Goal: Task Accomplishment & Management: Use online tool/utility

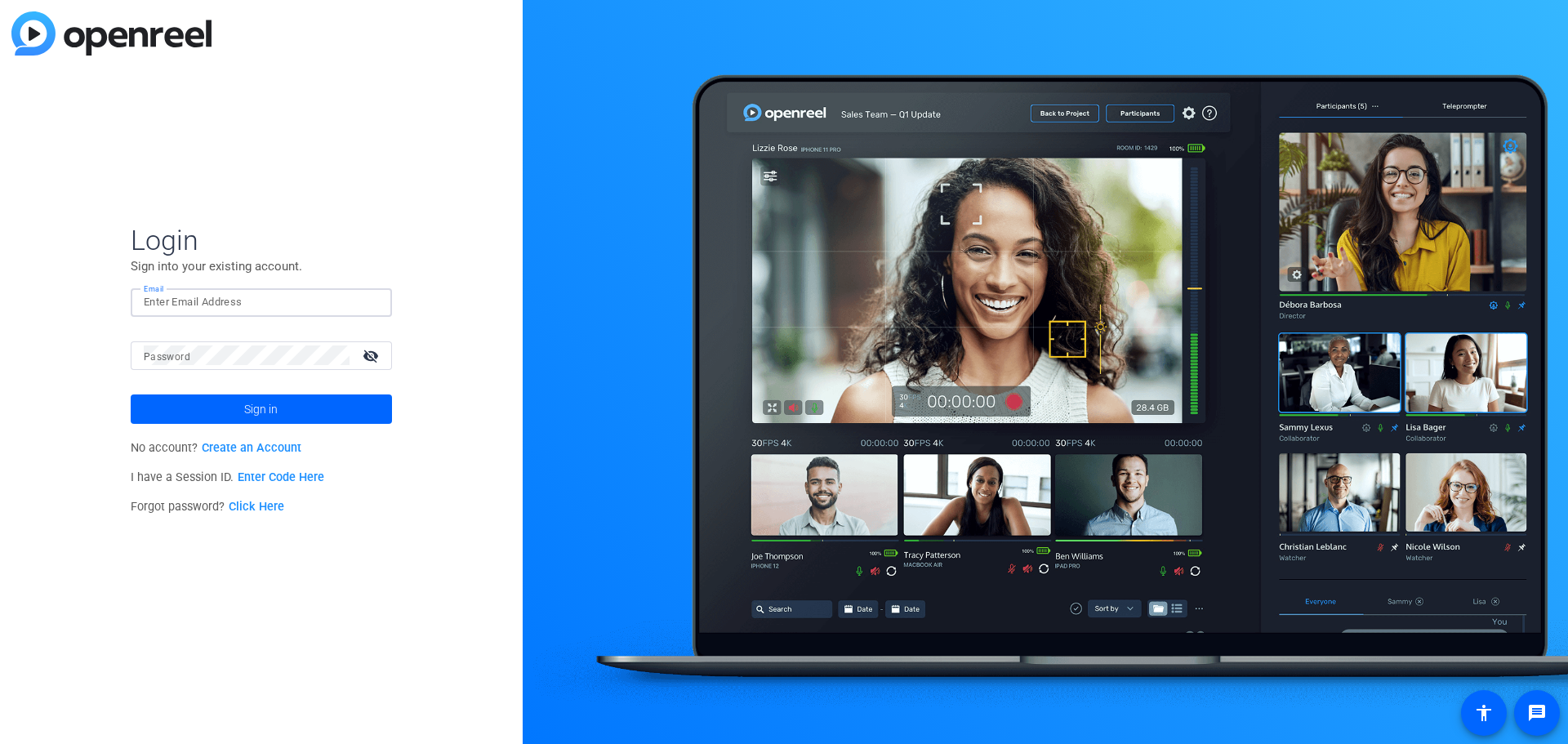
click at [234, 297] on input "Email" at bounding box center [261, 302] width 235 height 20
paste input "[PERSON_NAME][EMAIL_ADDRESS][PERSON_NAME][PERSON_NAME][DOMAIN_NAME]"
type input "[PERSON_NAME][EMAIL_ADDRESS][PERSON_NAME][PERSON_NAME][DOMAIN_NAME]"
click at [160, 356] on mat-label "Password" at bounding box center [167, 357] width 46 height 12
click at [274, 411] on span "Sign in" at bounding box center [261, 408] width 33 height 41
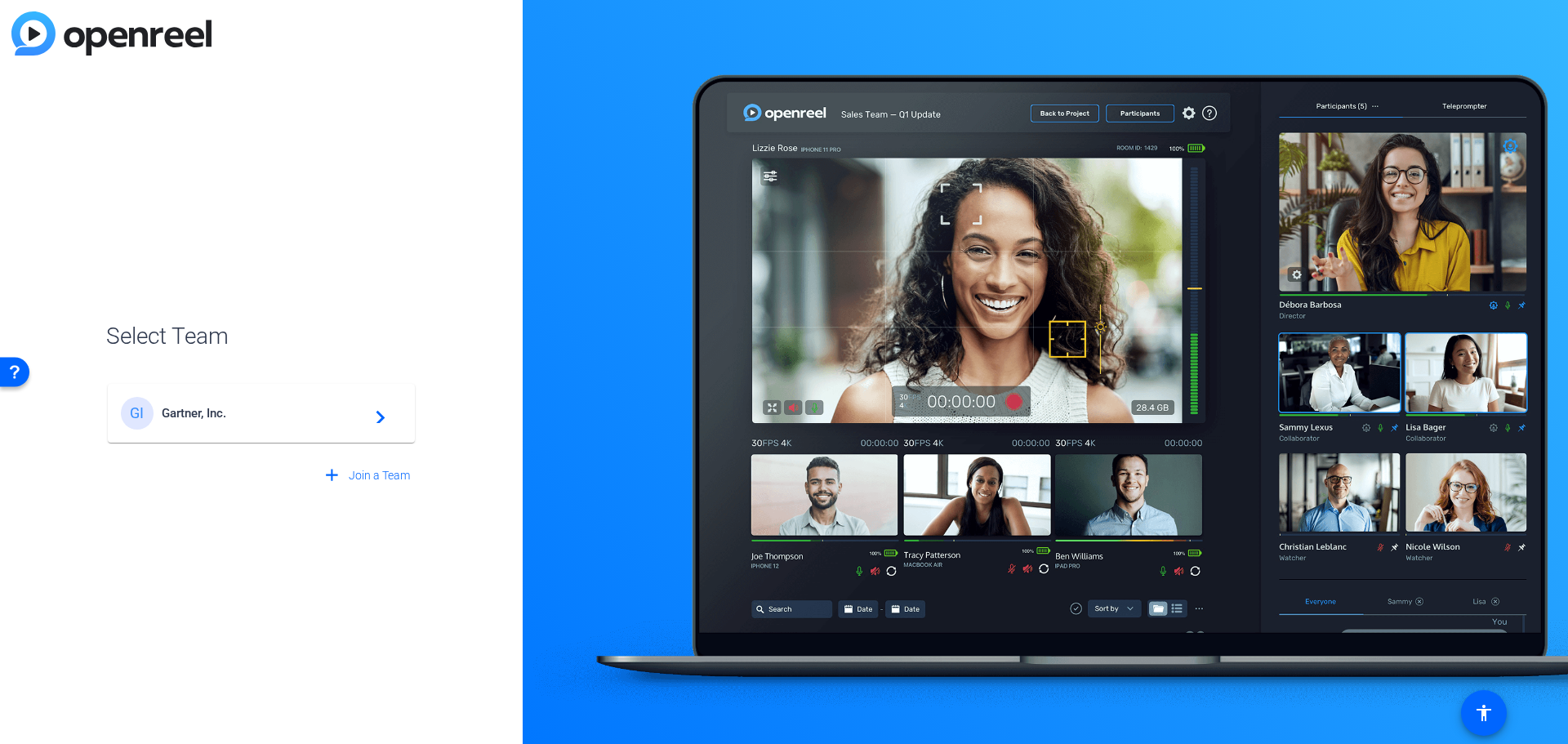
click at [274, 411] on span "Gartner, Inc." at bounding box center [264, 413] width 204 height 15
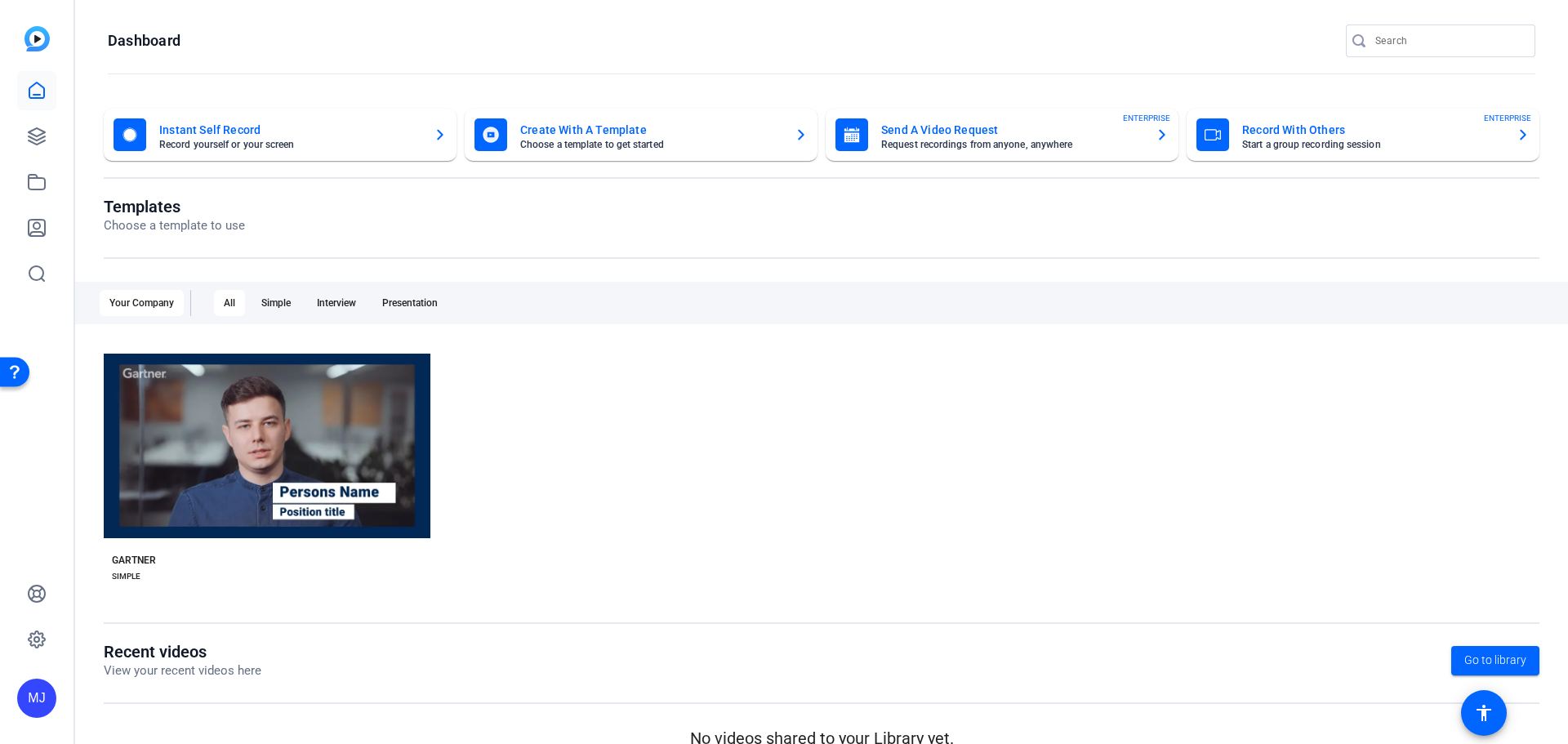
click at [33, 29] on img at bounding box center [37, 39] width 26 height 26
click at [1483, 713] on mat-icon "accessibility" at bounding box center [1484, 713] width 20 height 20
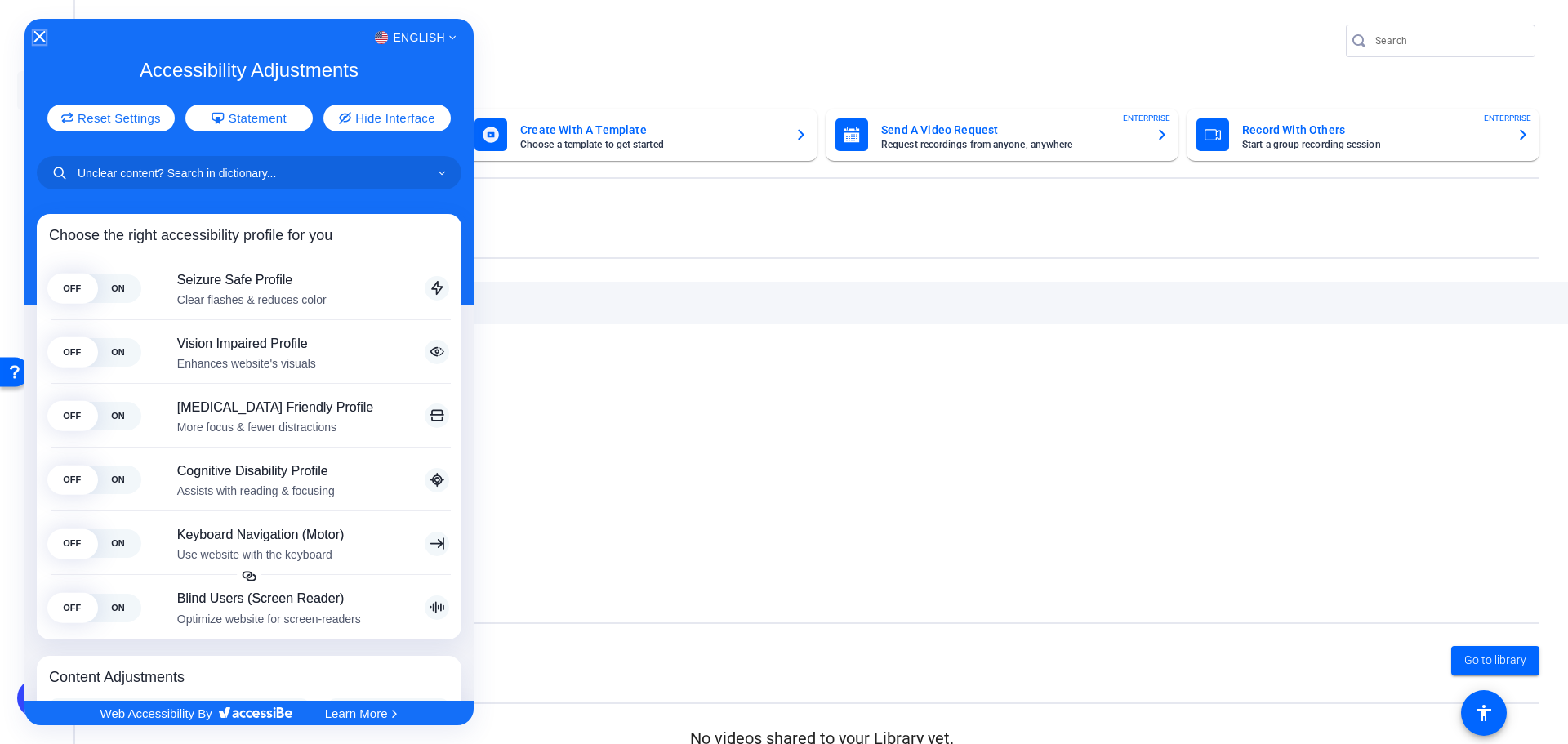
click at [41, 35] on icon "Close Accessibility Interface" at bounding box center [40, 36] width 12 height 12
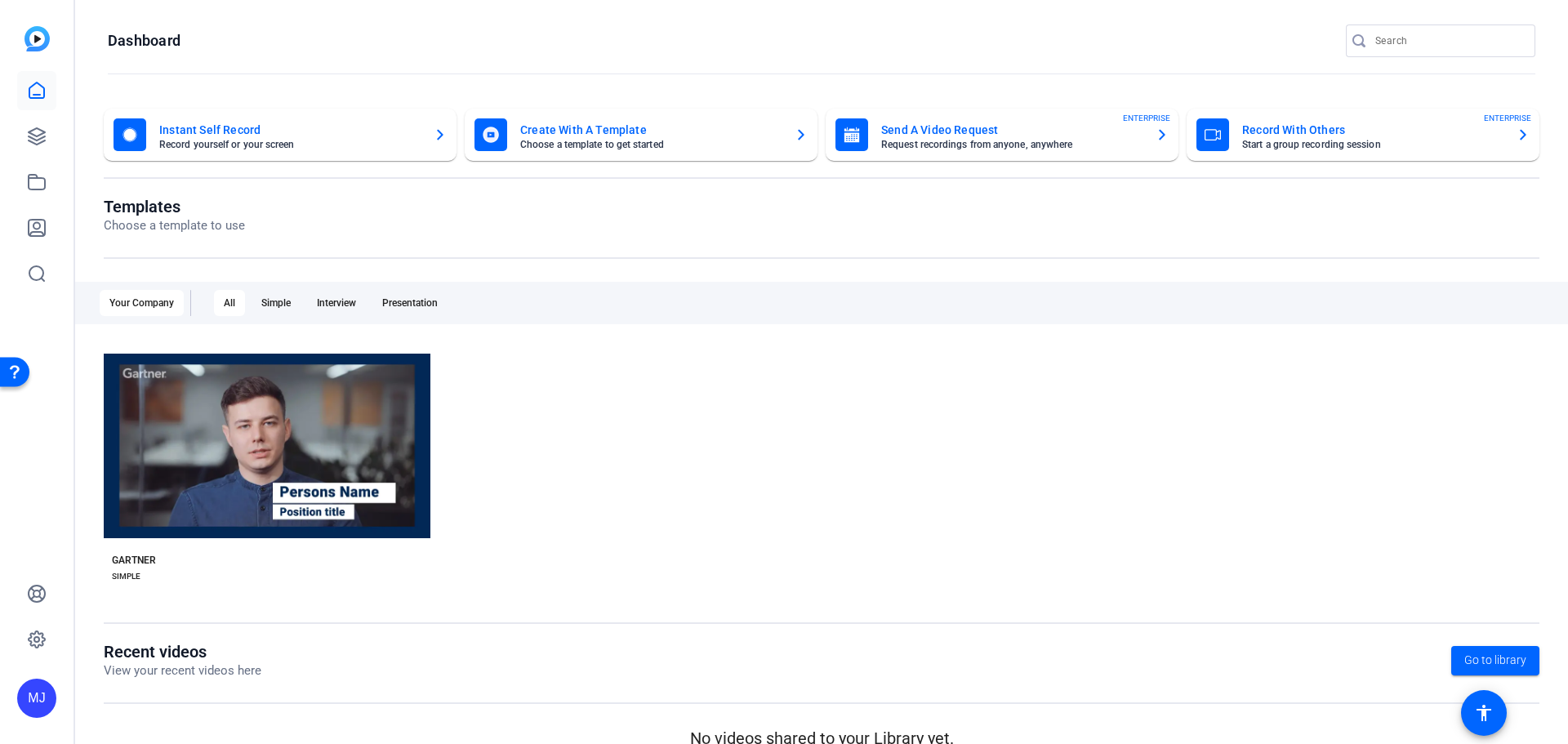
click at [438, 127] on icon "button" at bounding box center [440, 135] width 13 height 20
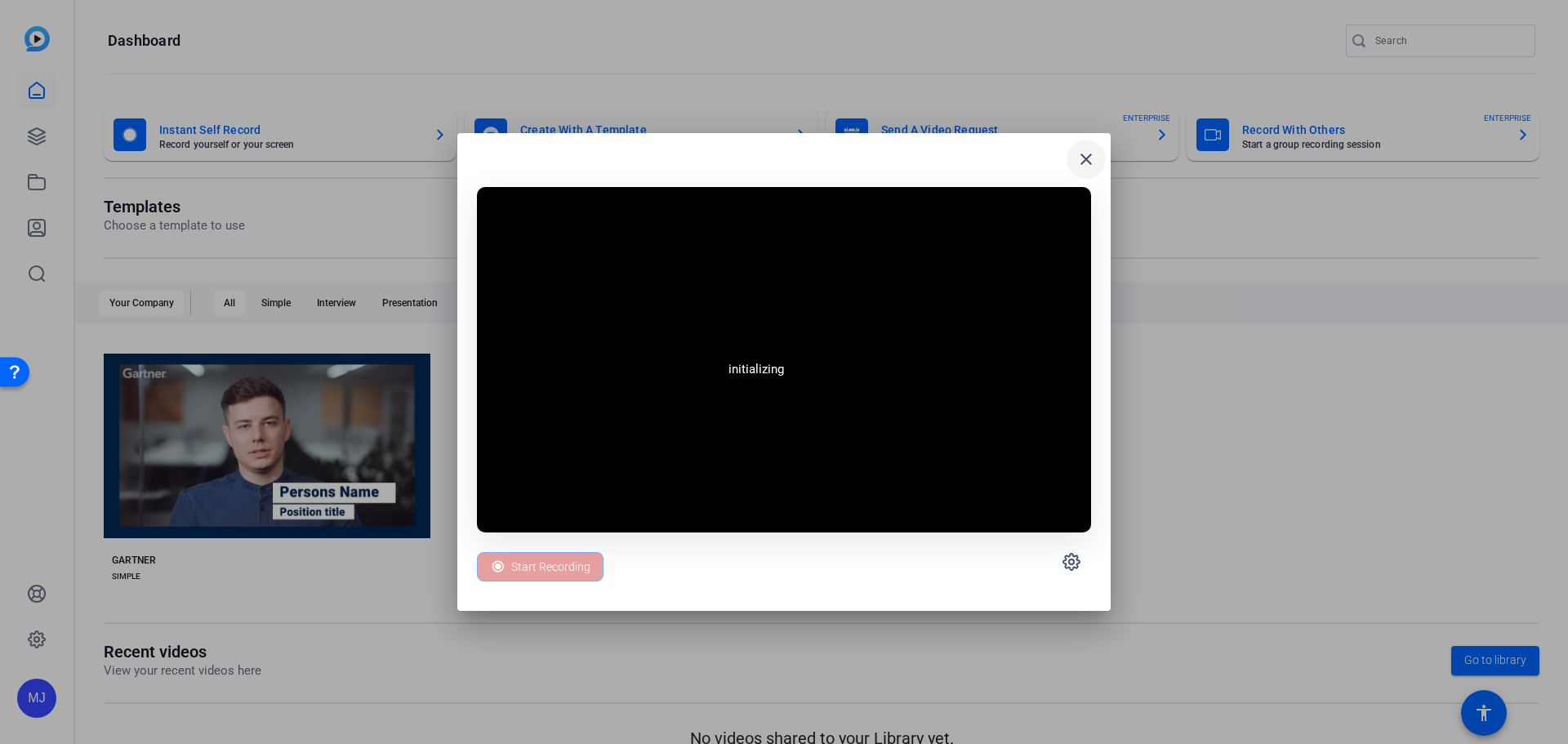
click at [1081, 162] on mat-icon "close" at bounding box center [1086, 159] width 20 height 20
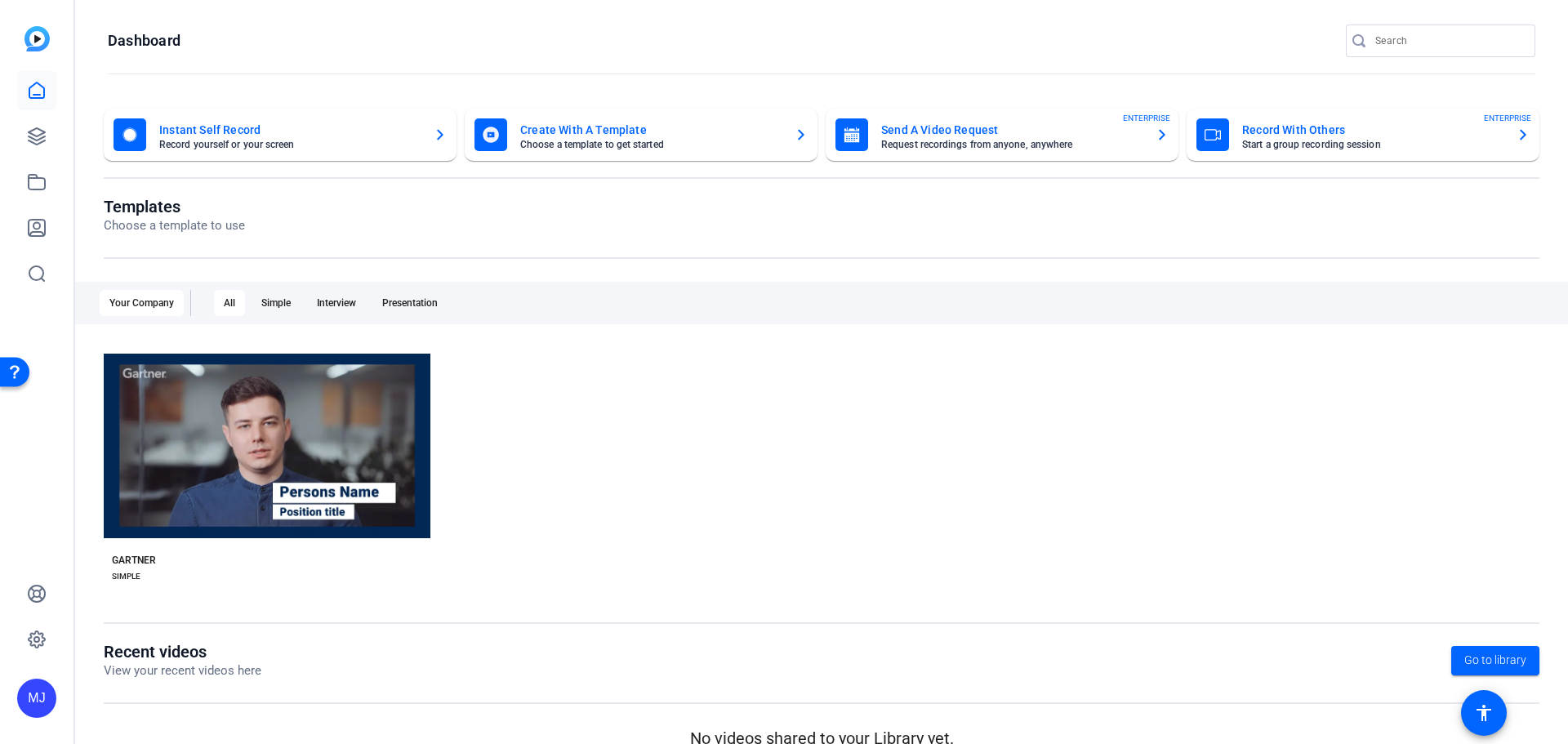
click at [641, 135] on mat-card-title "Create With A Template" at bounding box center [651, 130] width 261 height 20
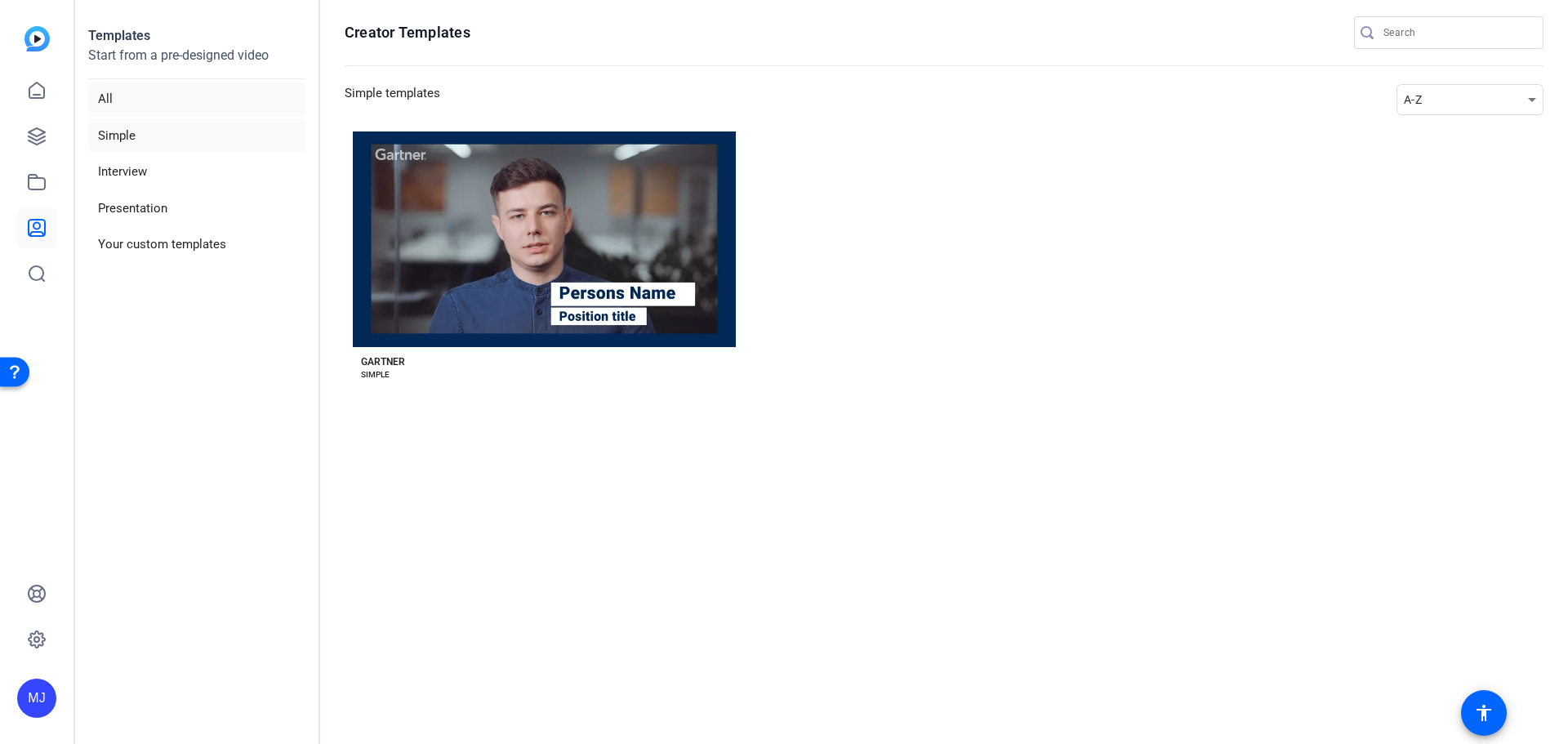
click at [143, 98] on li "All" at bounding box center [196, 99] width 217 height 33
click at [126, 137] on li "Simple" at bounding box center [196, 136] width 217 height 33
click at [126, 176] on li "Interview" at bounding box center [196, 172] width 217 height 33
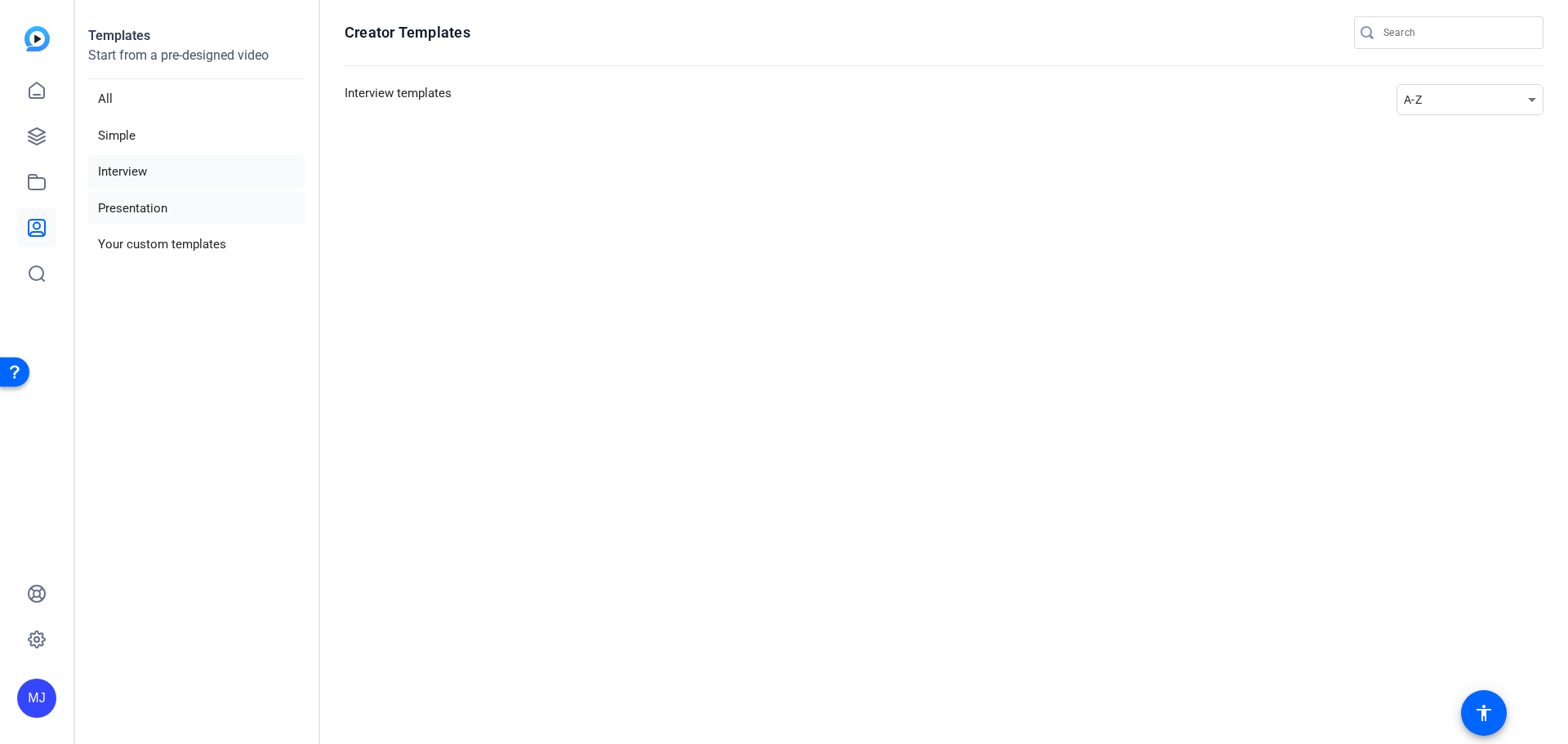
click at [132, 201] on li "Presentation" at bounding box center [196, 209] width 217 height 33
click at [159, 248] on li "Your custom templates" at bounding box center [196, 244] width 217 height 33
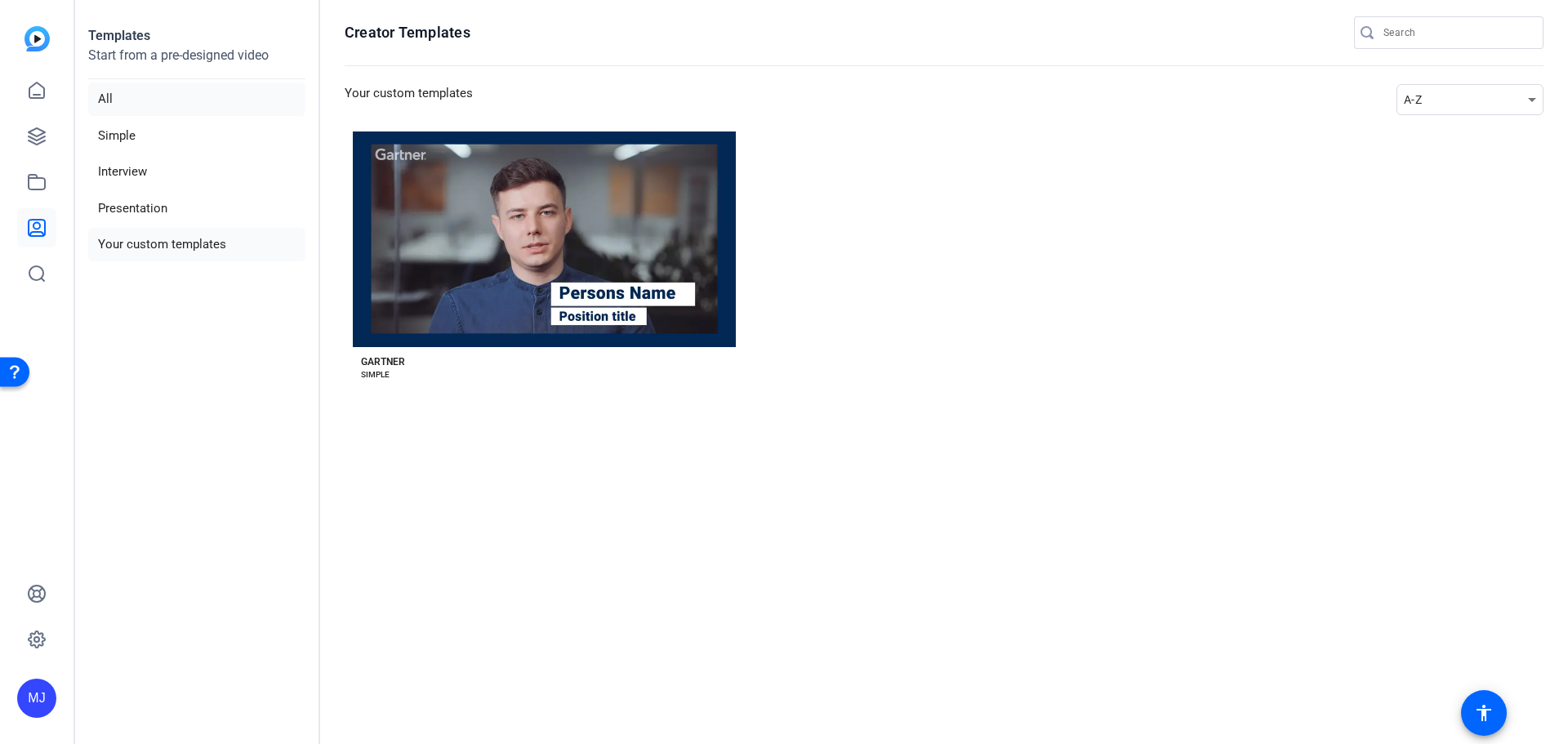
click at [104, 99] on li "All" at bounding box center [196, 99] width 217 height 33
click at [46, 93] on link at bounding box center [36, 90] width 39 height 39
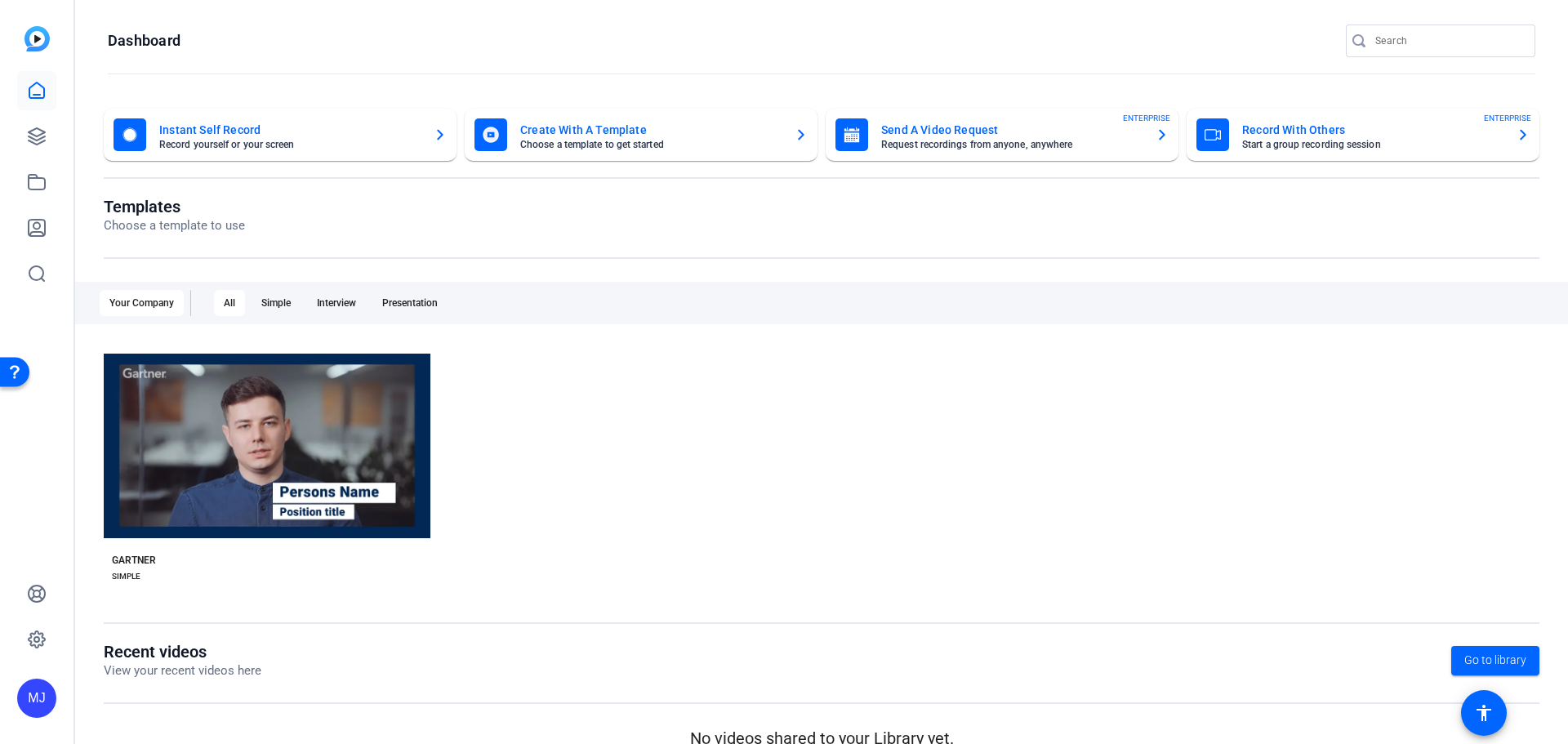
click at [995, 143] on mat-card-subtitle "Request recordings from anyone, anywhere" at bounding box center [1012, 145] width 261 height 10
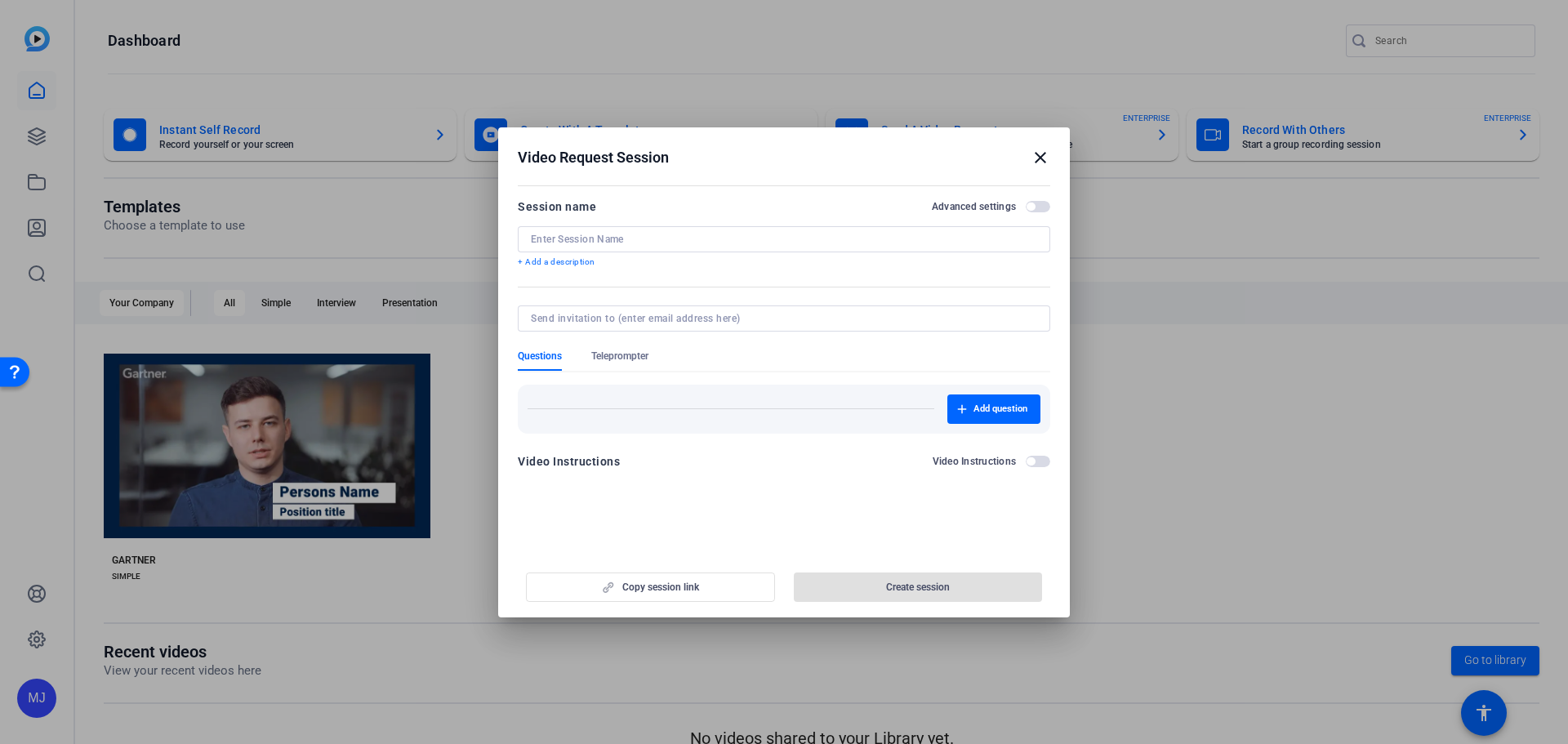
click at [1039, 157] on mat-icon "close" at bounding box center [1041, 157] width 20 height 20
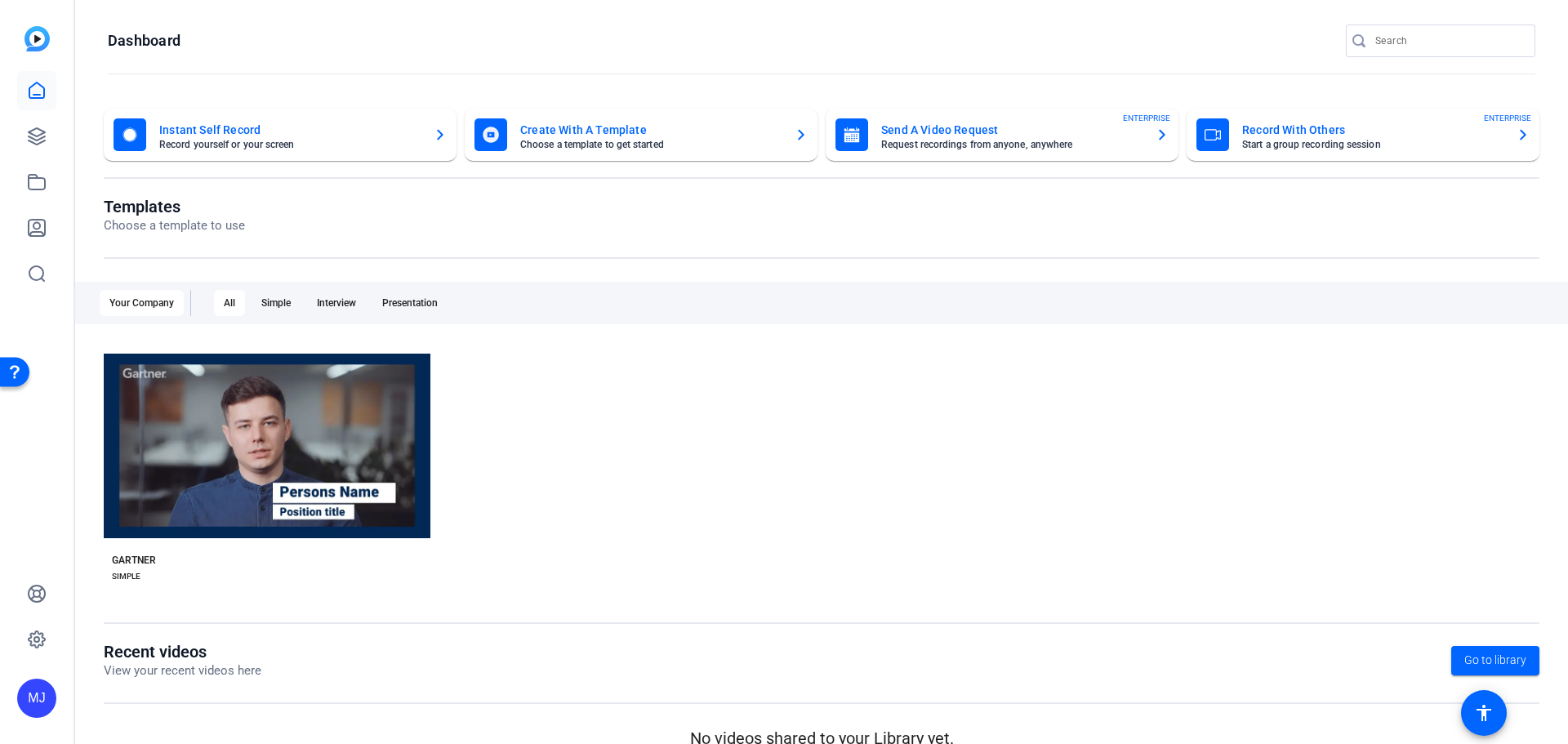
click at [1319, 132] on mat-card-title "Record With Others" at bounding box center [1372, 130] width 261 height 20
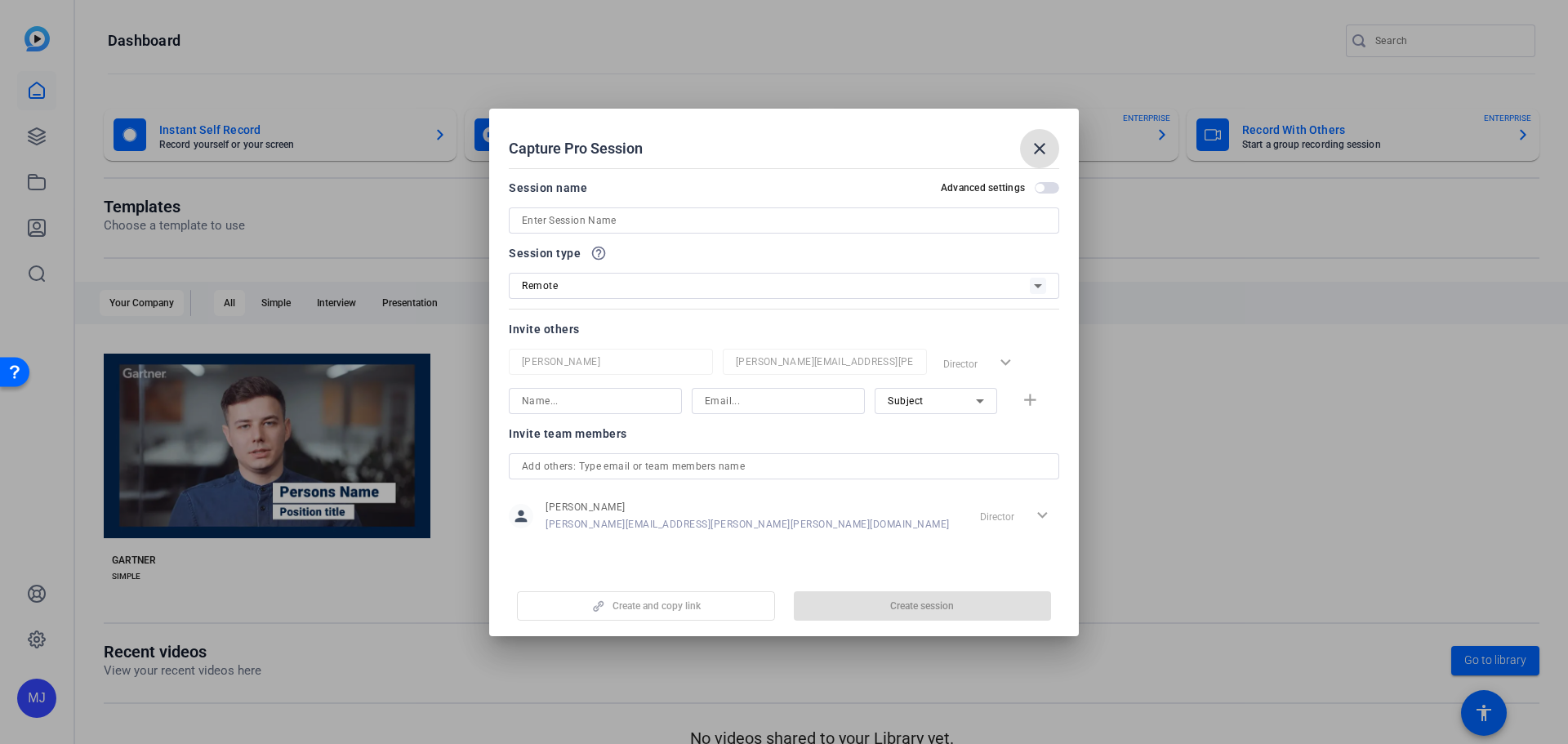
click at [1043, 151] on mat-icon "close" at bounding box center [1040, 149] width 20 height 20
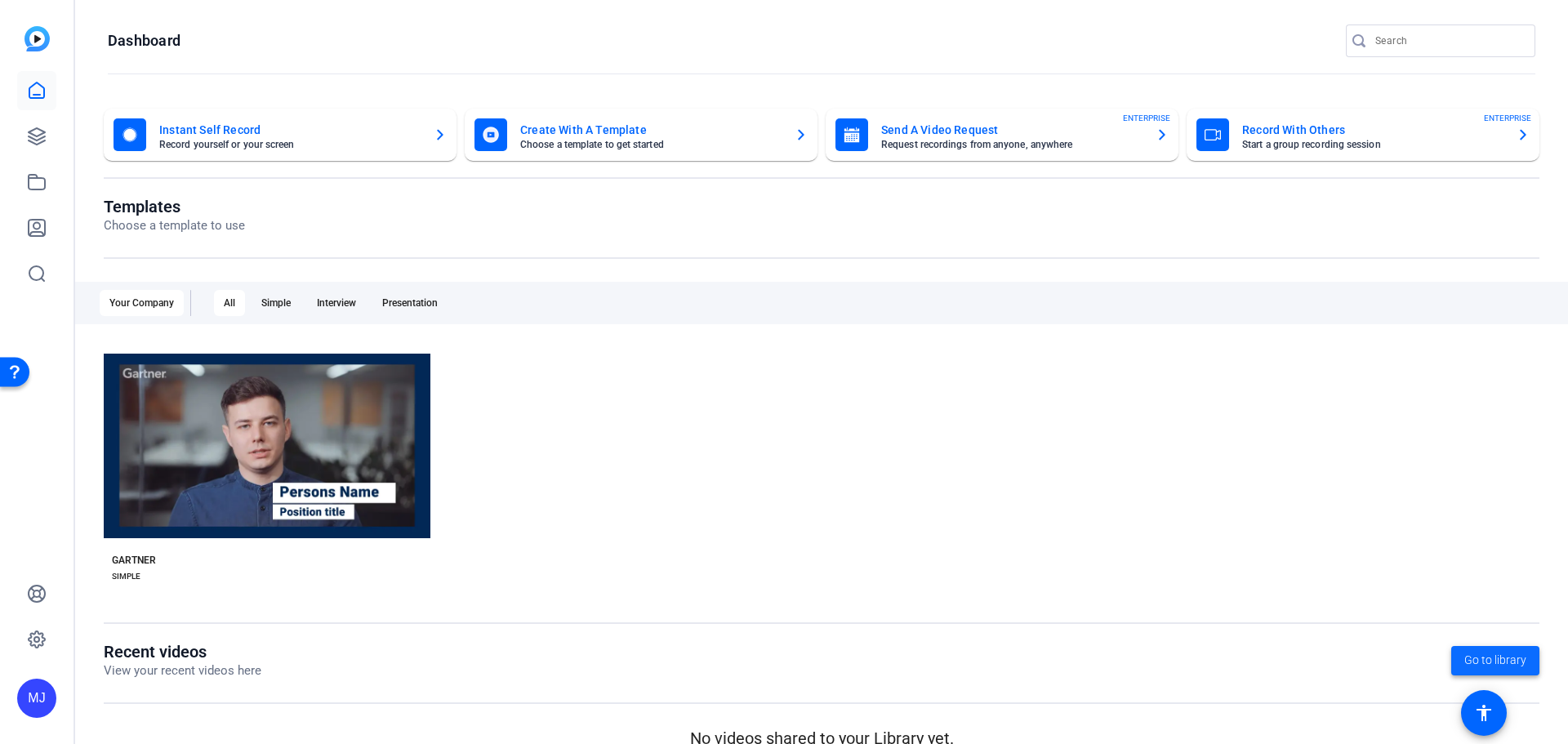
click at [1497, 664] on span "Go to library" at bounding box center [1495, 660] width 62 height 17
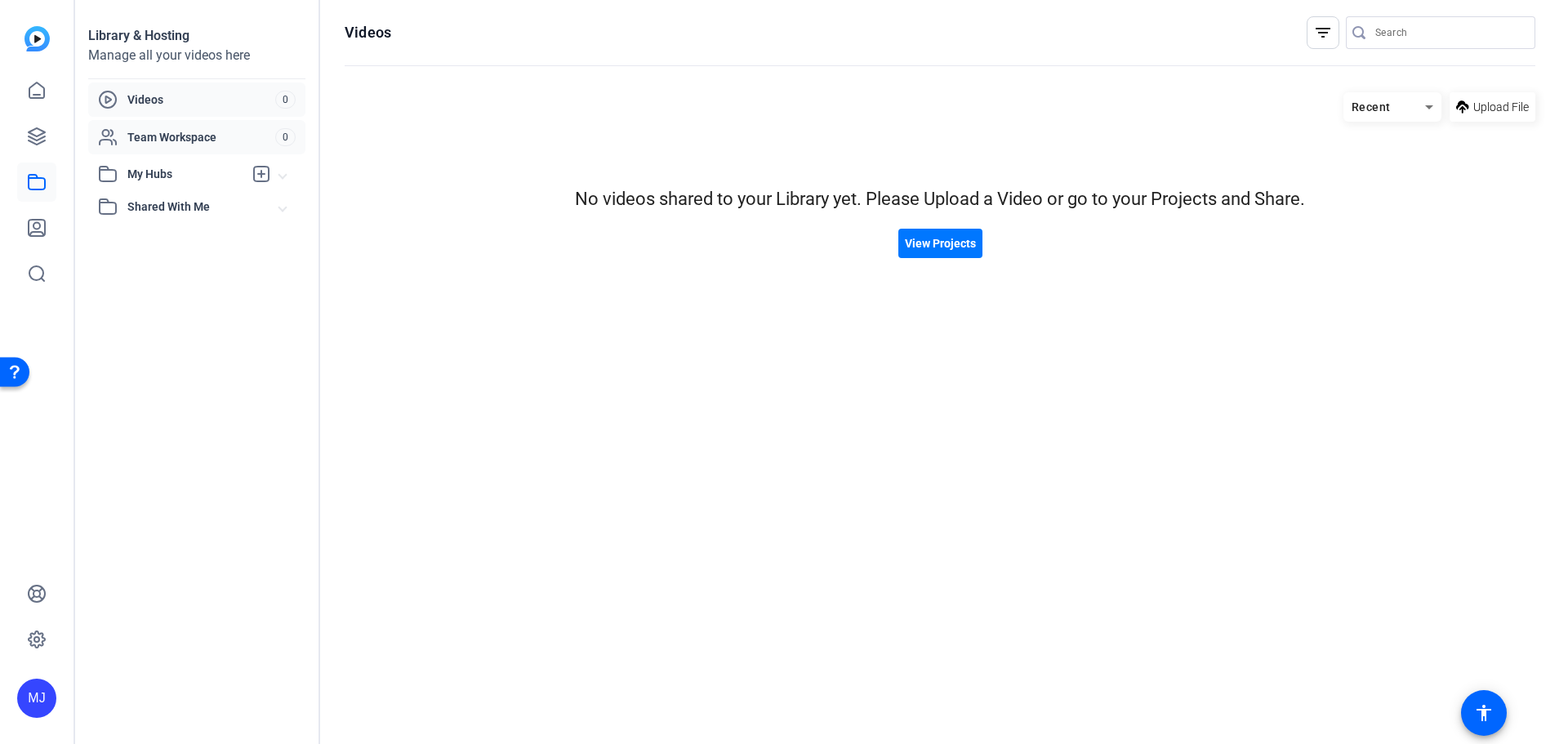
click at [191, 137] on span "Team Workspace" at bounding box center [201, 138] width 148 height 17
click at [188, 104] on span "Videos" at bounding box center [201, 99] width 148 height 17
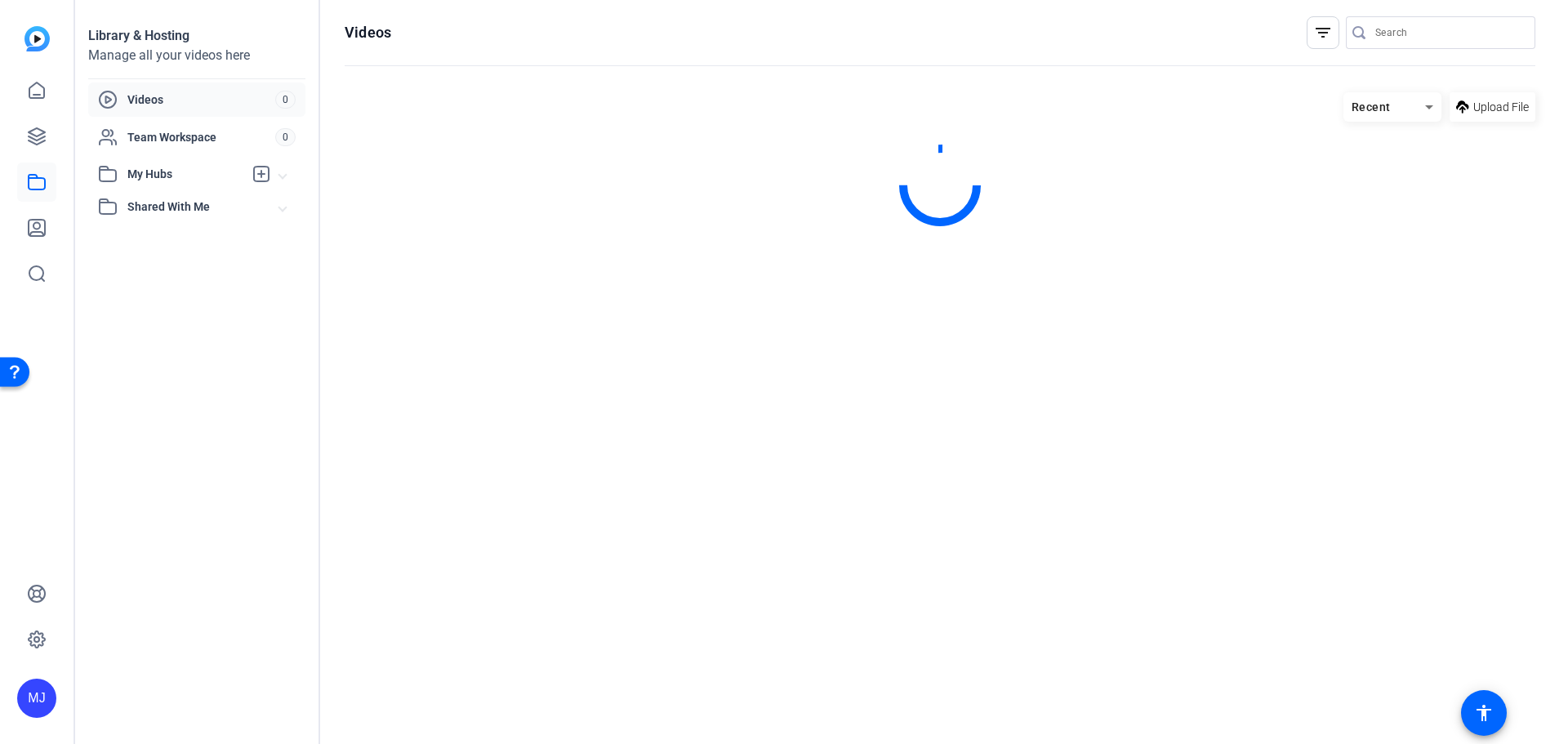
click at [186, 177] on span "My Hubs" at bounding box center [186, 174] width 116 height 17
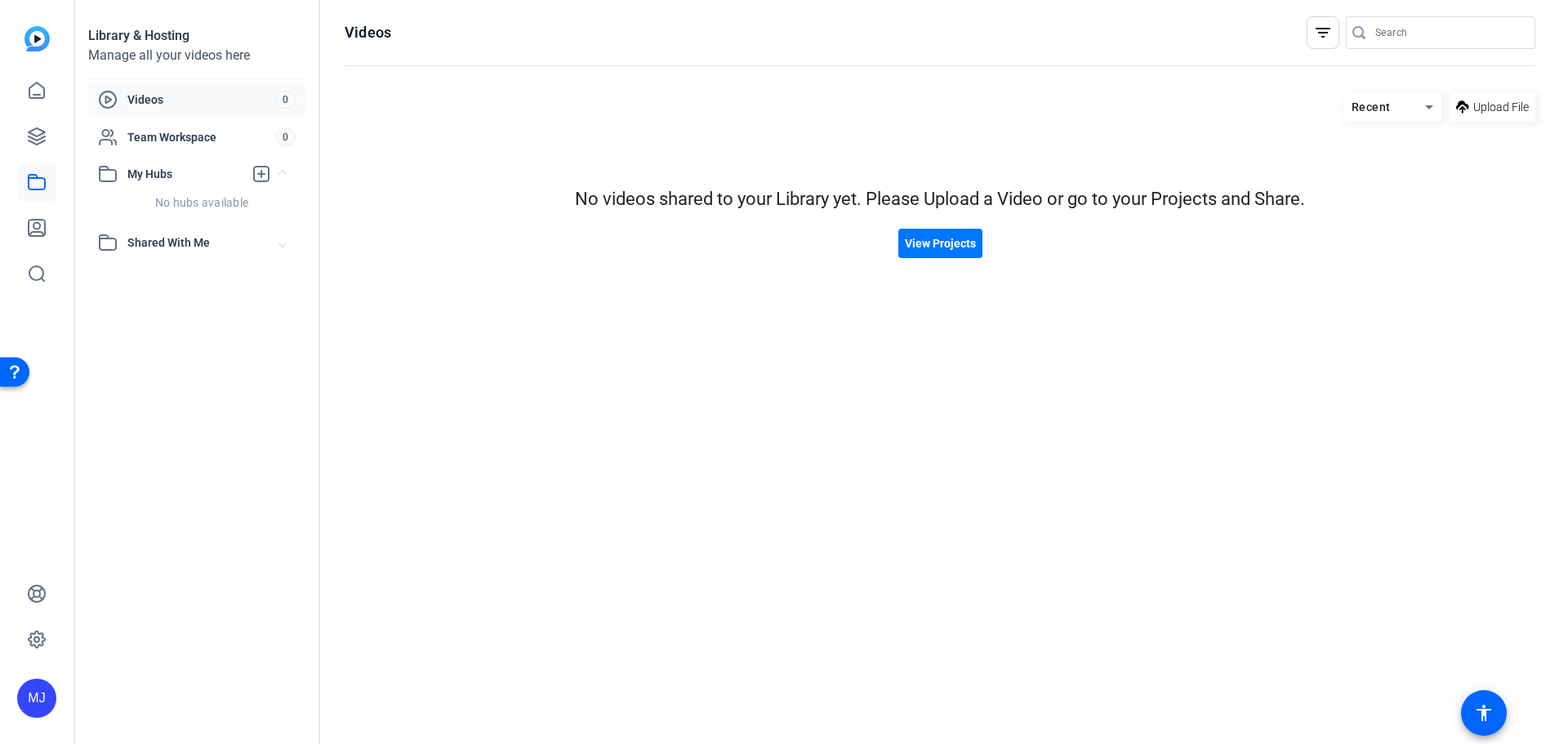
click at [192, 254] on mat-expansion-panel-header "Shared With Me" at bounding box center [196, 242] width 217 height 32
click at [815, 436] on hosting-listing "Recent Upload File No videos shared to your Library yet. Please Upload a Video …" at bounding box center [940, 402] width 1191 height 635
click at [39, 94] on icon at bounding box center [36, 90] width 15 height 16
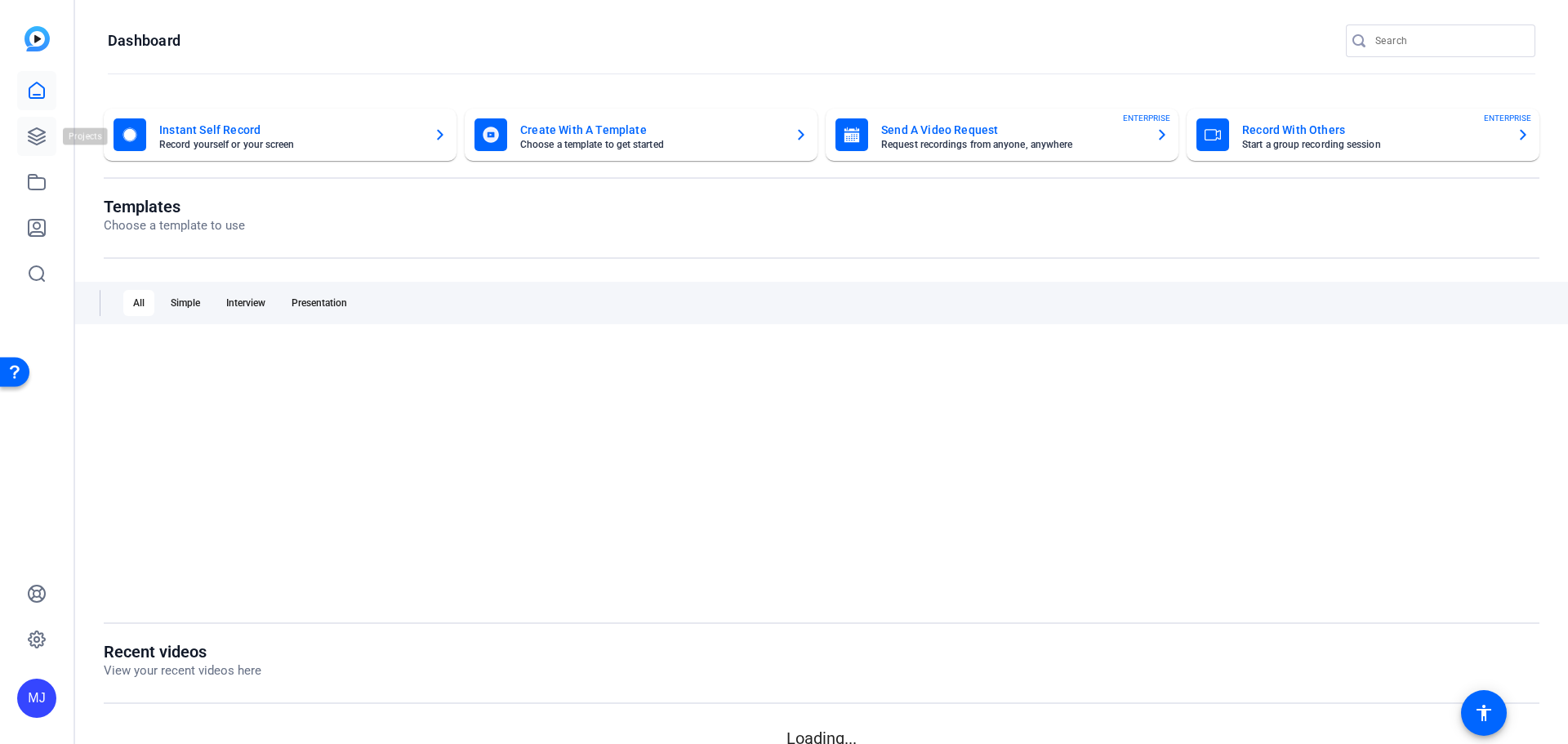
click at [36, 138] on icon at bounding box center [37, 137] width 20 height 20
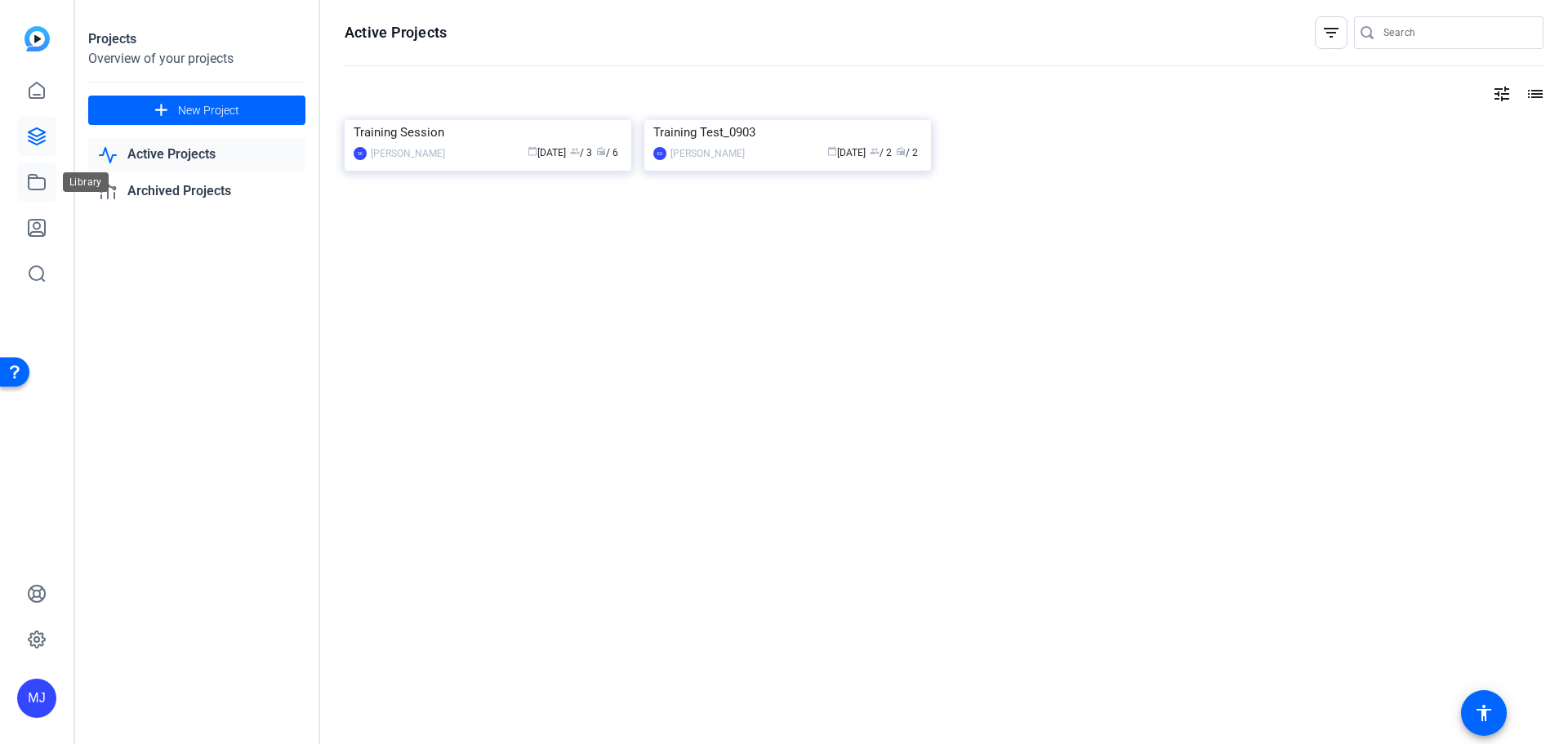
click at [34, 181] on icon at bounding box center [37, 182] width 20 height 20
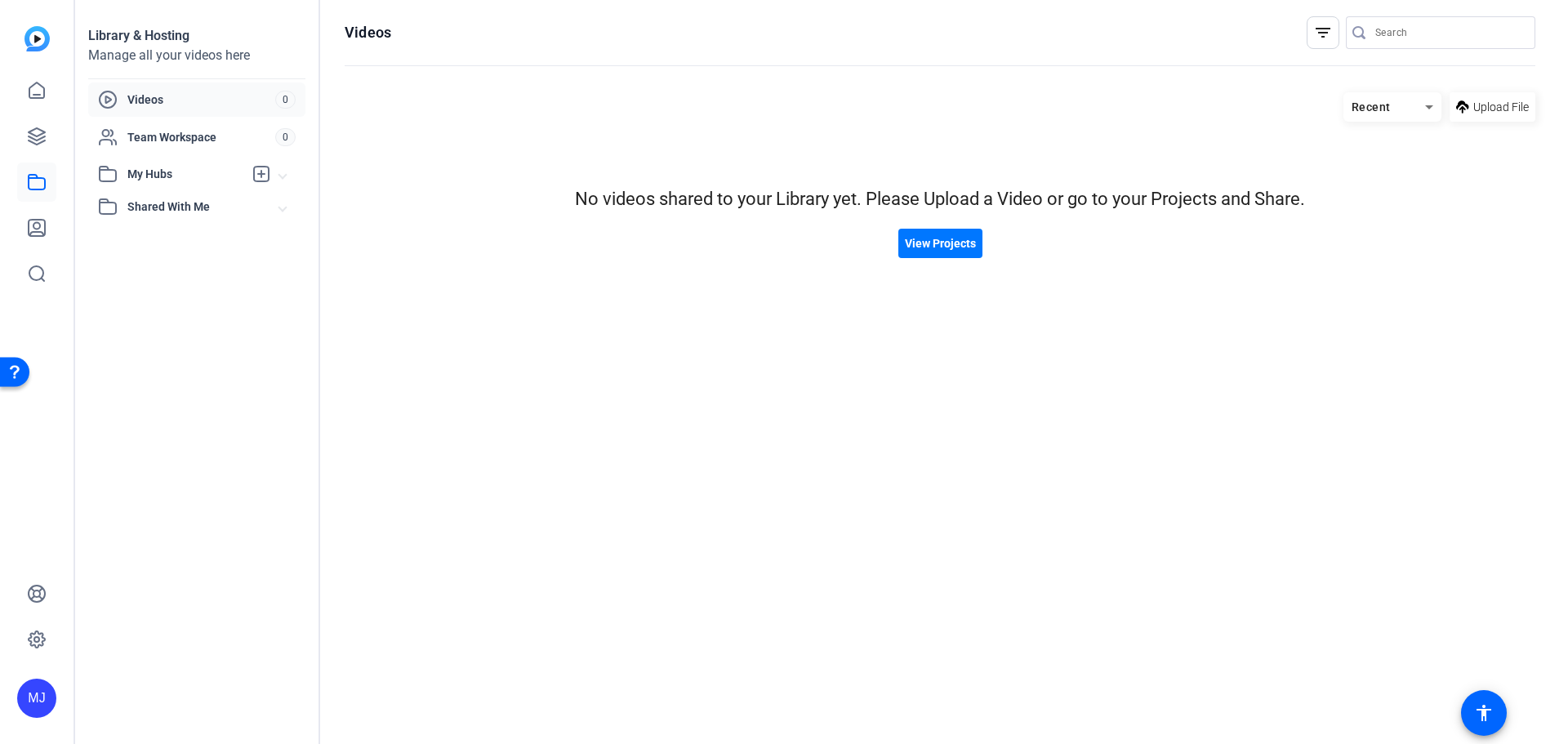
click at [225, 97] on span "Videos" at bounding box center [201, 99] width 148 height 17
click at [42, 225] on icon at bounding box center [37, 228] width 20 height 20
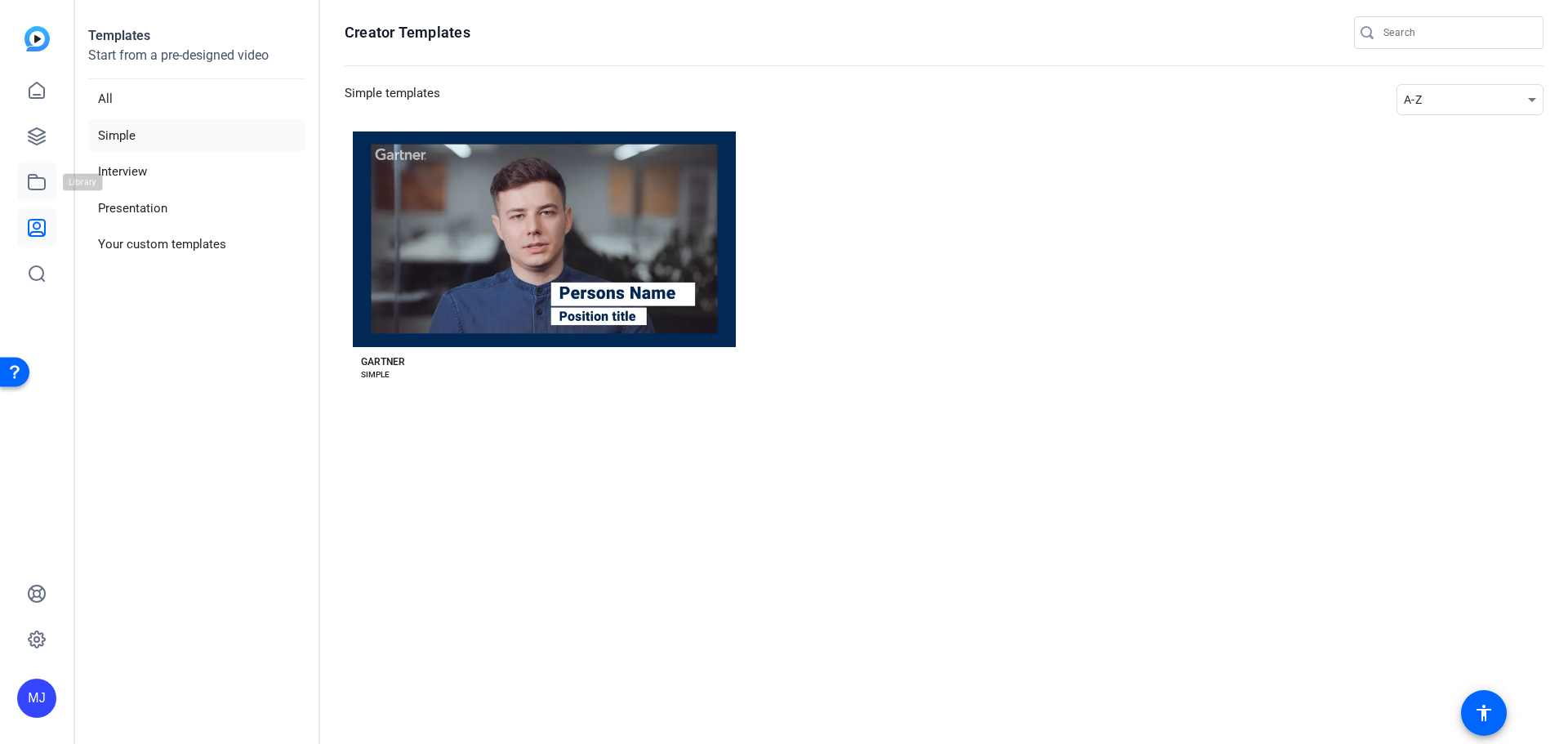
click at [41, 182] on icon at bounding box center [37, 182] width 20 height 20
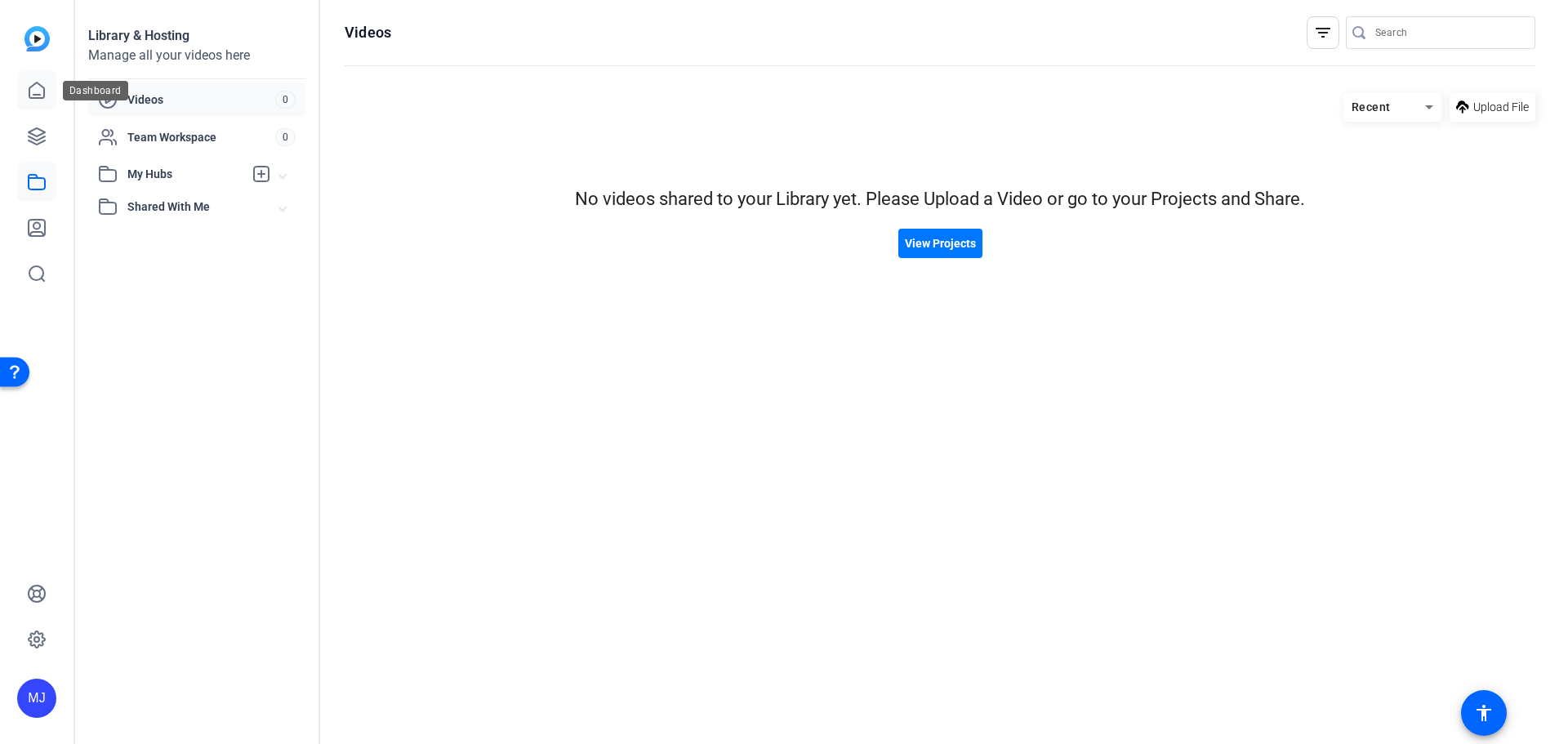
click at [38, 95] on icon at bounding box center [36, 90] width 15 height 16
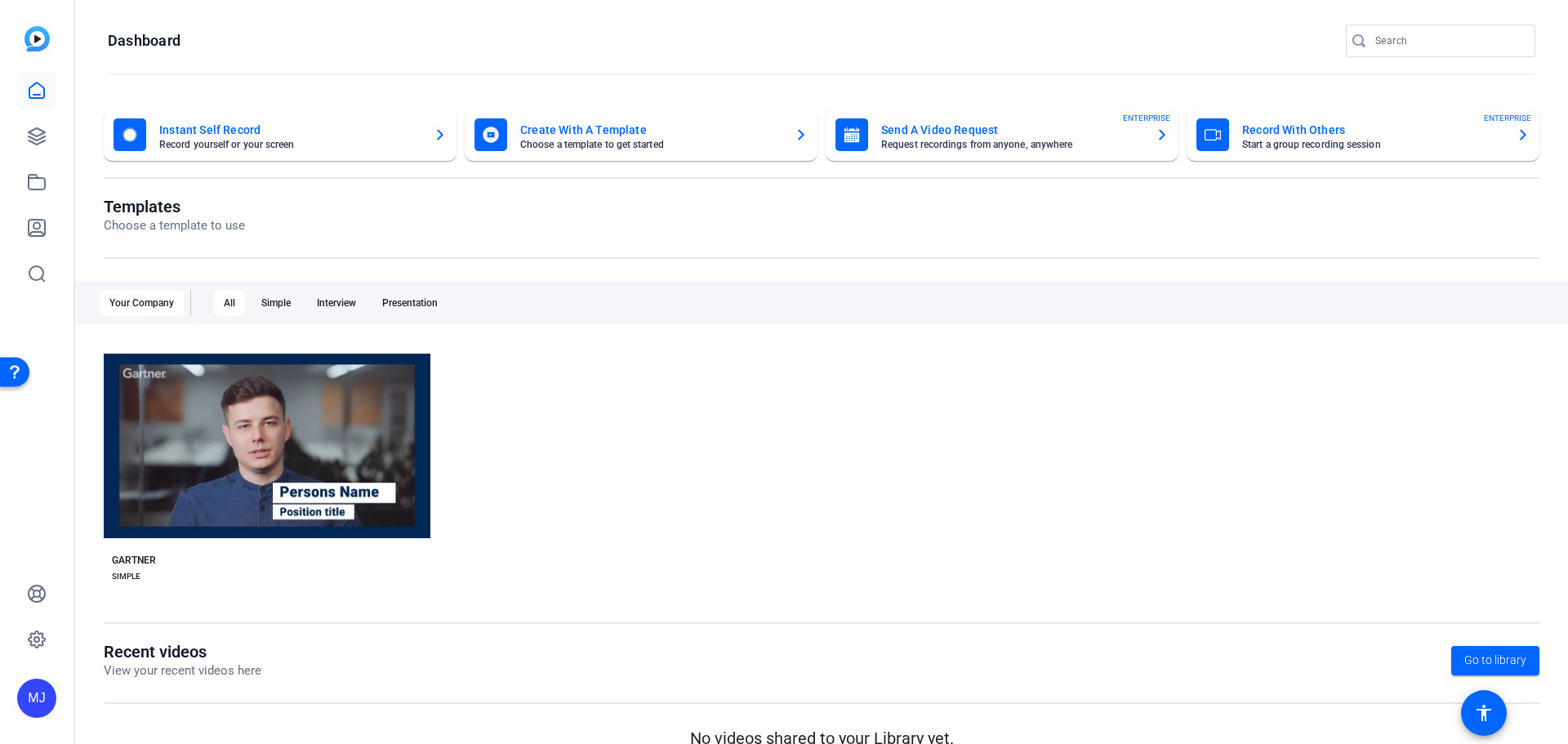
click at [382, 135] on mat-card-title "Instant Self Record" at bounding box center [289, 130] width 261 height 20
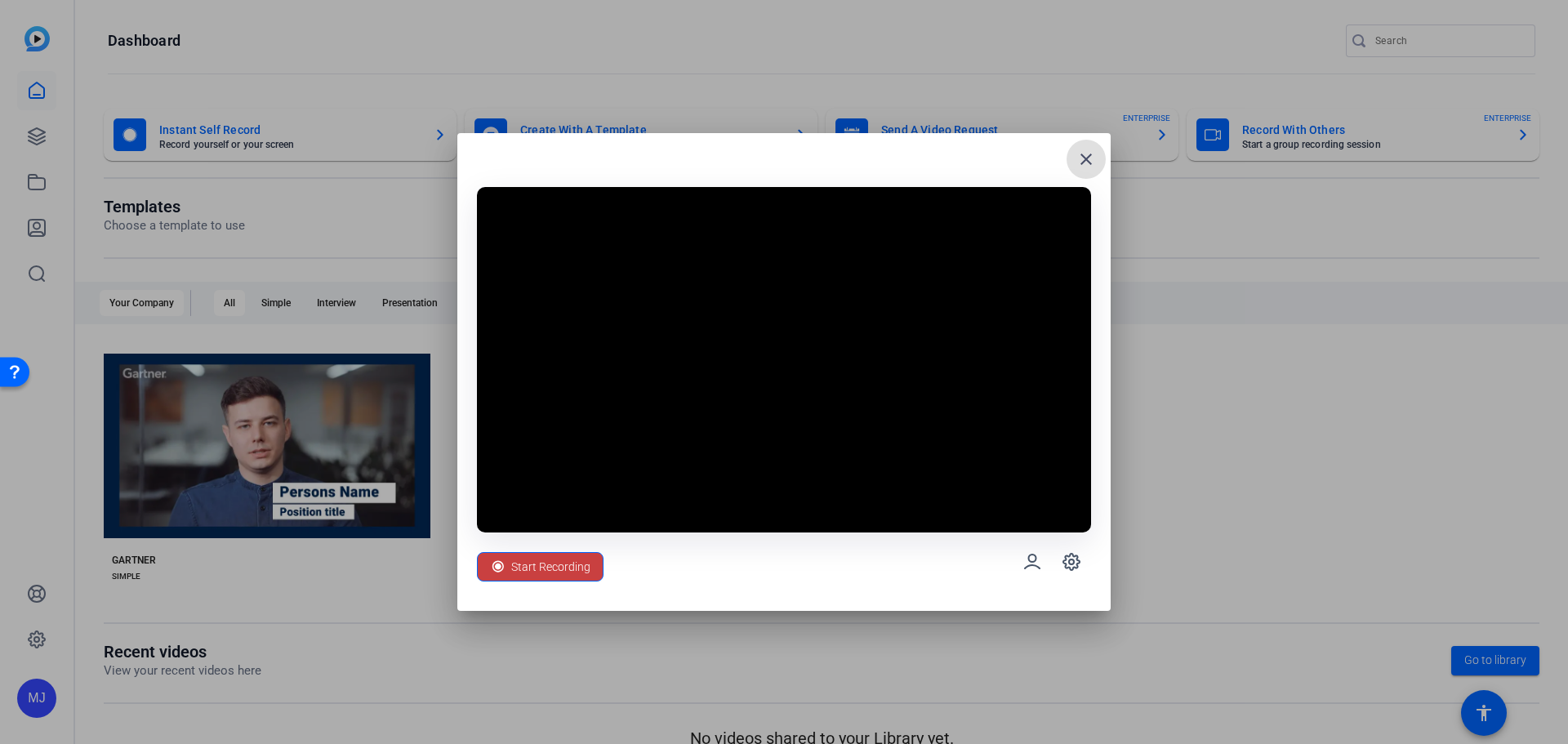
click at [552, 555] on span "Start Recording" at bounding box center [551, 566] width 80 height 31
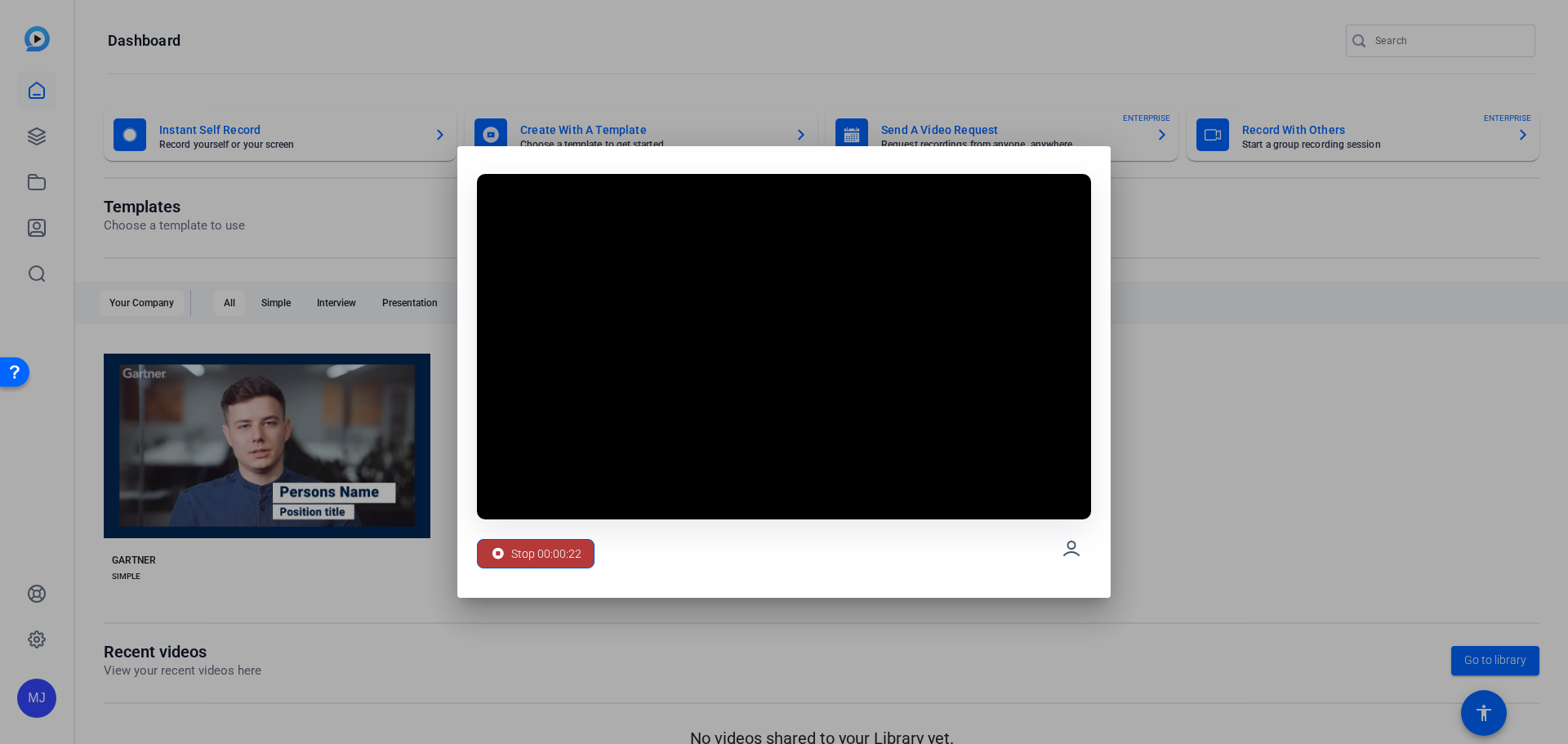
click at [542, 553] on span "Stop 00:00:22" at bounding box center [546, 553] width 70 height 31
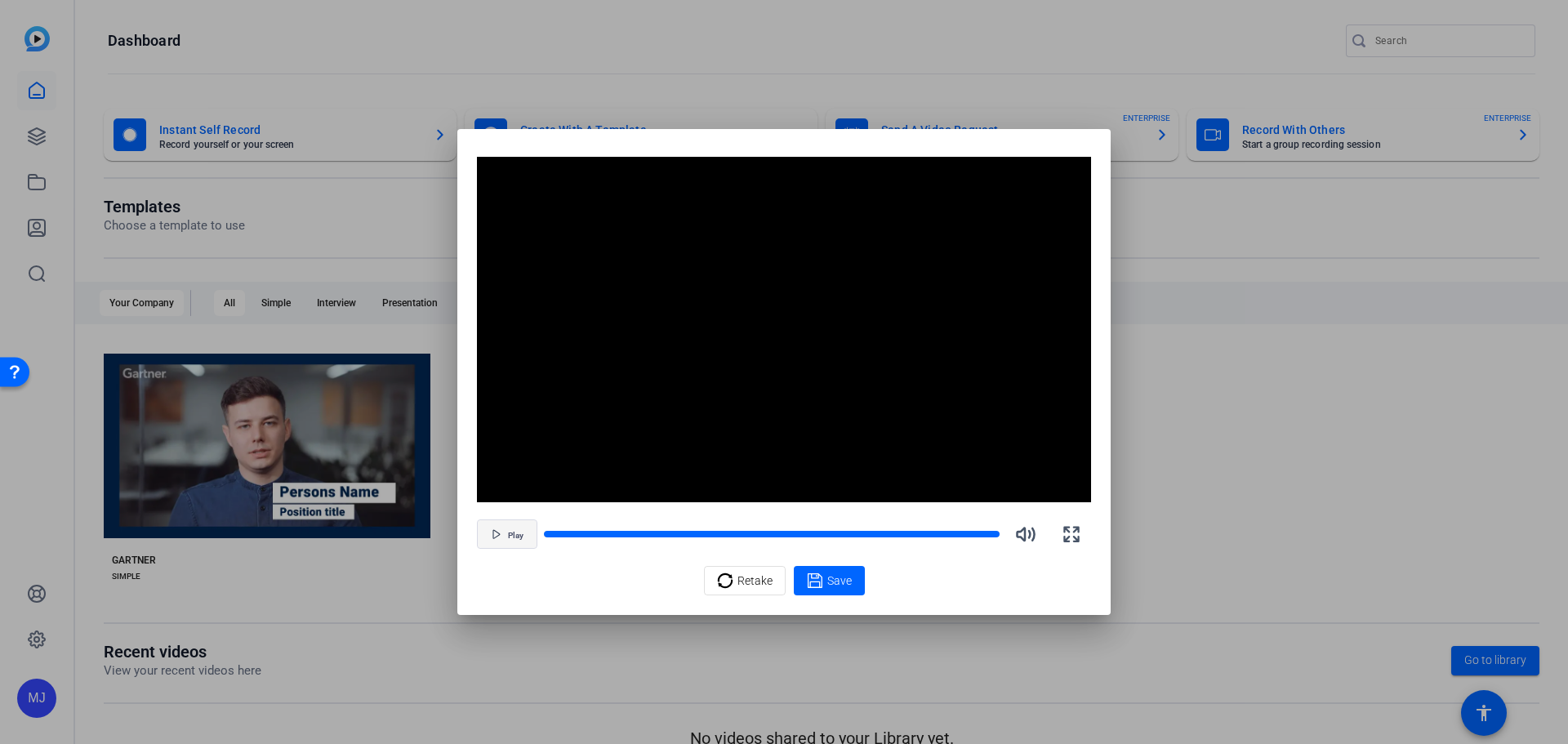
click at [513, 537] on span "Play" at bounding box center [515, 536] width 16 height 10
click at [513, 537] on span "Pause" at bounding box center [515, 536] width 22 height 10
click at [508, 534] on span "Play" at bounding box center [515, 536] width 16 height 10
click at [827, 581] on span "Save" at bounding box center [840, 581] width 25 height 17
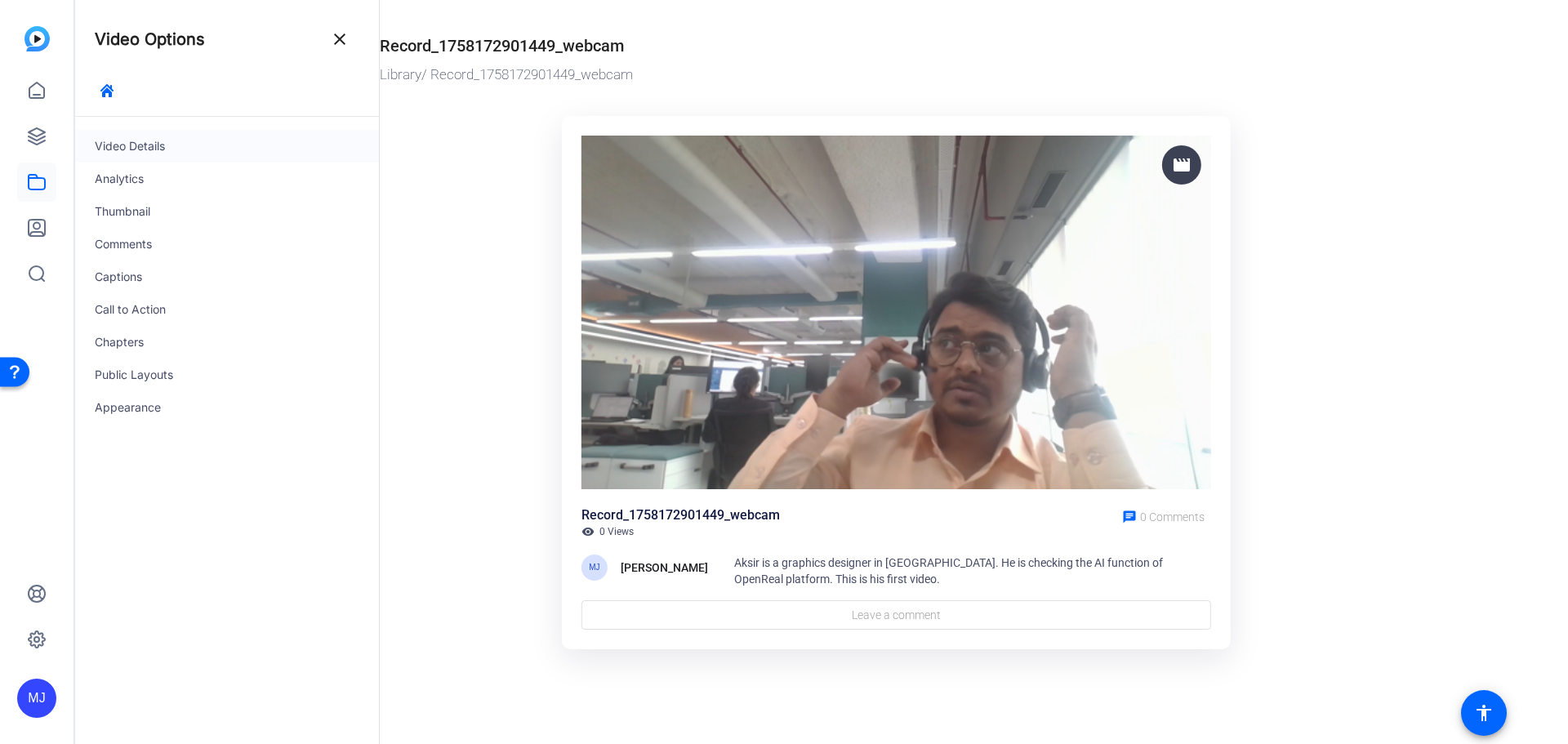
click at [162, 146] on div "Video Details" at bounding box center [227, 146] width 304 height 32
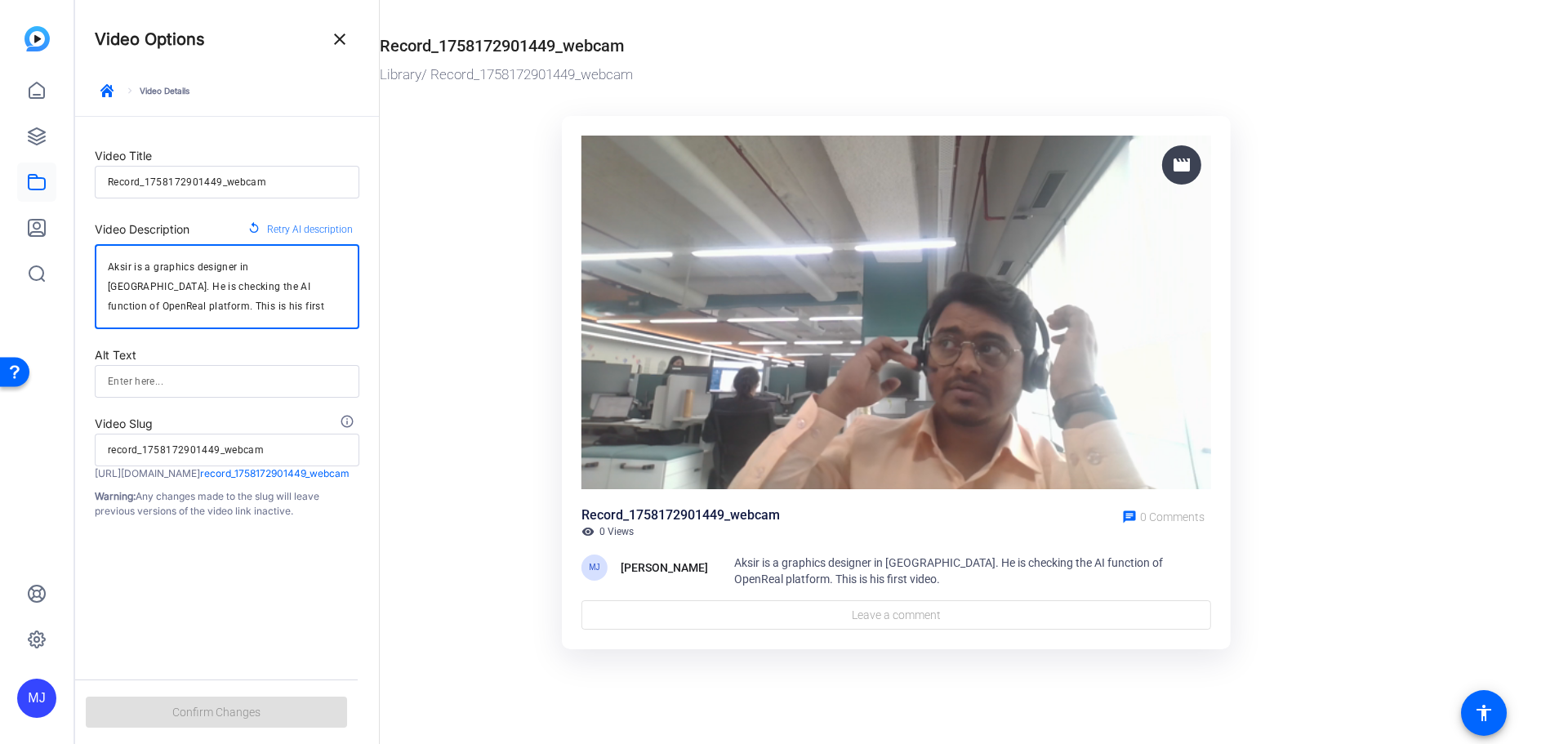
click at [120, 270] on textarea "Aksir is a graphics designer in [GEOGRAPHIC_DATA]. He is checking the AI functi…" at bounding box center [227, 286] width 239 height 59
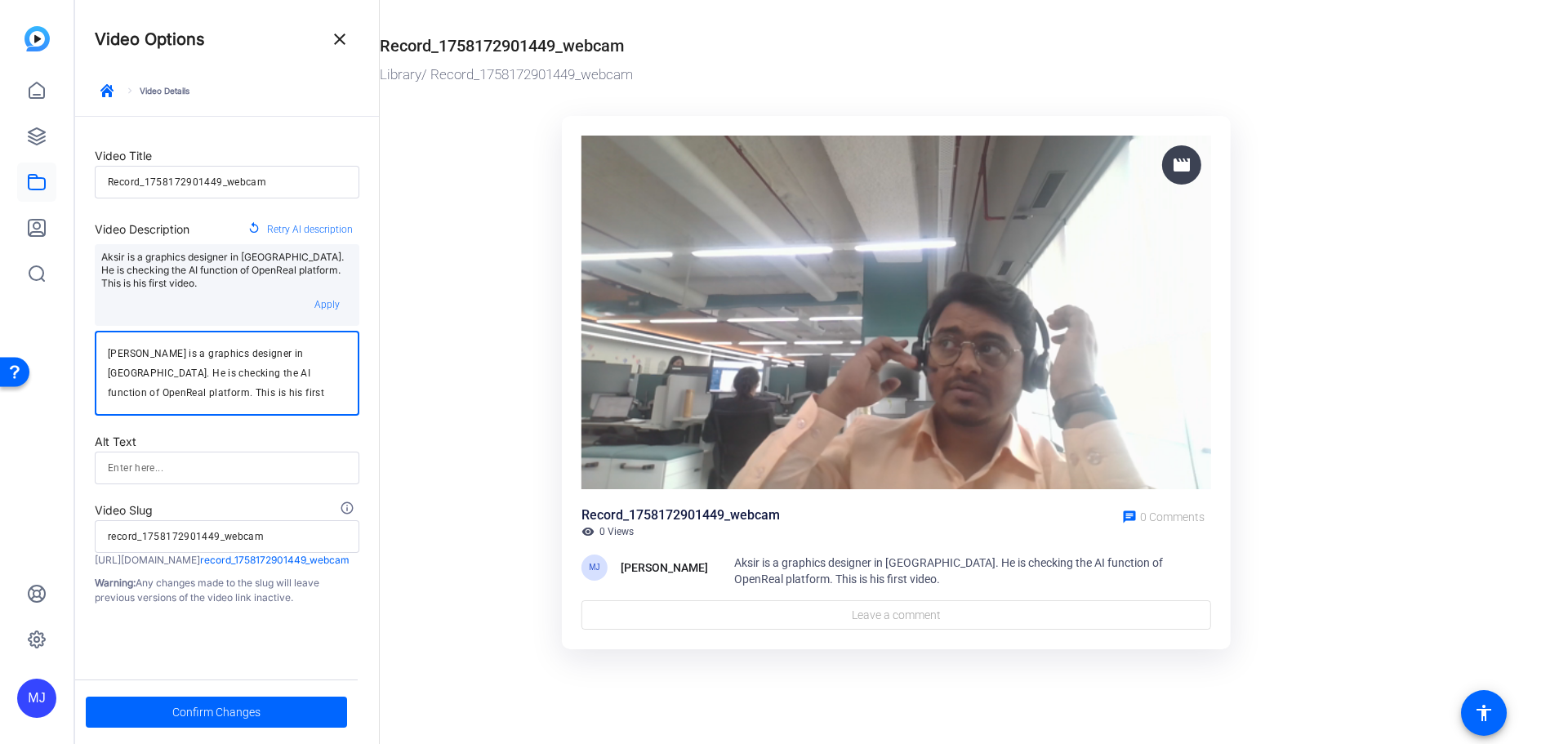
click at [486, 410] on ktd-grid "movie Record_1758172901449_webcam visibility 0 Views chat 0 Comments MJ [PERSON…" at bounding box center [896, 384] width 1033 height 555
click at [330, 306] on span "Apply" at bounding box center [327, 305] width 26 height 12
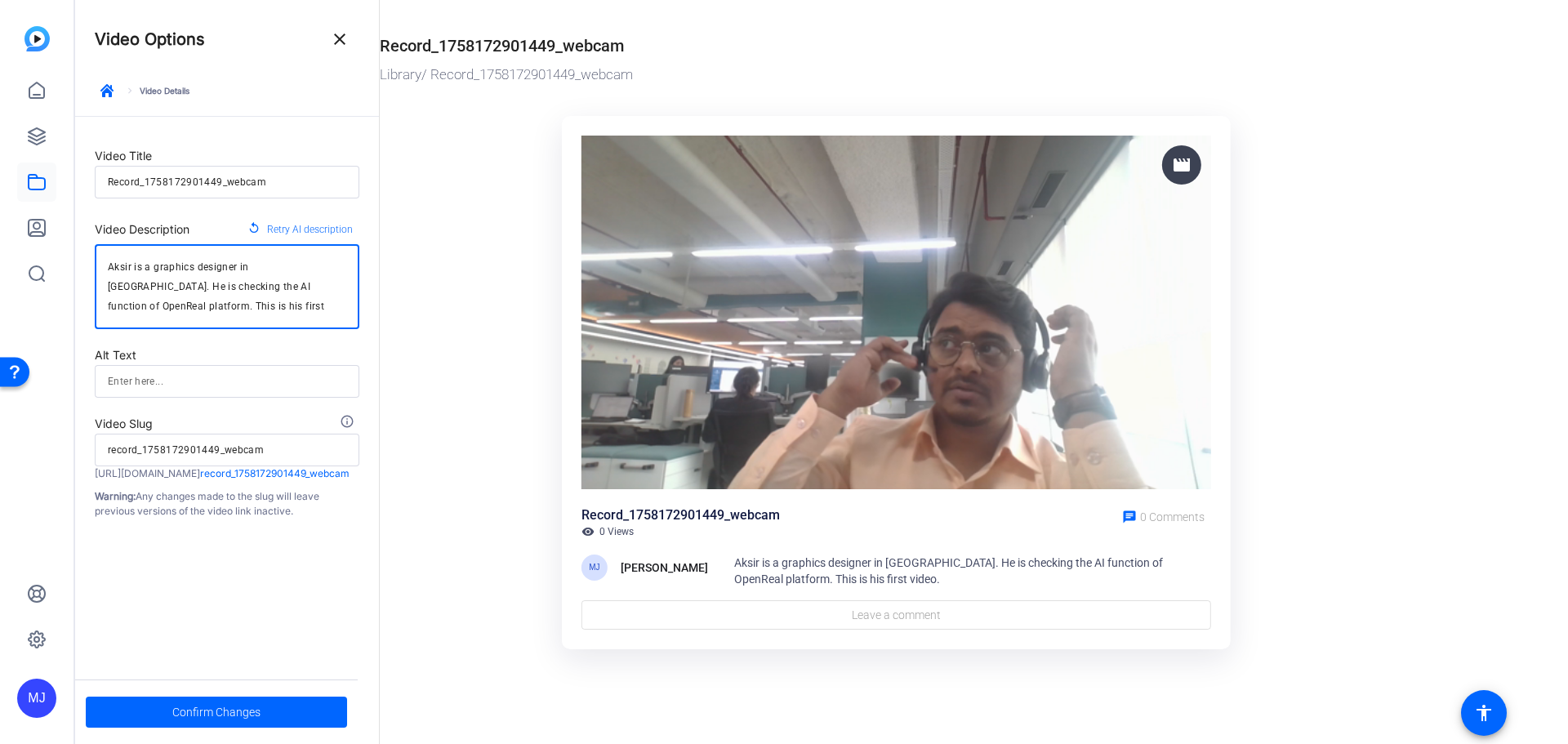
click at [114, 270] on textarea "Aksir is a graphics designer in [GEOGRAPHIC_DATA]. He is checking the AI functi…" at bounding box center [227, 286] width 239 height 59
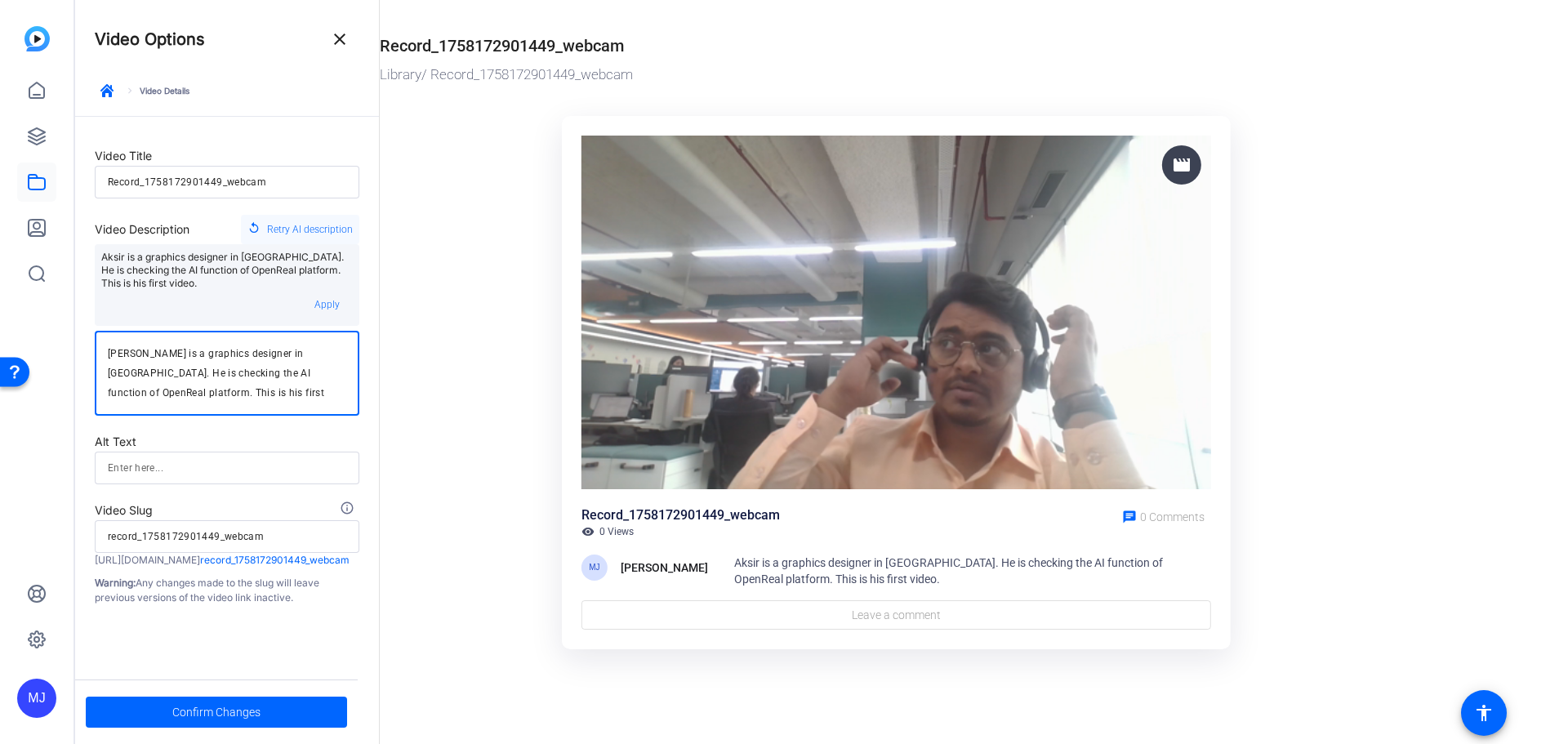
type textarea "[PERSON_NAME] is a graphics designer in [GEOGRAPHIC_DATA]. He is checking the A…"
click at [314, 231] on span "Retry AI description" at bounding box center [309, 229] width 85 height 22
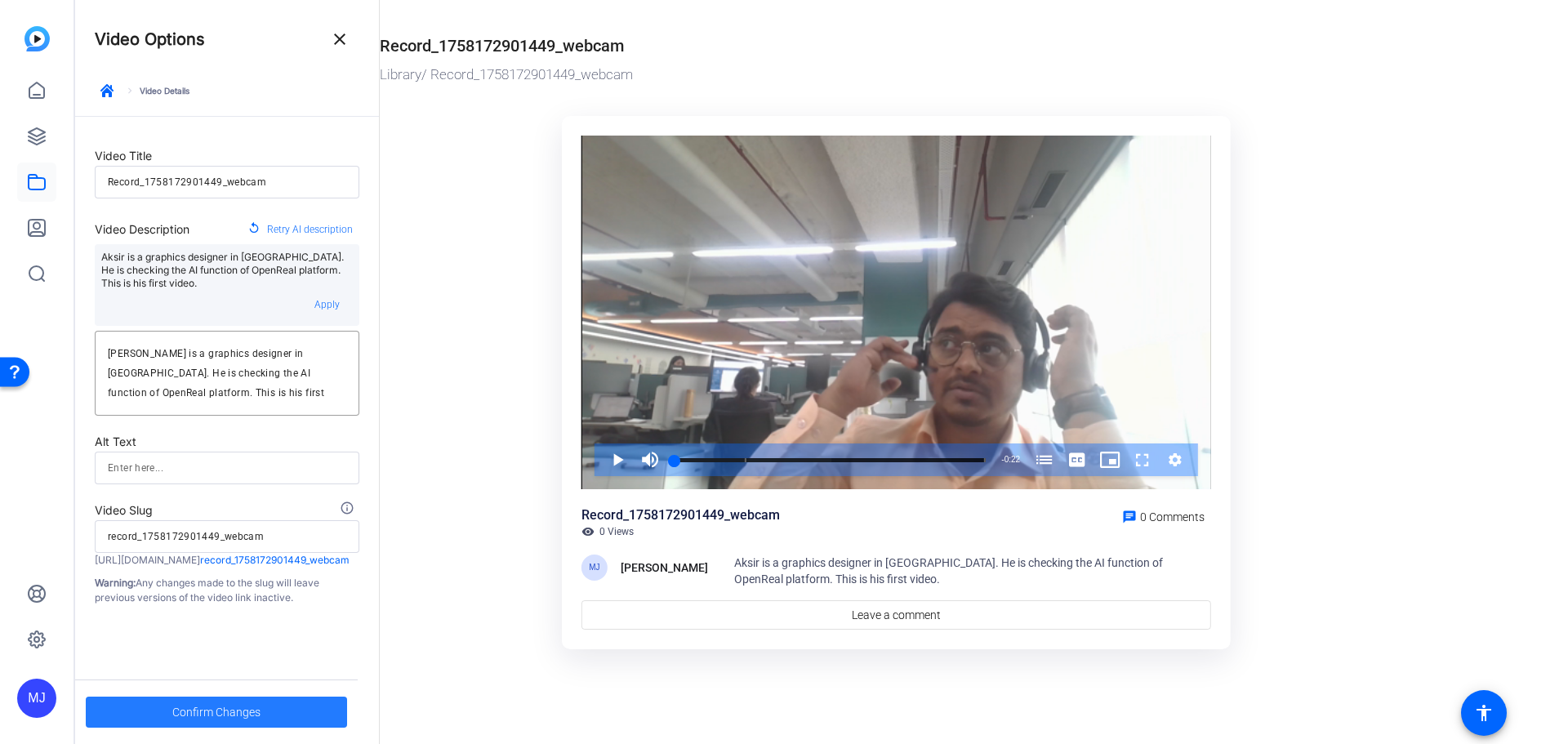
click at [206, 713] on span "Confirm Changes" at bounding box center [216, 712] width 88 height 31
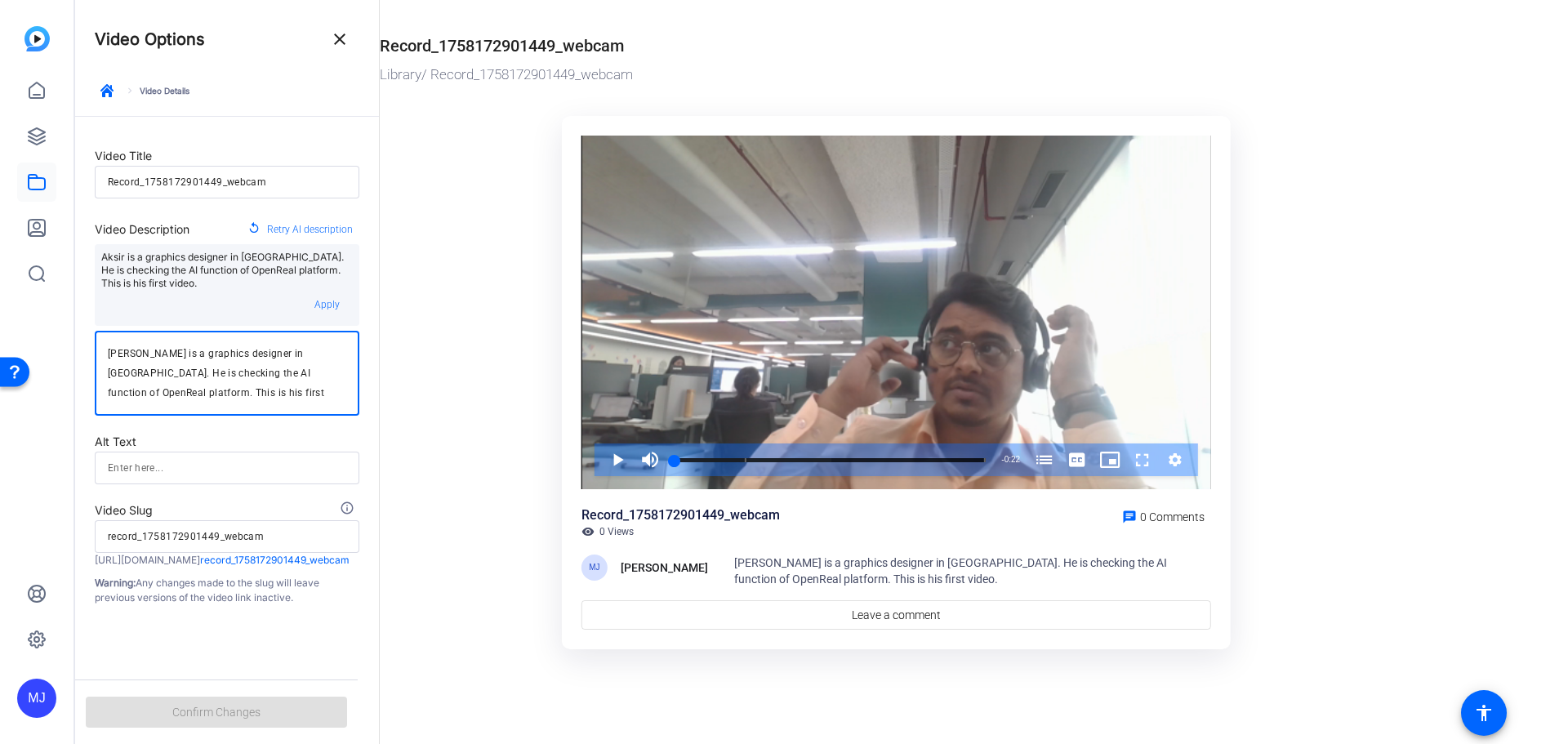
click at [122, 355] on textarea "[PERSON_NAME] is a graphics designer in [GEOGRAPHIC_DATA]. He is checking the A…" at bounding box center [227, 373] width 239 height 59
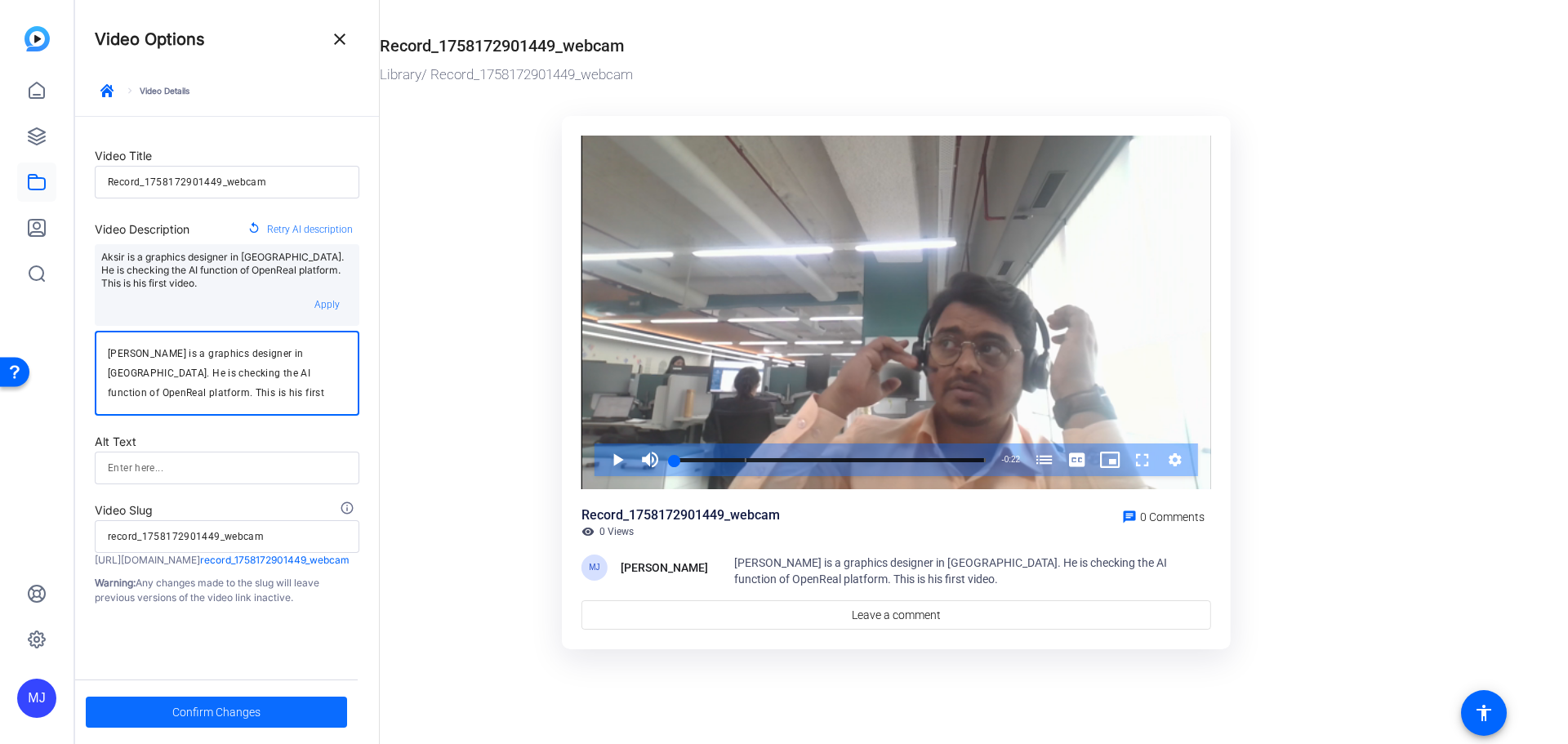
type textarea "[PERSON_NAME] is a graphics designer in [GEOGRAPHIC_DATA]. He is checking the A…"
click at [240, 720] on span "Confirm Changes" at bounding box center [216, 712] width 88 height 31
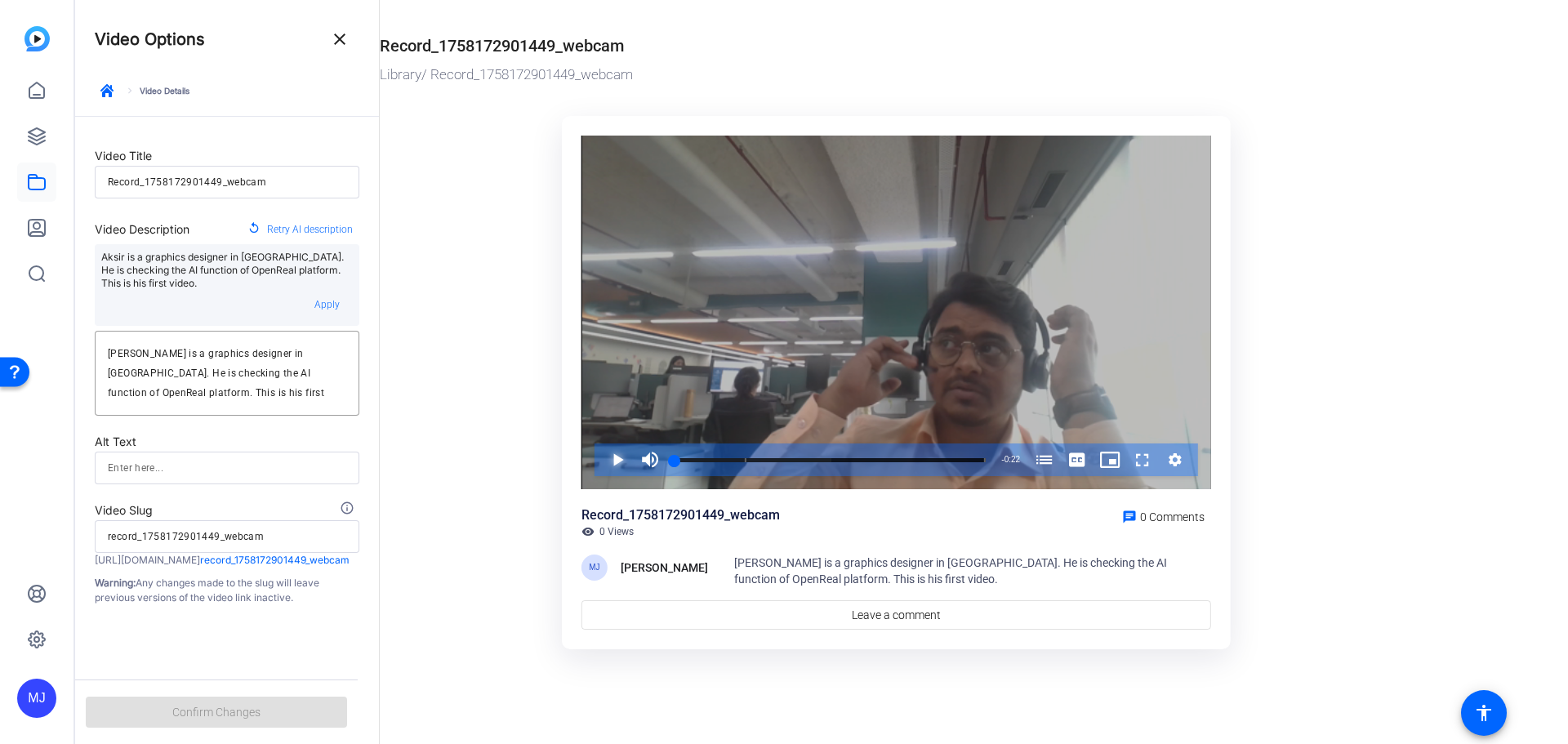
click at [601, 455] on span "Video Player" at bounding box center [601, 459] width 0 height 32
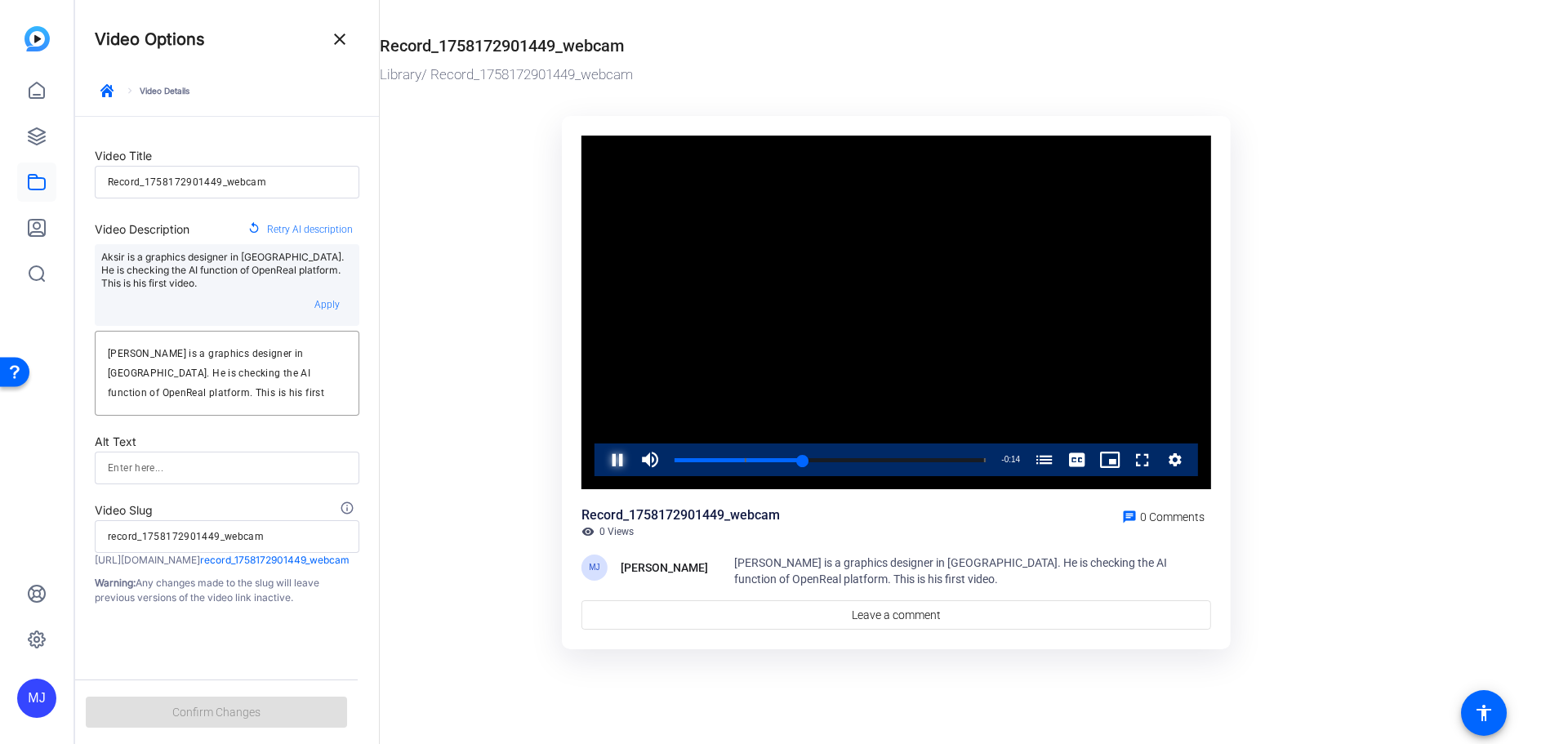
click at [601, 456] on span "Video Player" at bounding box center [601, 459] width 0 height 32
drag, startPoint x: 131, startPoint y: 353, endPoint x: 101, endPoint y: 352, distance: 30.0
click at [101, 352] on div "[PERSON_NAME] is a graphics designer in [GEOGRAPHIC_DATA]. He is checking the A…" at bounding box center [226, 373] width 264 height 85
click at [130, 354] on textarea "[PERSON_NAME] is a graphics designer in [GEOGRAPHIC_DATA]. He is checking the A…" at bounding box center [227, 373] width 239 height 59
drag, startPoint x: 133, startPoint y: 352, endPoint x: 100, endPoint y: 350, distance: 33.1
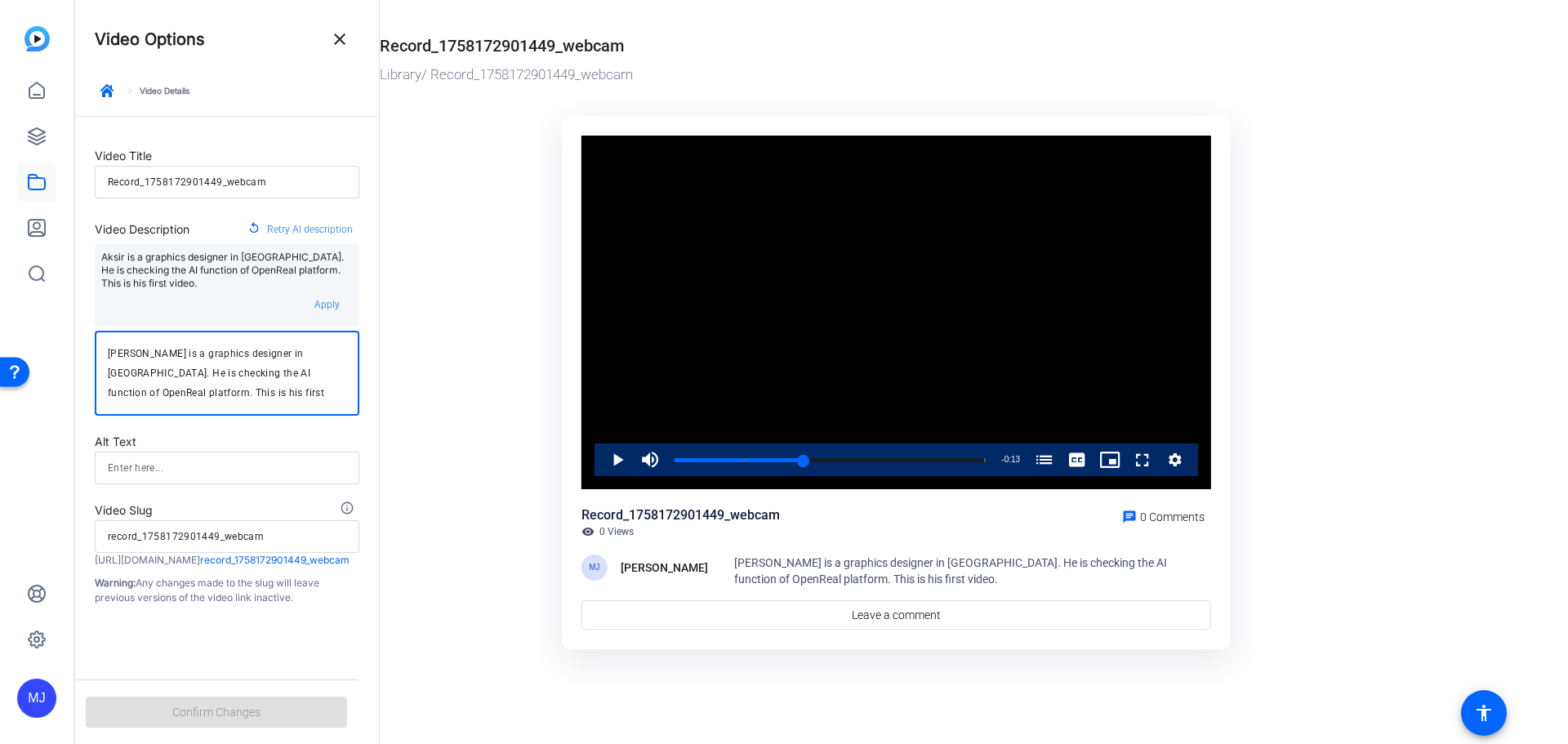
click at [100, 350] on div "[PERSON_NAME] is a graphics designer in [GEOGRAPHIC_DATA]. He is checking the A…" at bounding box center [226, 373] width 264 height 85
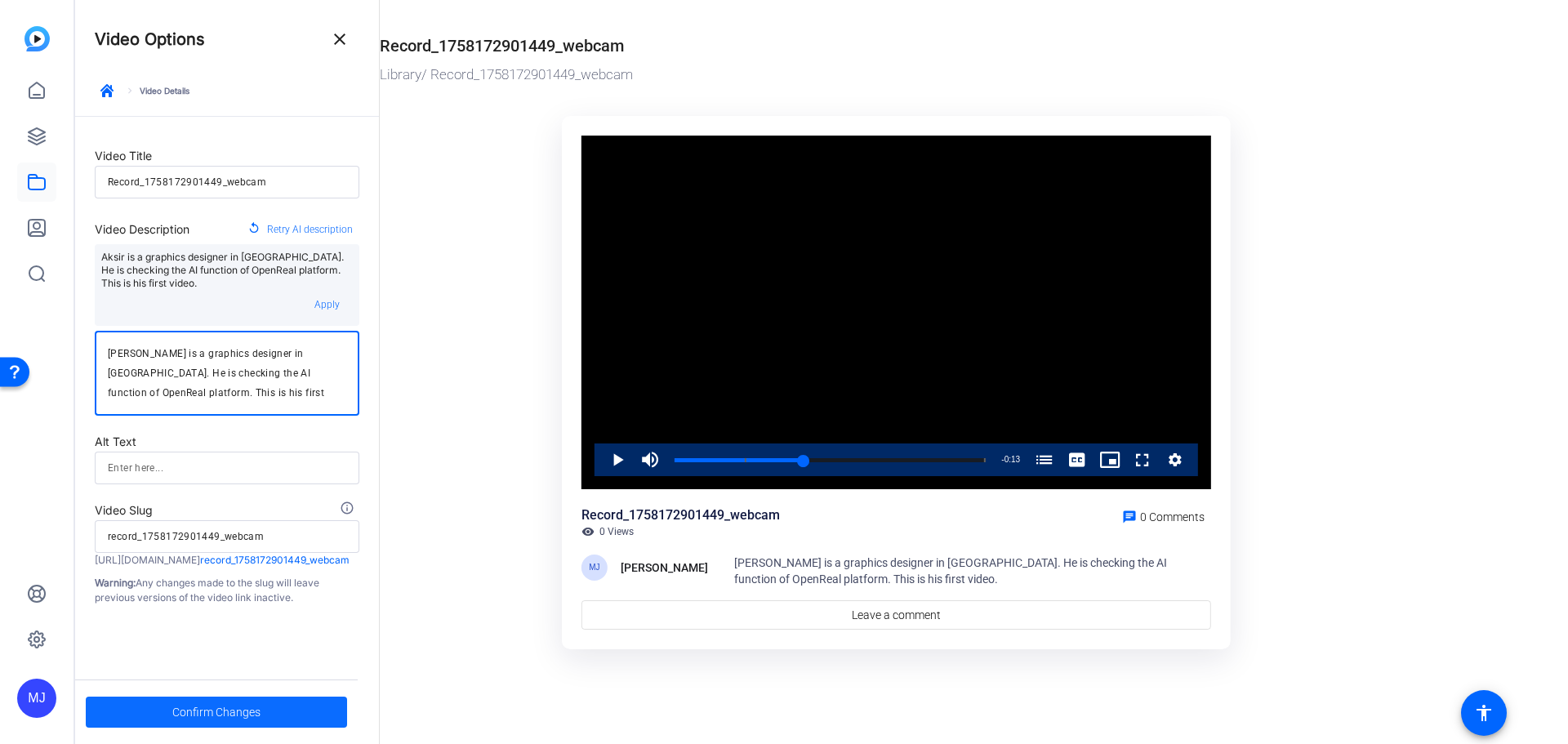
type textarea "[PERSON_NAME] is a graphics designer in [GEOGRAPHIC_DATA]. He is checking the A…"
click at [243, 714] on span "Confirm Changes" at bounding box center [216, 712] width 88 height 31
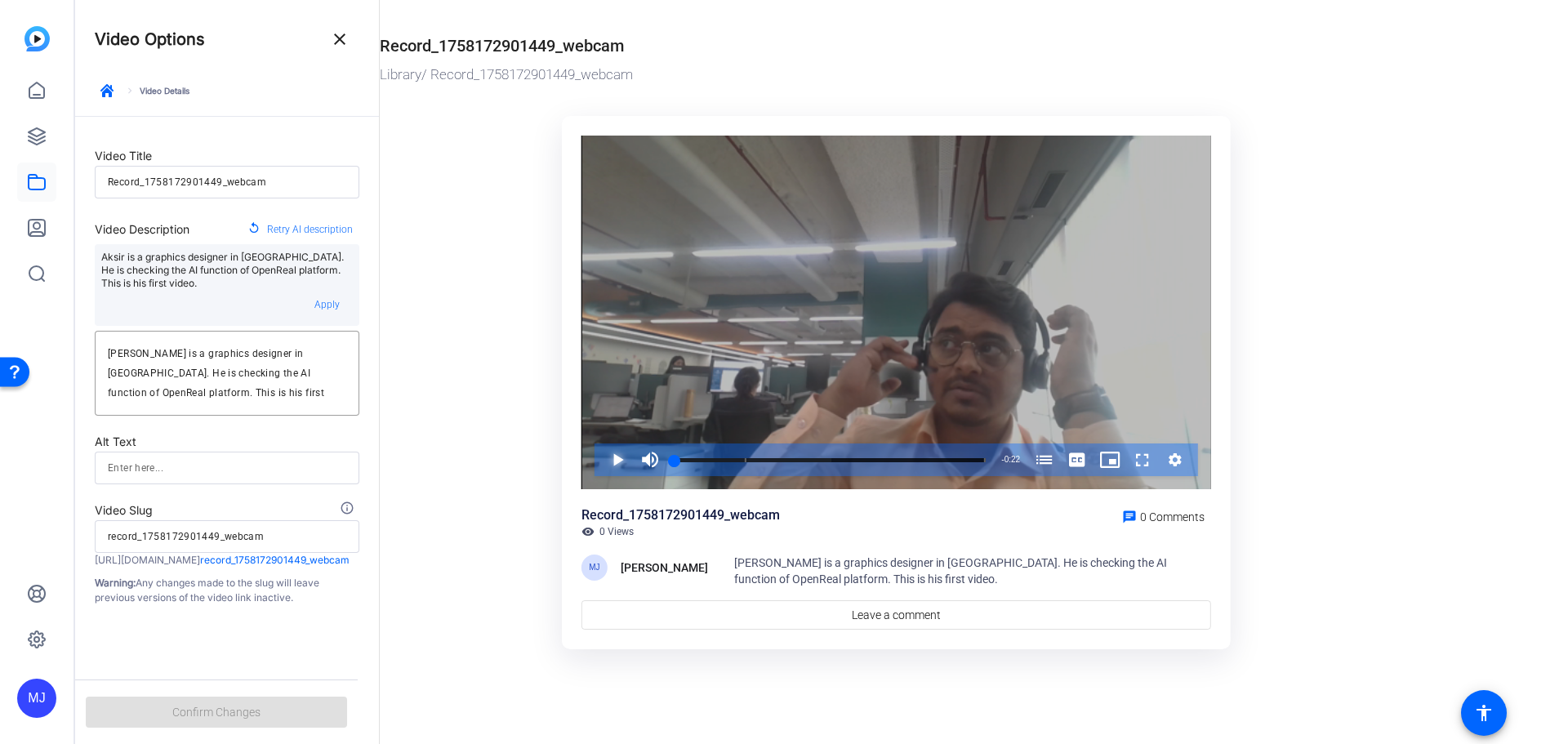
drag, startPoint x: 612, startPoint y: 457, endPoint x: 612, endPoint y: 471, distance: 14.0
click at [601, 457] on span "Video Player" at bounding box center [601, 459] width 0 height 32
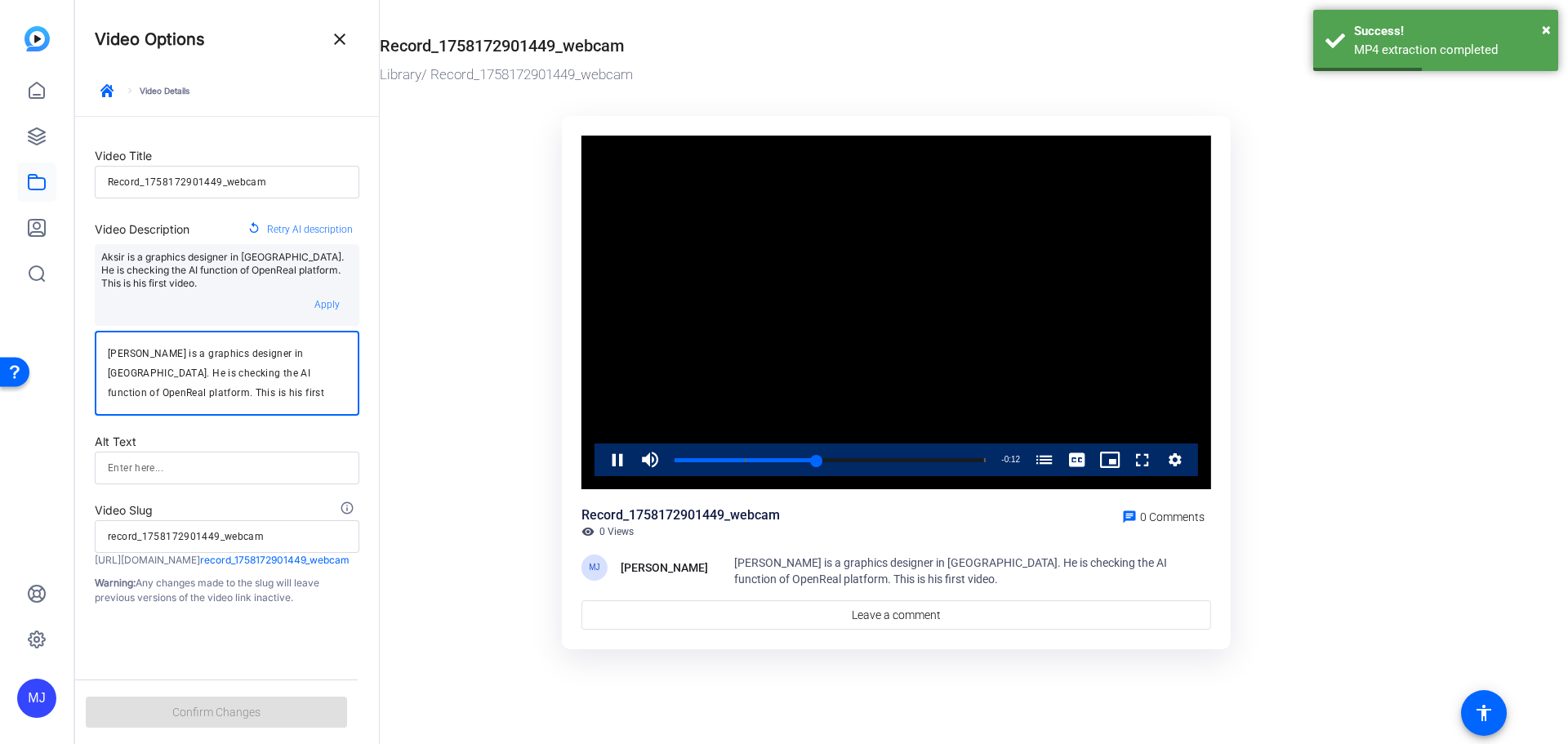
drag, startPoint x: 138, startPoint y: 350, endPoint x: 94, endPoint y: 350, distance: 44.0
click at [94, 350] on form "Video Title Record_1758172901449_webcam Video Description replay Retry AI descr…" at bounding box center [227, 360] width 304 height 488
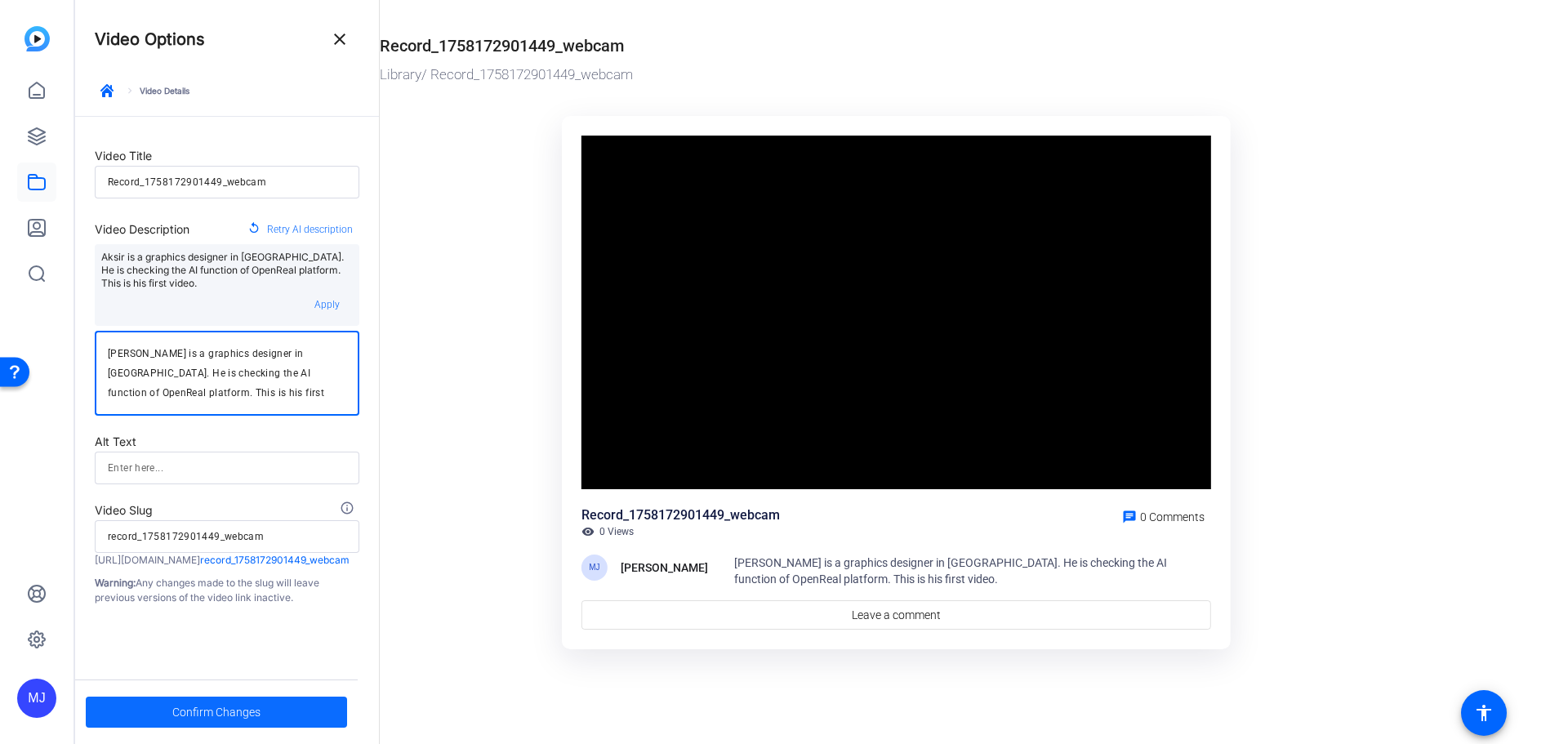
type textarea "[PERSON_NAME] is a graphics designer in [GEOGRAPHIC_DATA]. He is checking the A…"
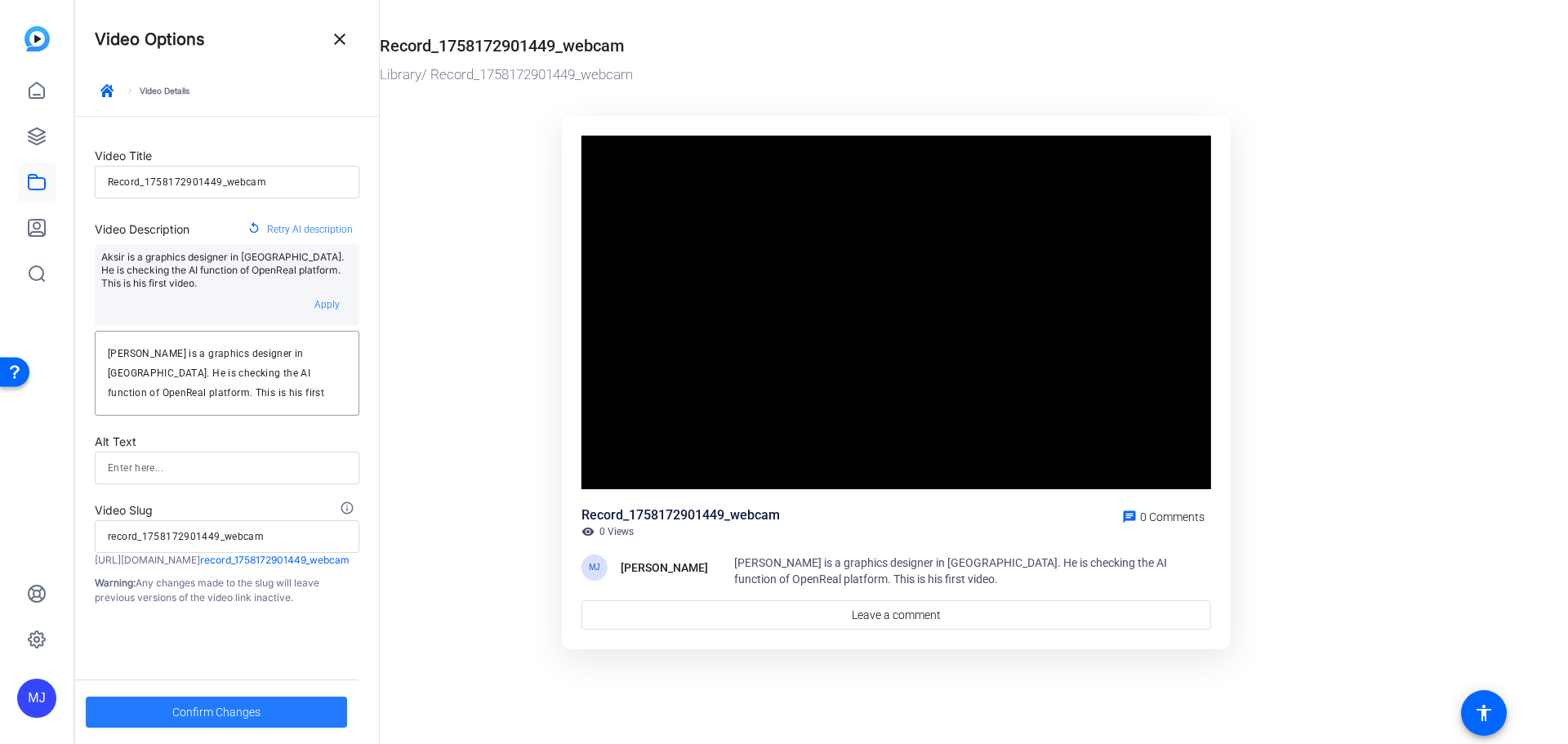
click at [211, 711] on span "Confirm Changes" at bounding box center [216, 712] width 88 height 31
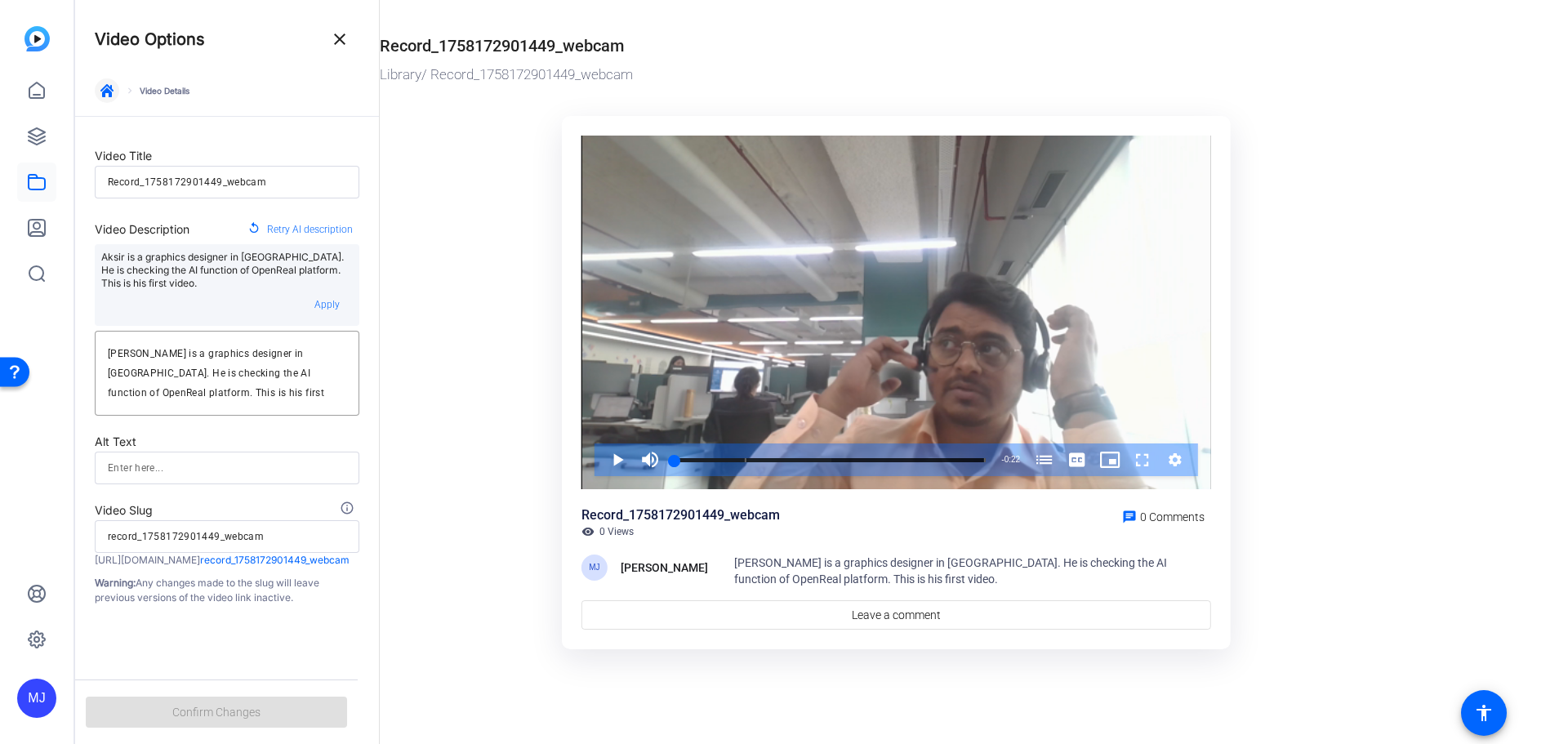
click at [108, 88] on icon "button" at bounding box center [107, 91] width 13 height 13
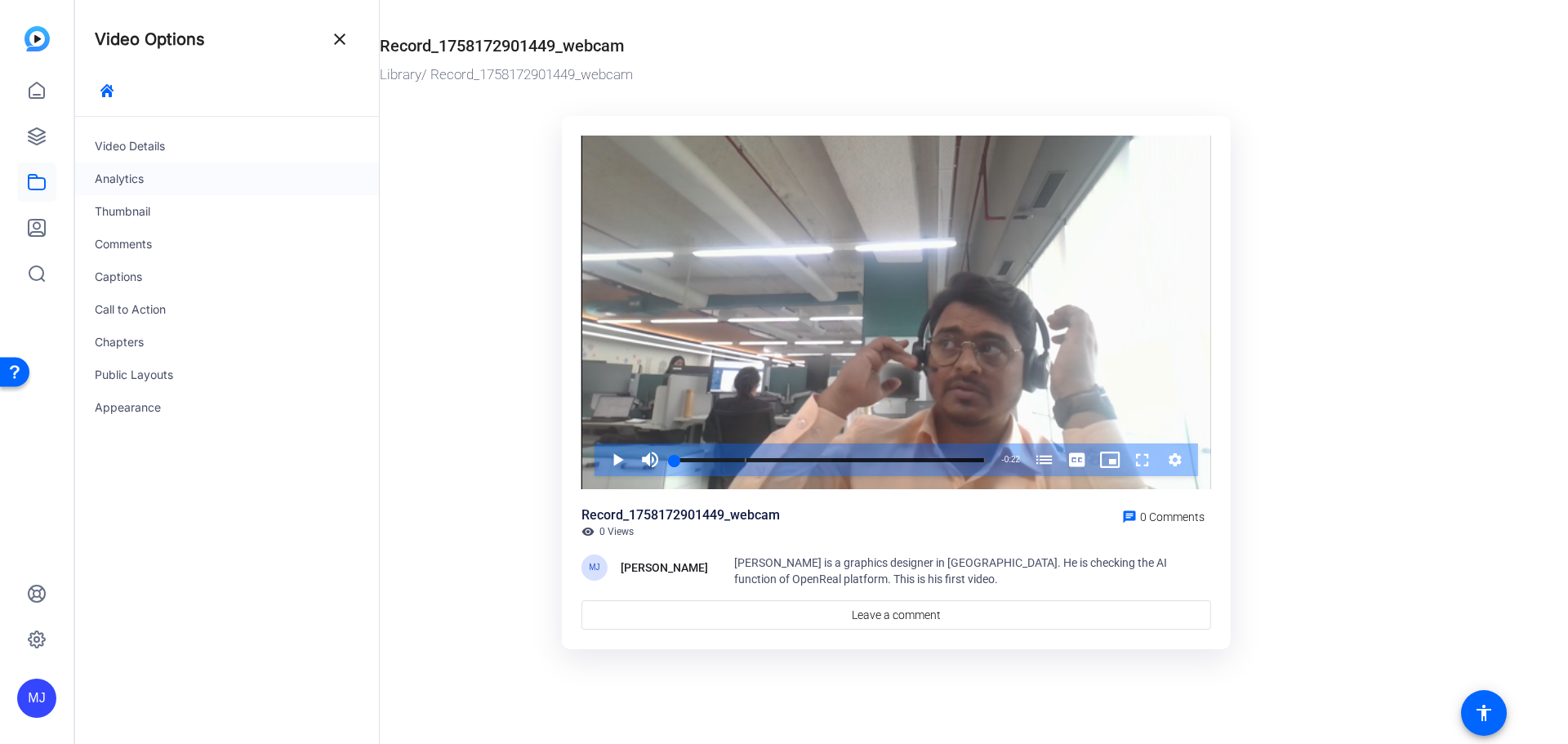
click at [148, 173] on div "Analytics" at bounding box center [227, 178] width 304 height 32
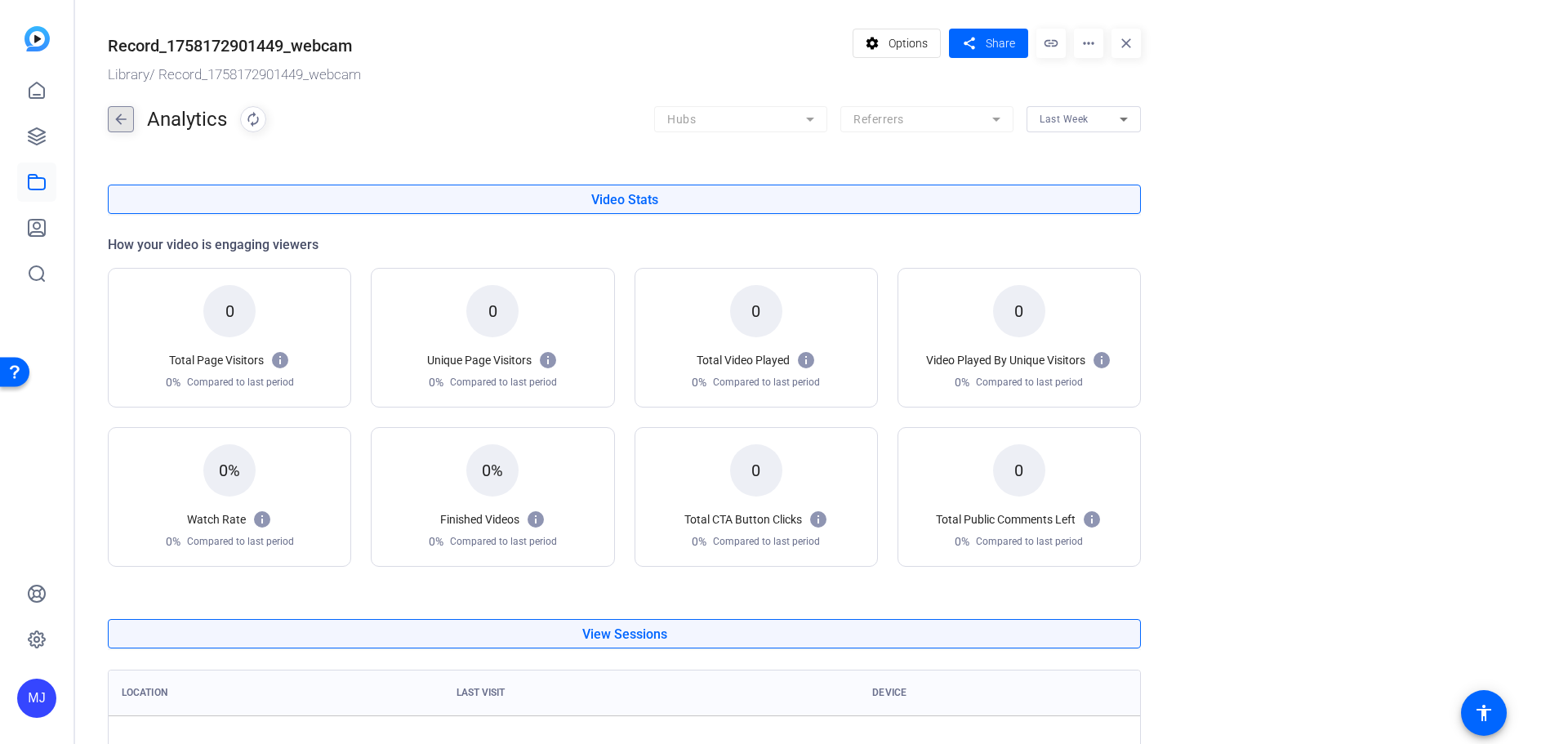
click at [121, 114] on mat-icon "arrow_back" at bounding box center [121, 119] width 25 height 27
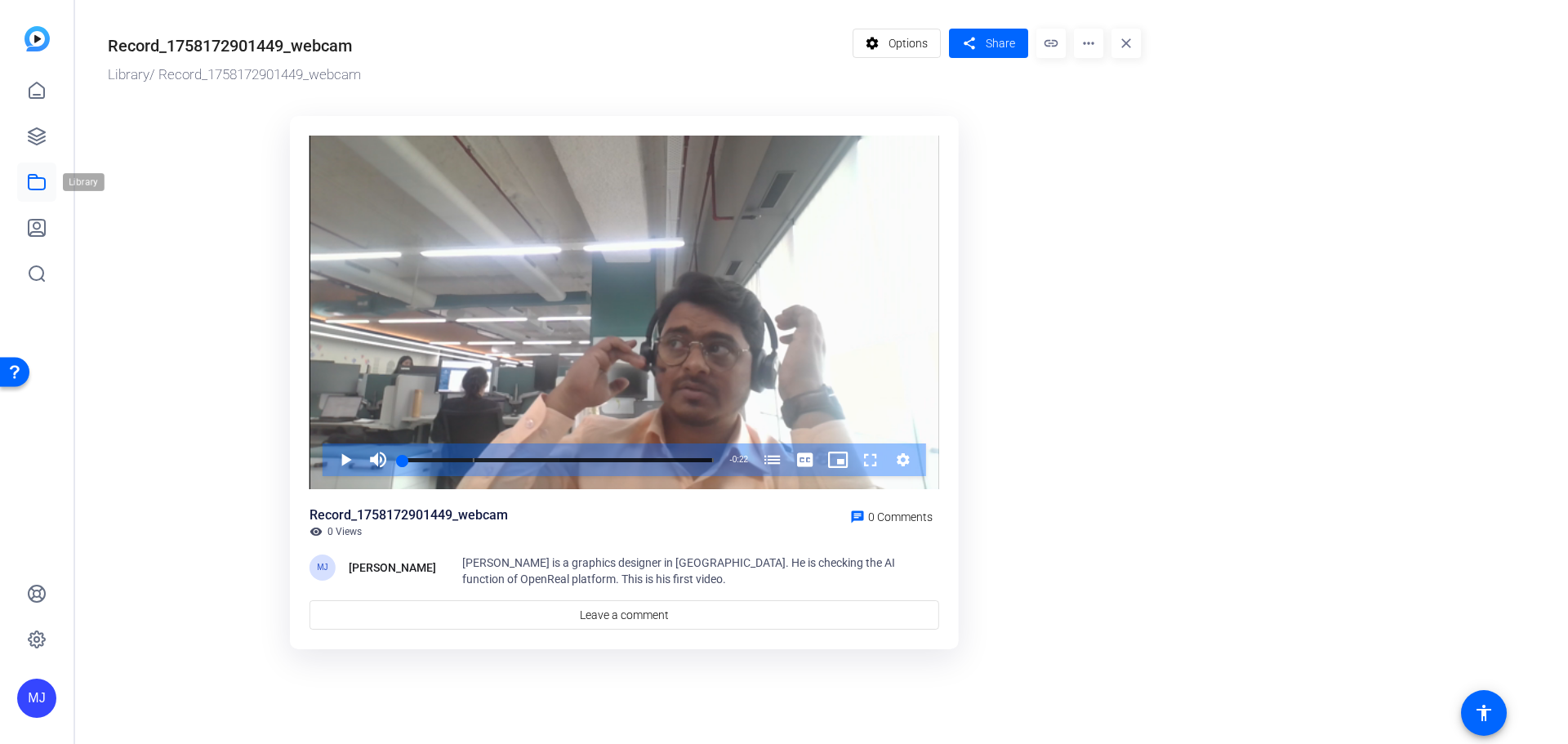
click at [41, 180] on icon at bounding box center [37, 182] width 20 height 20
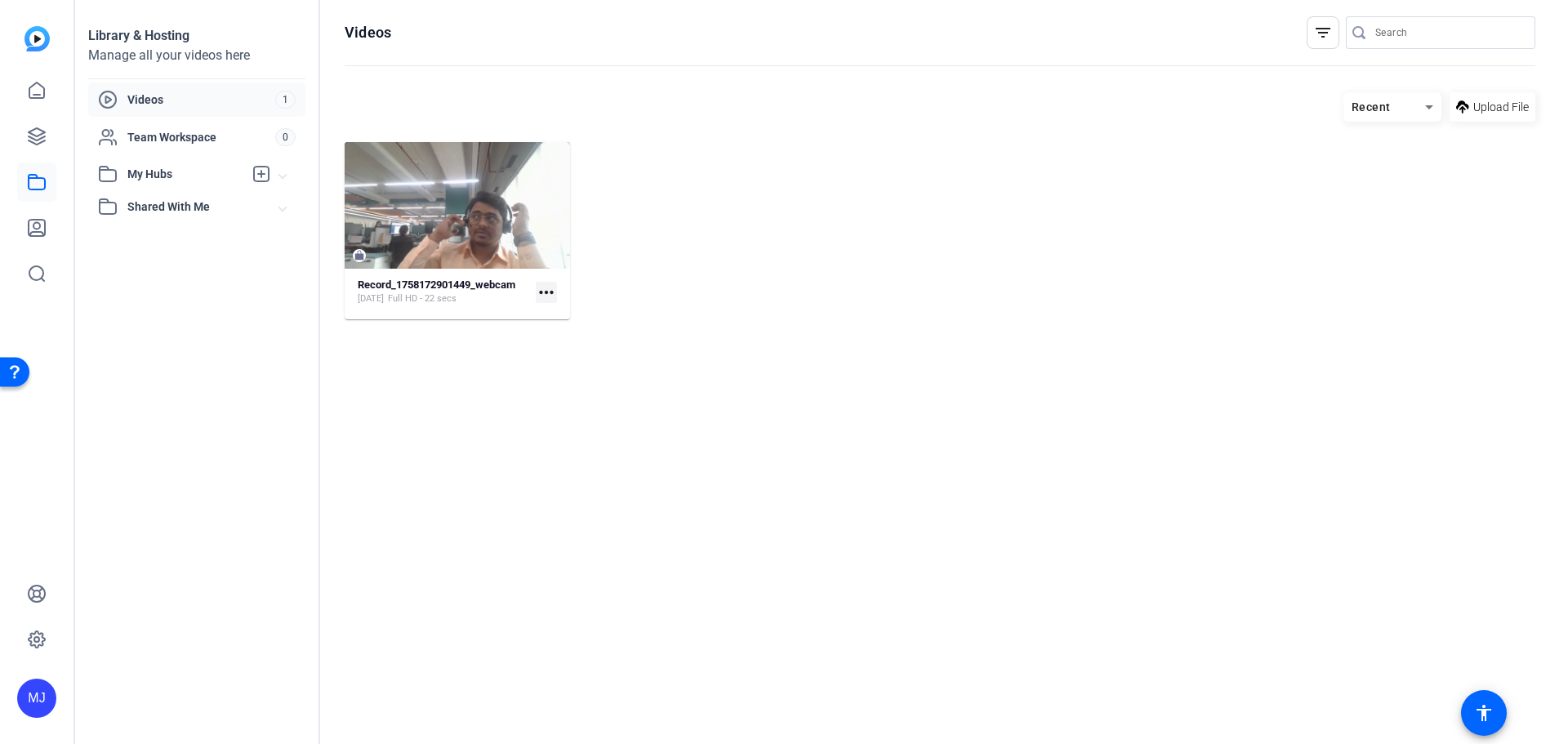
click at [173, 91] on span "Videos" at bounding box center [201, 99] width 148 height 17
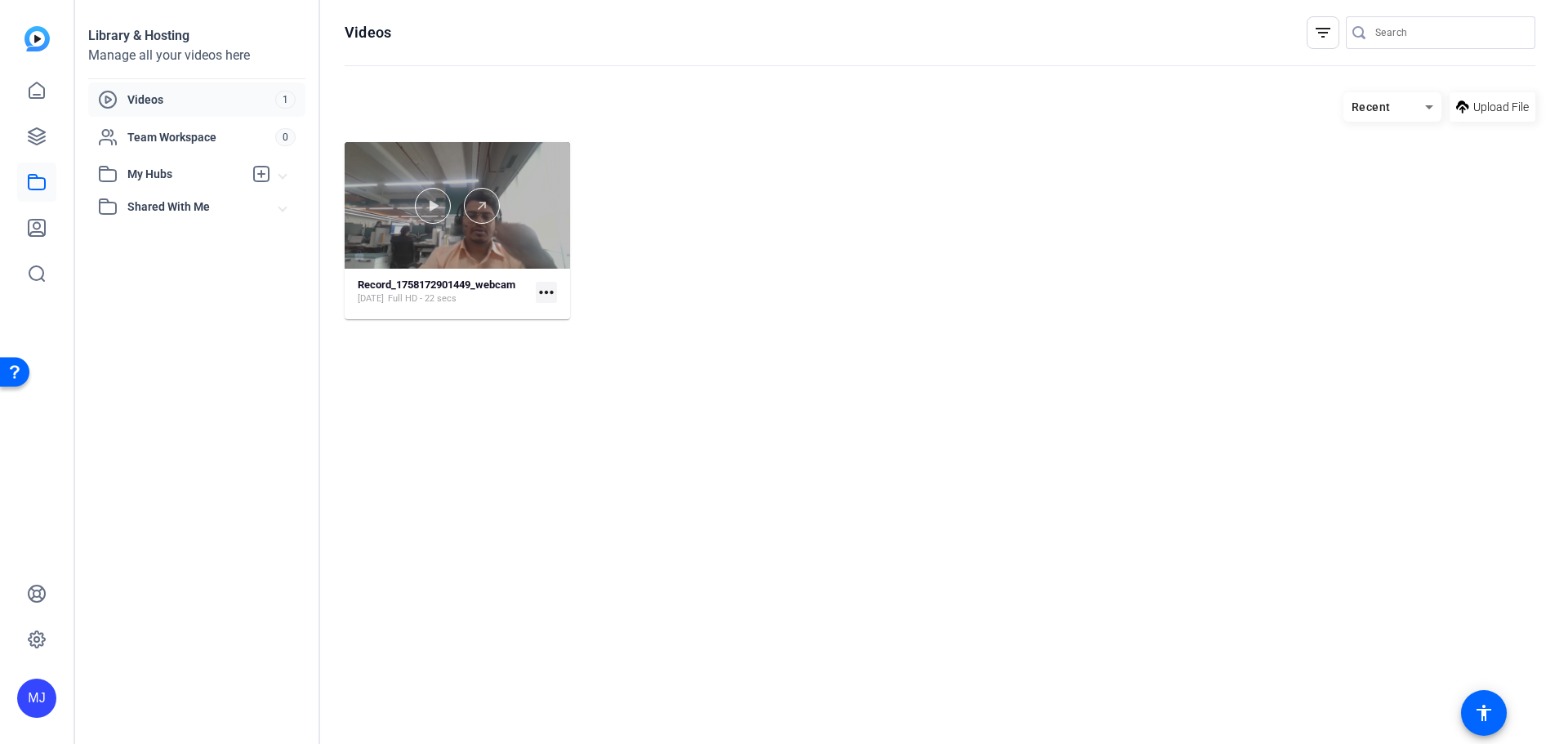
click at [435, 233] on div at bounding box center [457, 205] width 225 height 127
click at [477, 206] on icon at bounding box center [482, 206] width 13 height 20
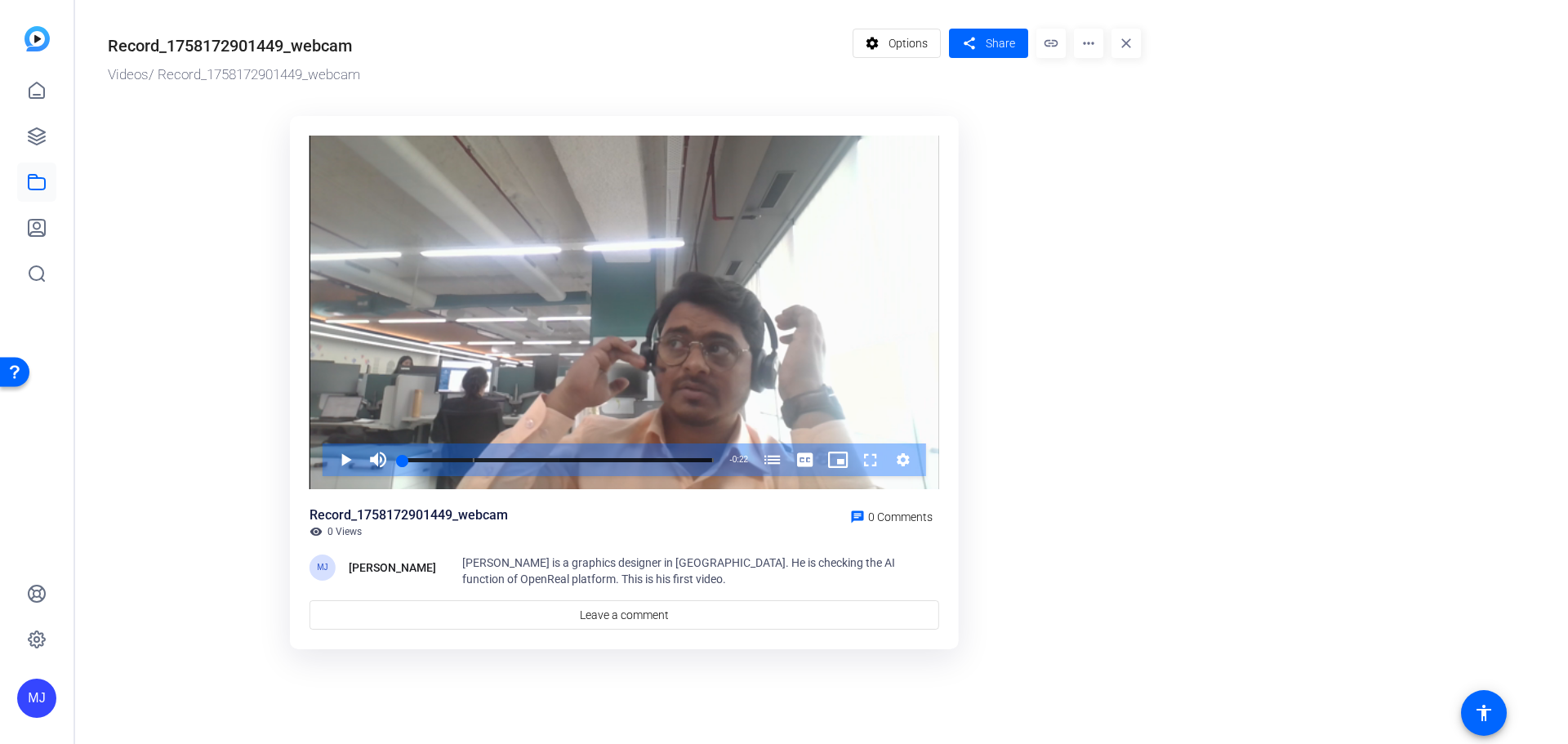
click at [1095, 44] on mat-icon "more_horiz" at bounding box center [1088, 42] width 29 height 29
click at [906, 41] on div at bounding box center [784, 372] width 1568 height 744
click at [909, 46] on span "Options" at bounding box center [907, 43] width 39 height 31
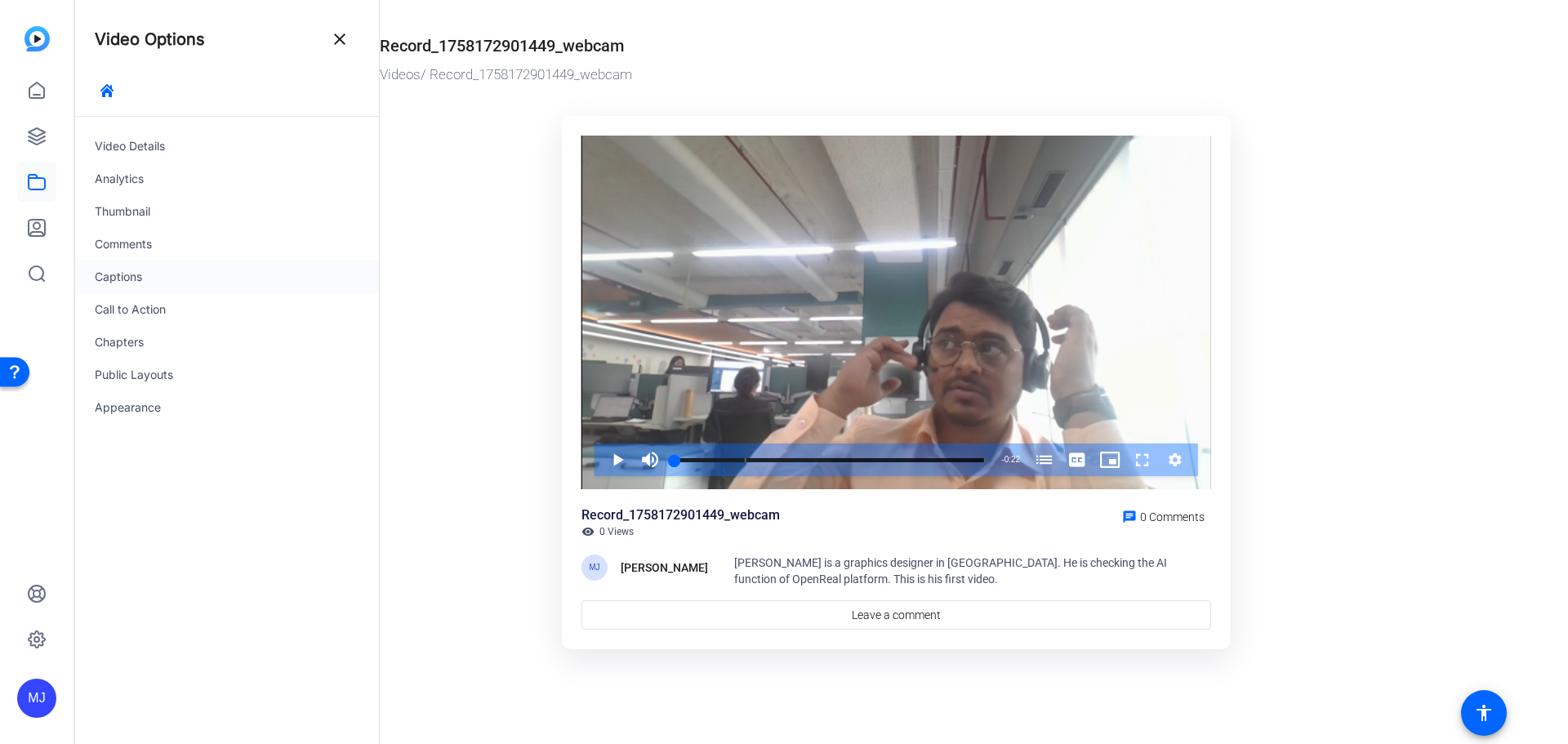
click at [138, 281] on div "Captions" at bounding box center [227, 276] width 304 height 32
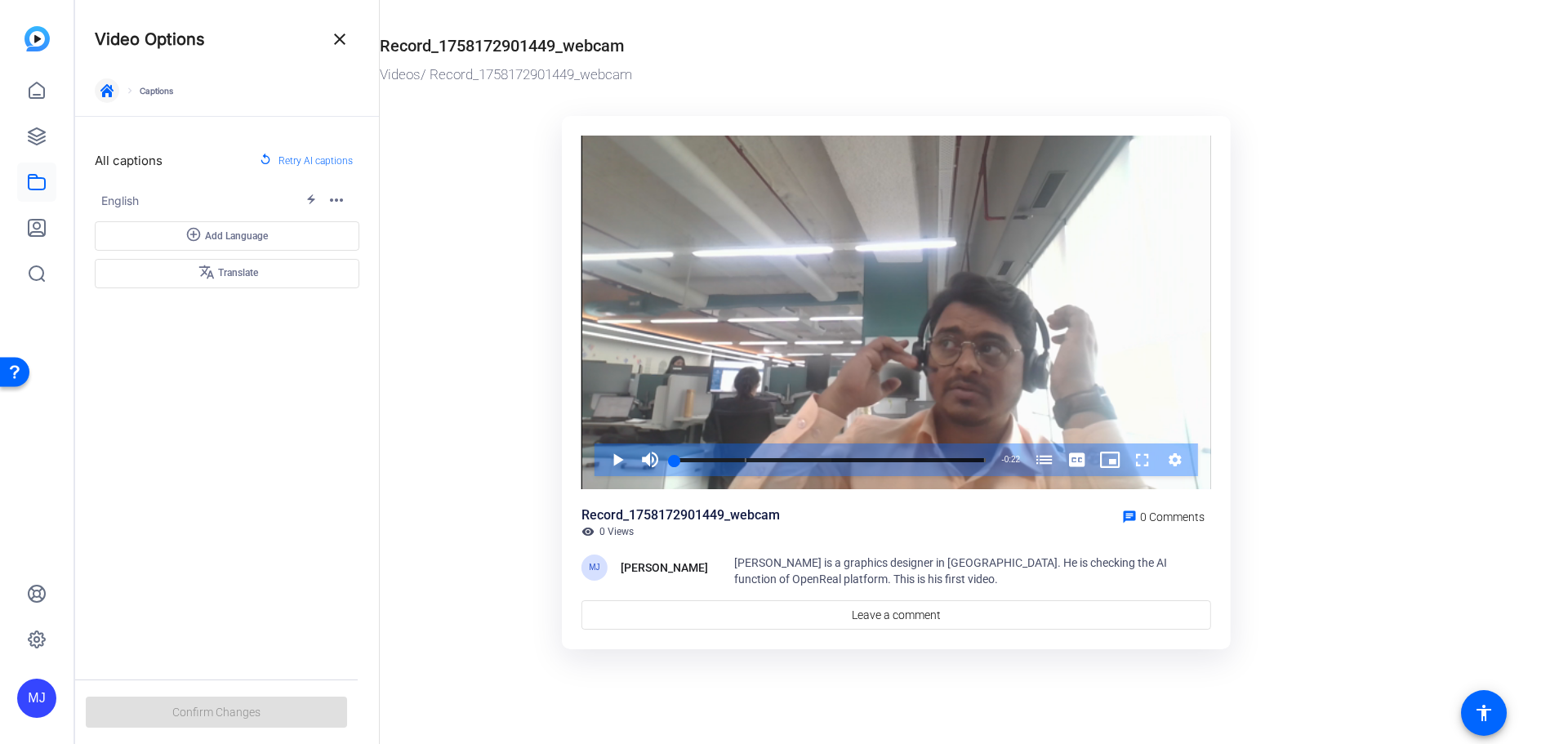
click at [109, 91] on icon "button" at bounding box center [107, 91] width 13 height 13
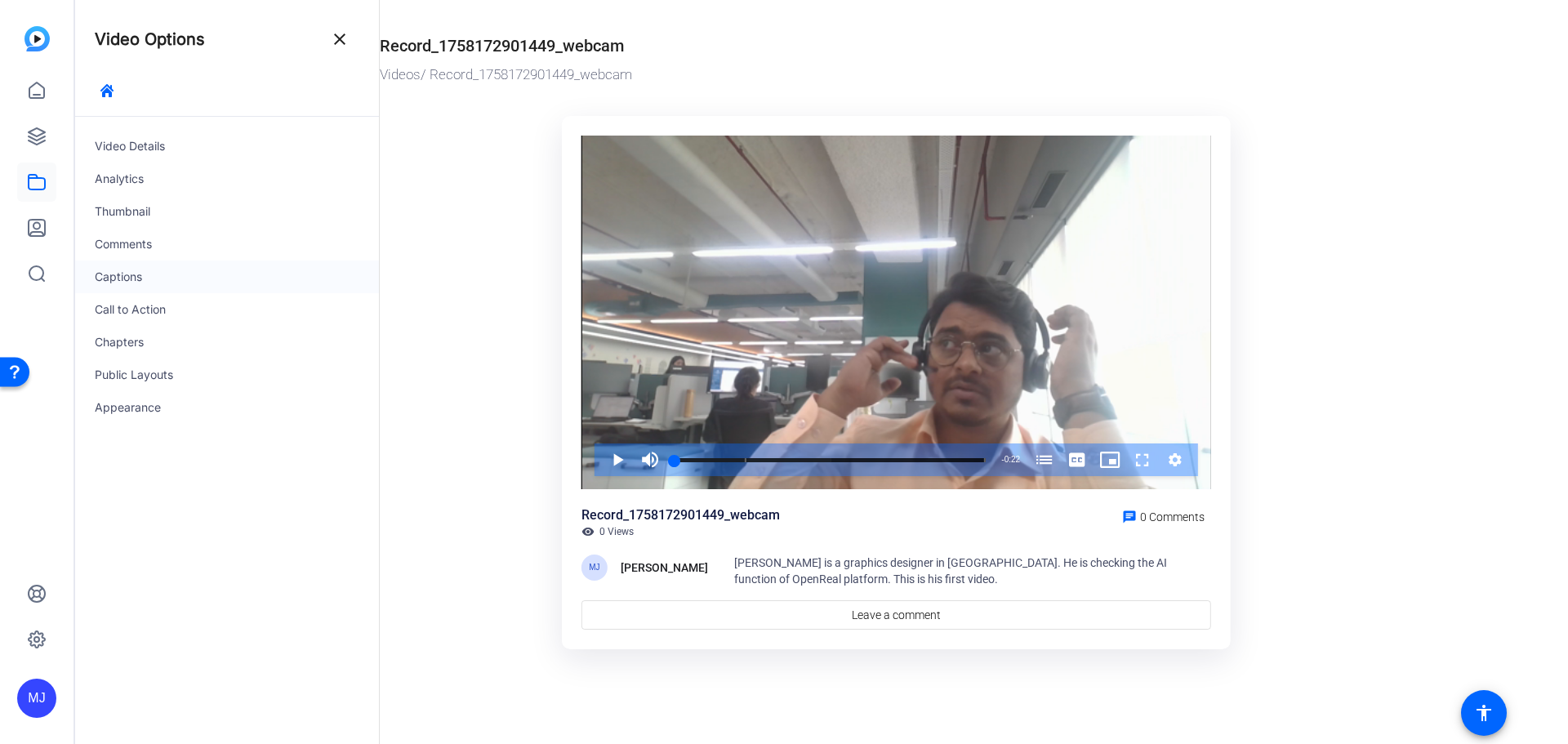
click at [131, 274] on div "Captions" at bounding box center [227, 276] width 304 height 32
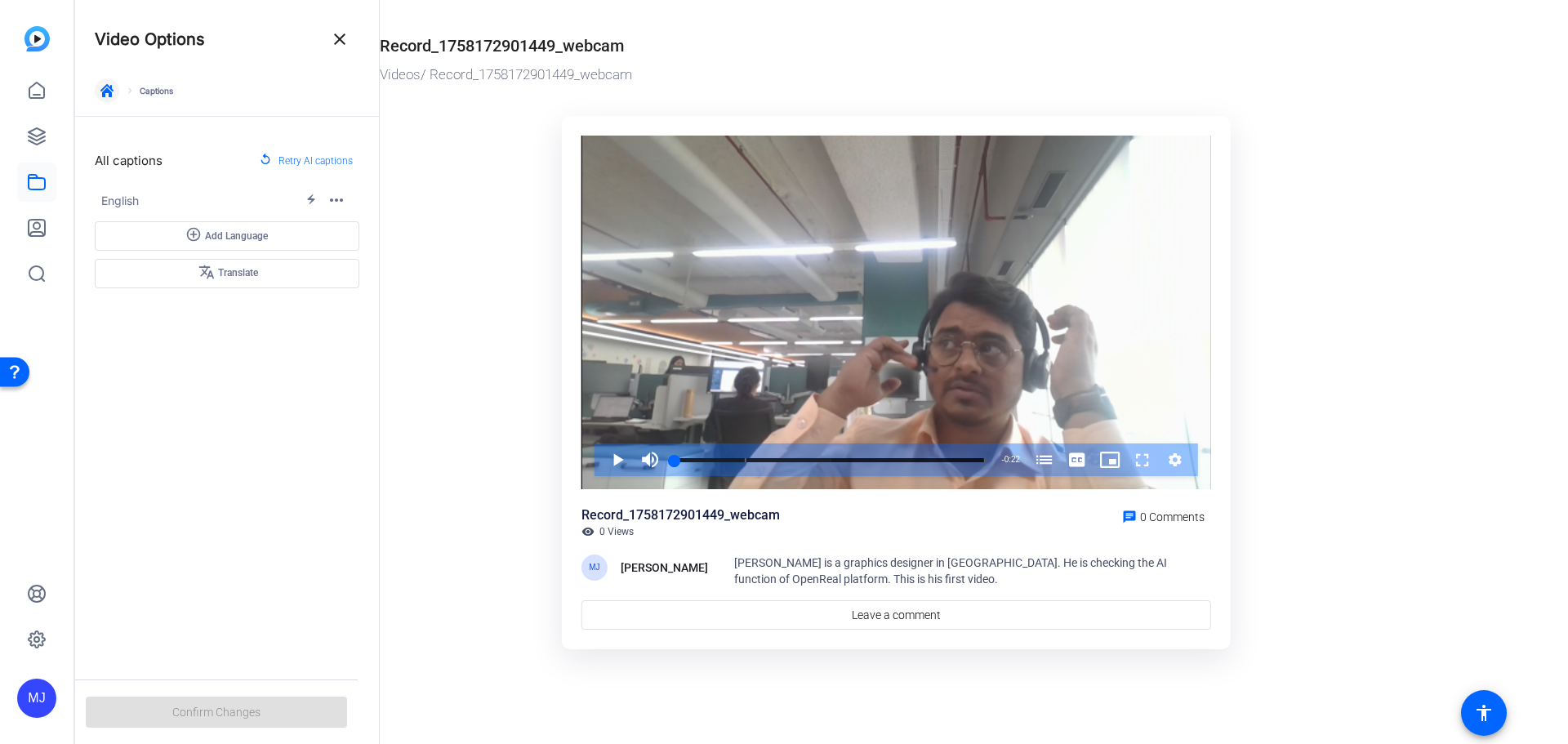
click at [109, 90] on icon "button" at bounding box center [107, 91] width 13 height 13
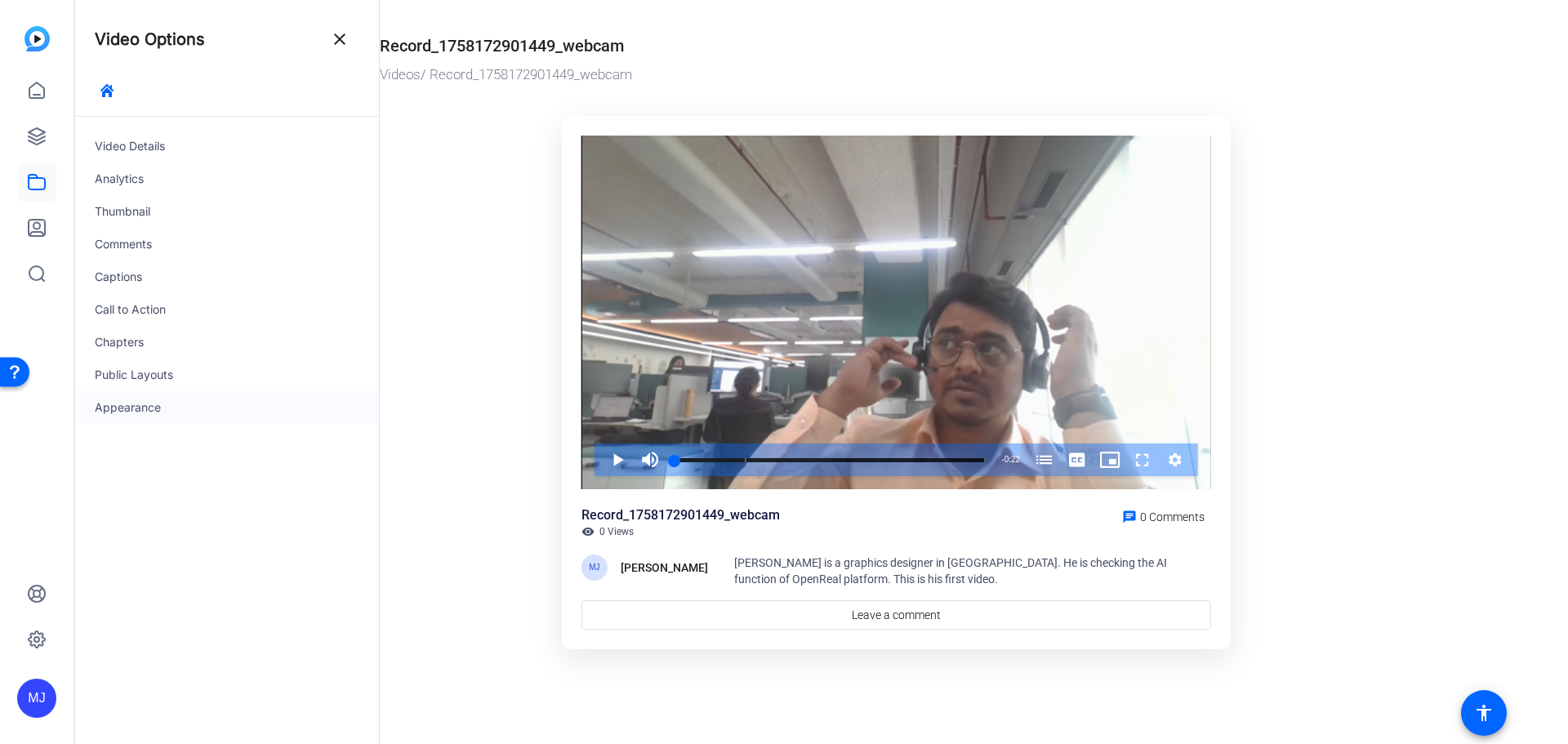
click at [143, 407] on div "Appearance" at bounding box center [227, 407] width 304 height 32
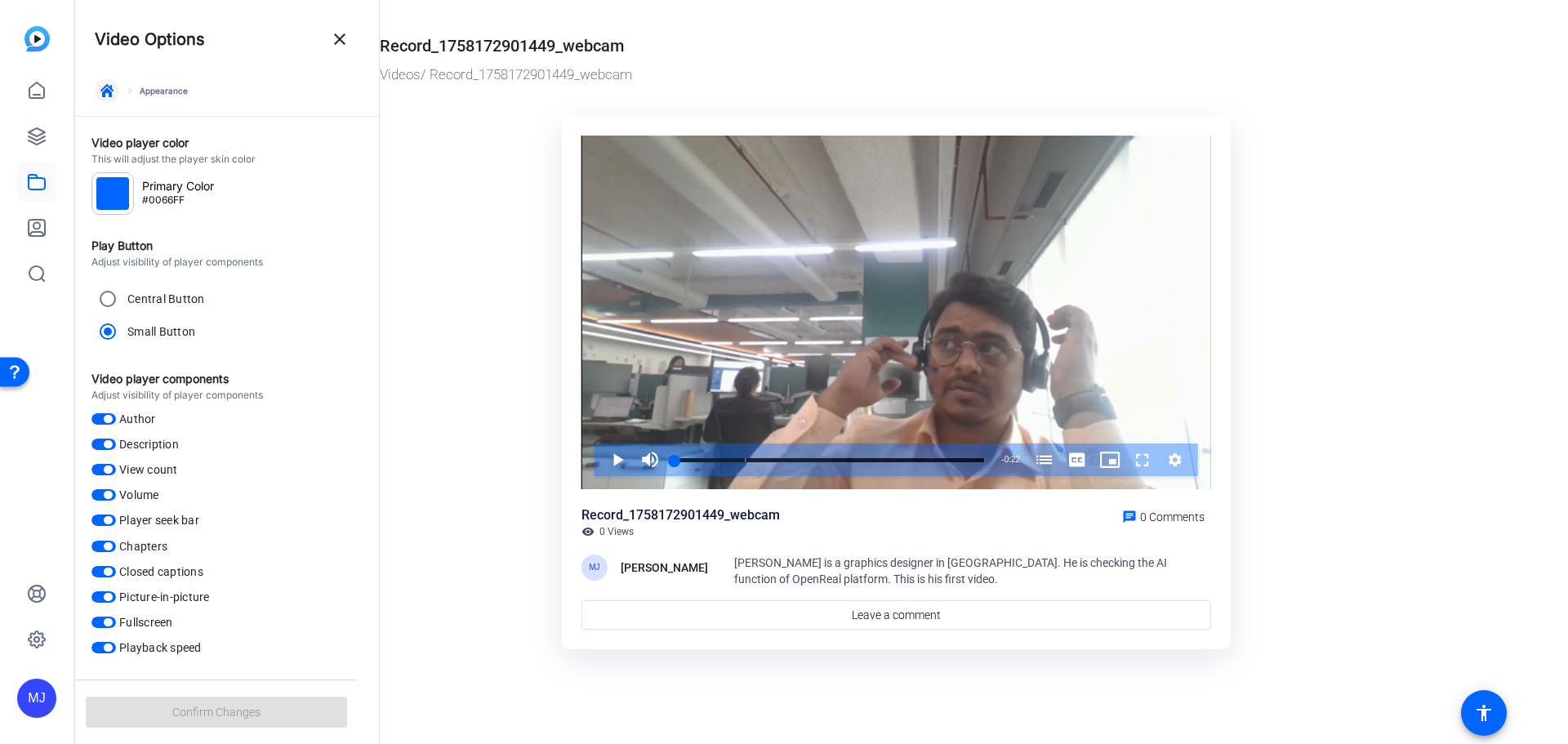
click at [110, 89] on icon "button" at bounding box center [107, 91] width 13 height 13
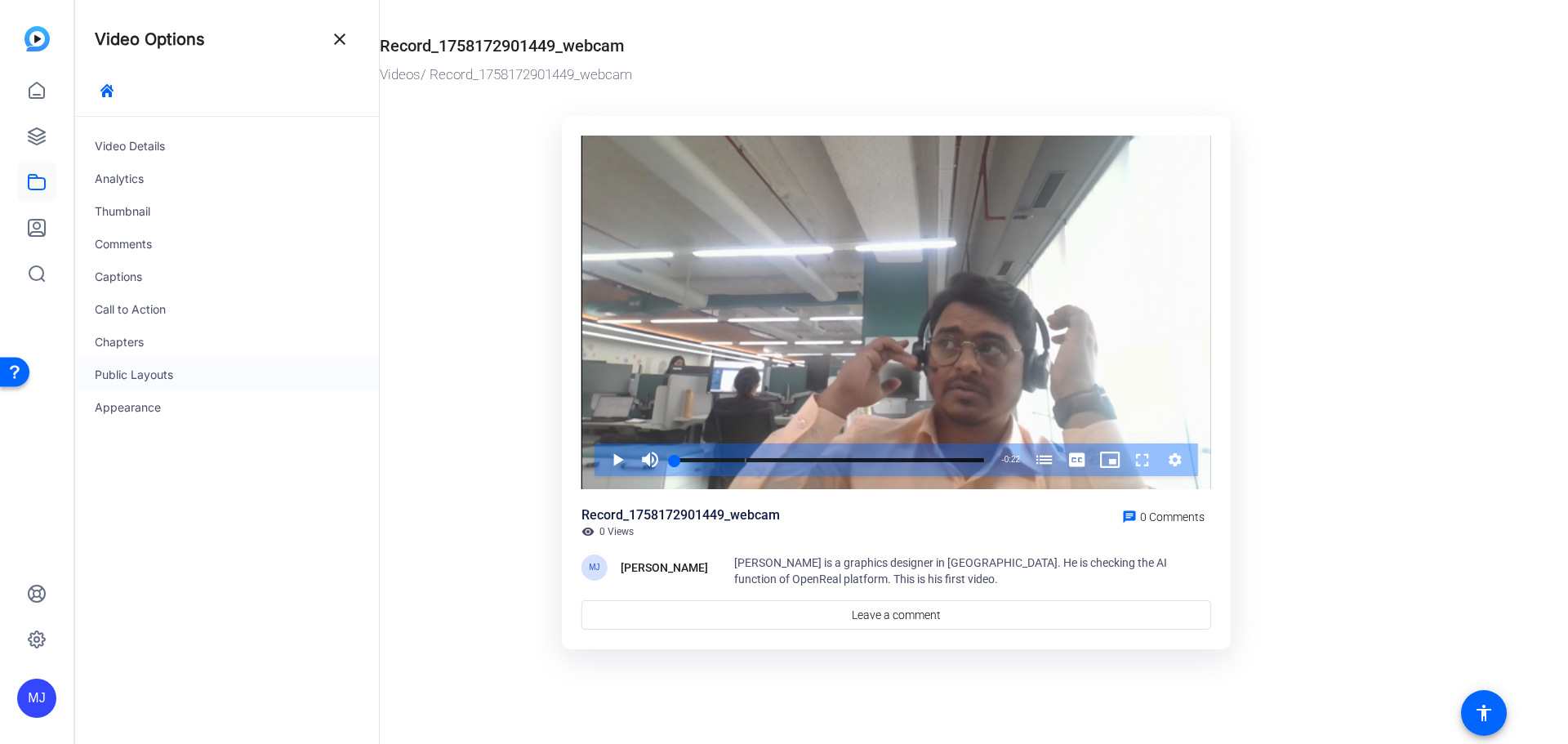
click at [138, 369] on div "Public Layouts" at bounding box center [227, 374] width 304 height 32
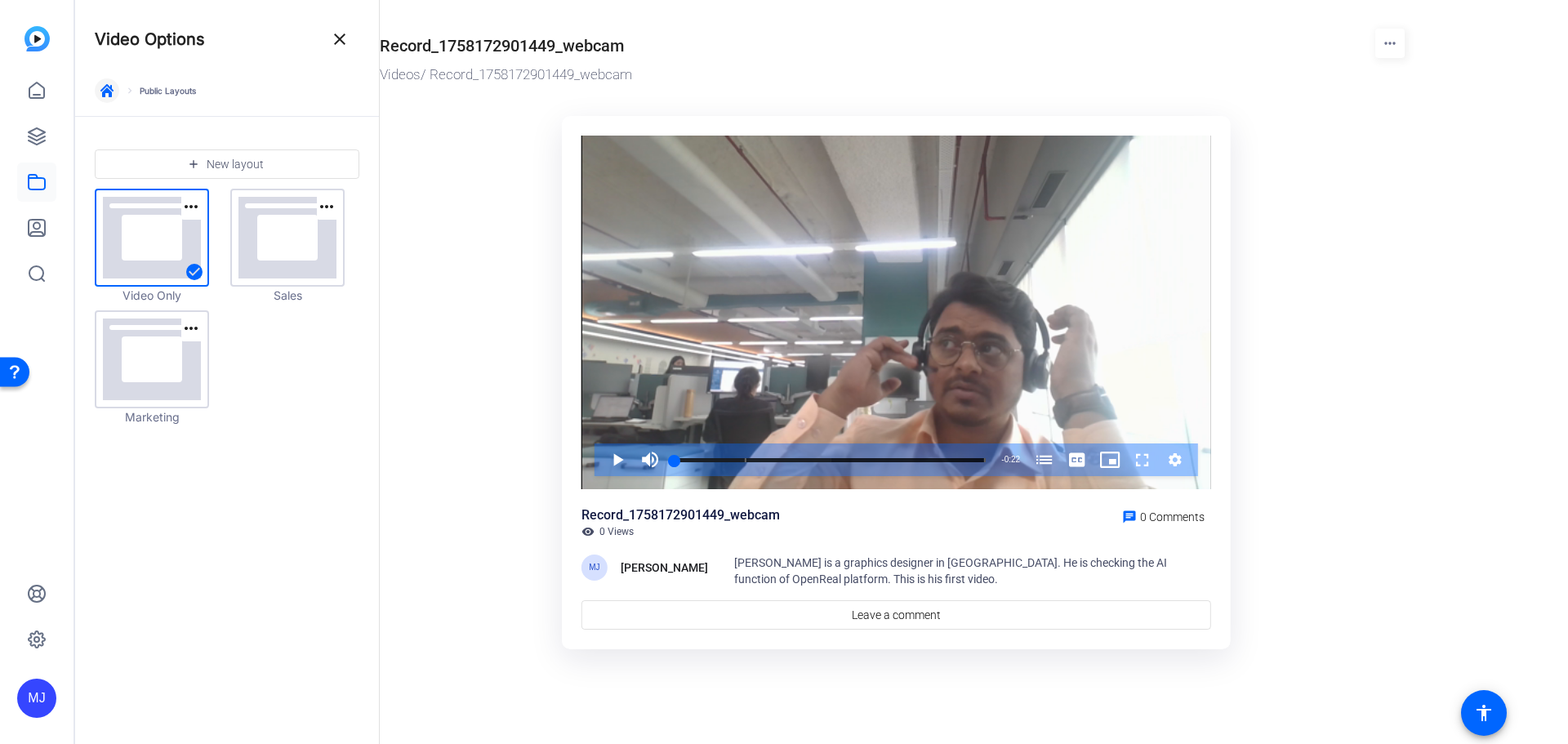
click at [101, 86] on icon "button" at bounding box center [107, 91] width 13 height 13
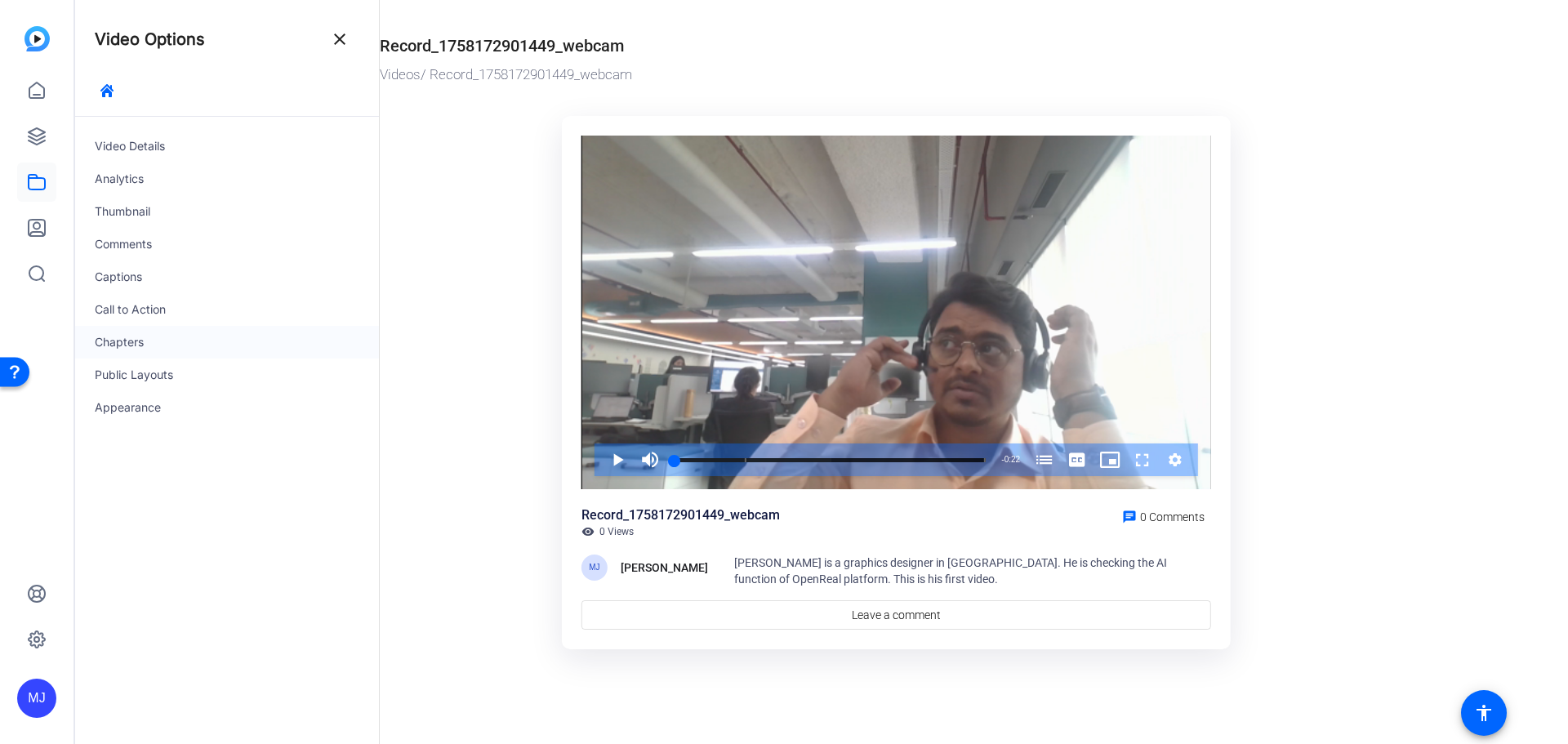
click at [146, 345] on div "Chapters" at bounding box center [227, 341] width 304 height 32
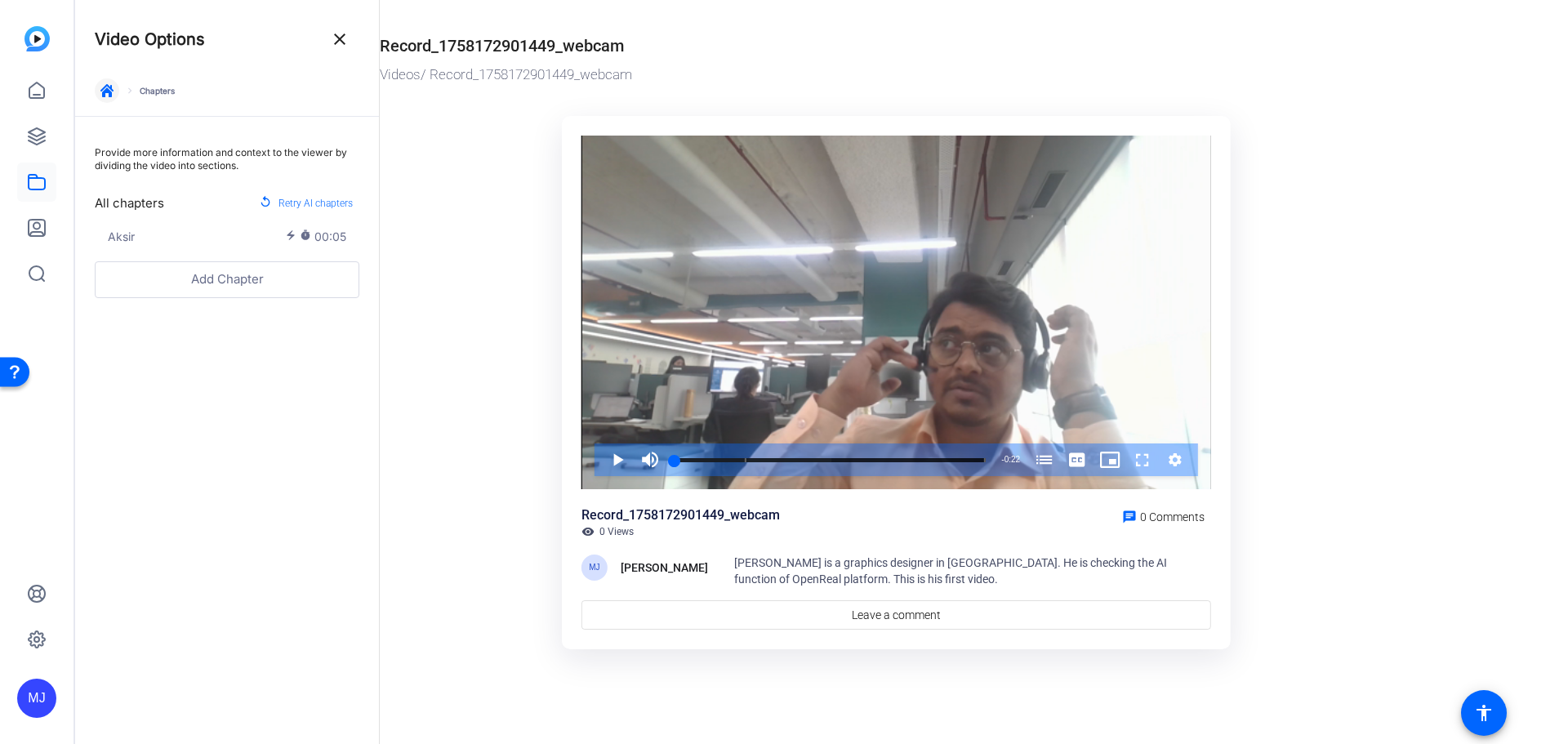
click at [108, 93] on icon "button" at bounding box center [107, 91] width 13 height 13
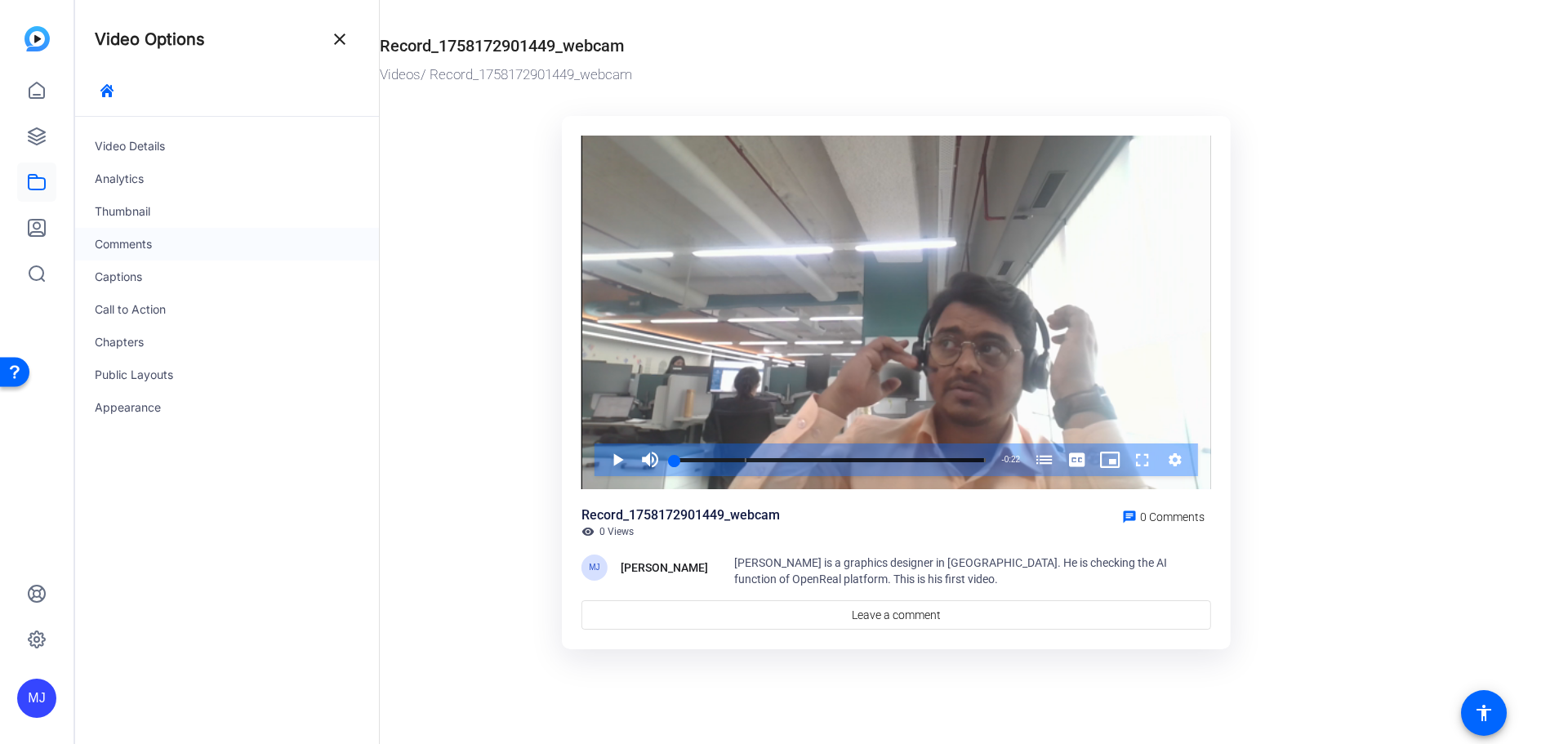
click at [128, 241] on div "Comments" at bounding box center [227, 244] width 304 height 32
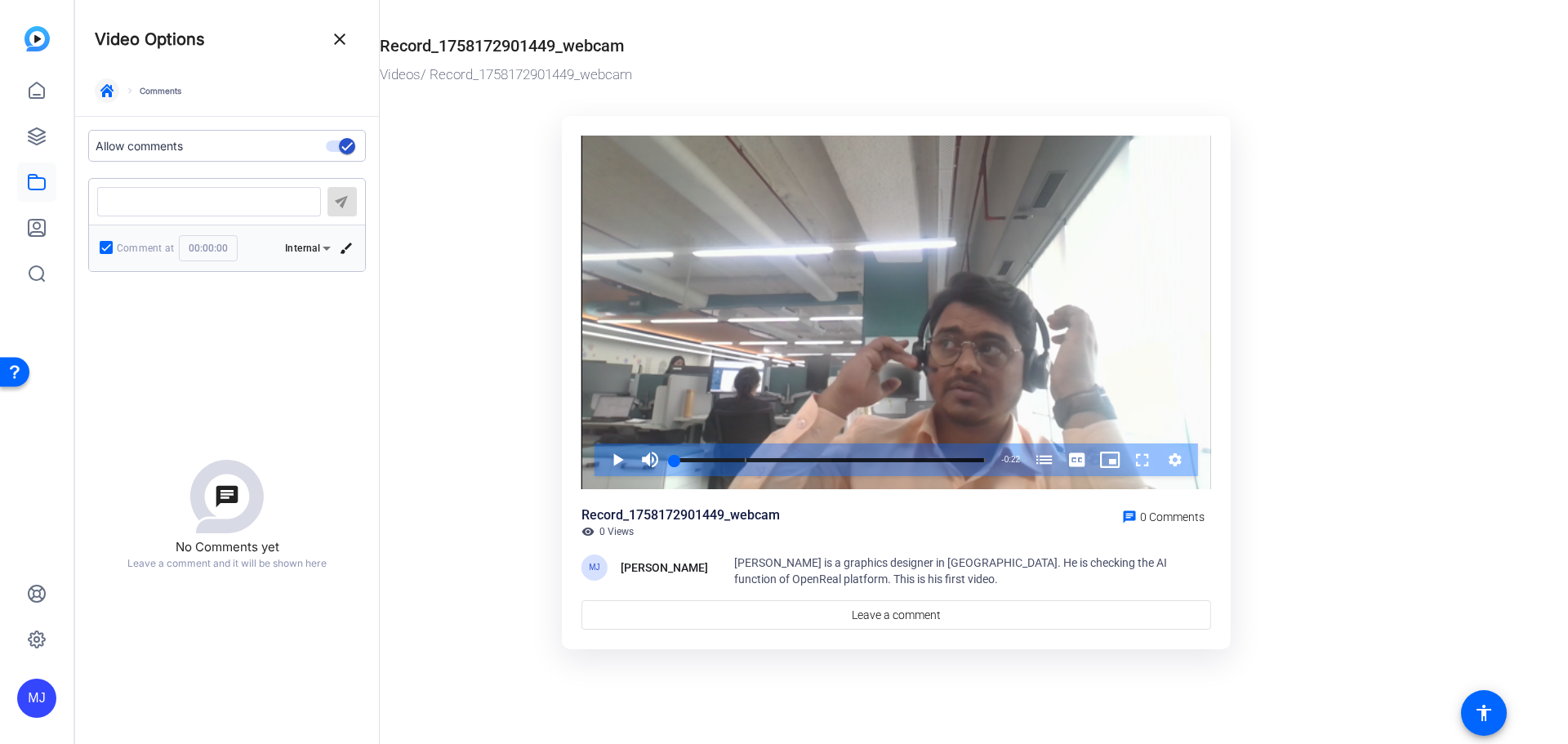
click at [112, 88] on icon "button" at bounding box center [107, 91] width 13 height 13
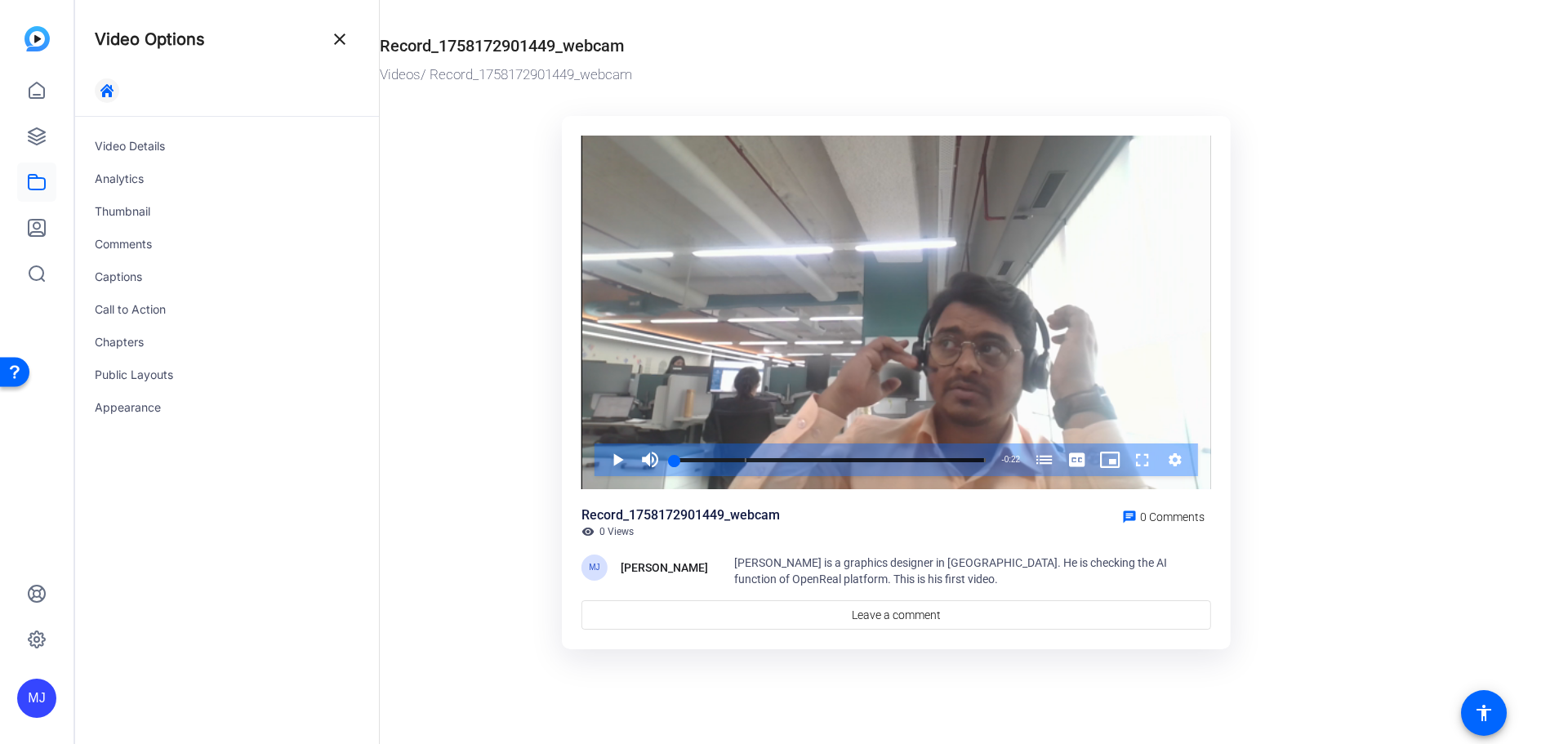
click at [103, 93] on icon "button" at bounding box center [107, 91] width 13 height 13
click at [341, 38] on mat-icon "close" at bounding box center [340, 39] width 20 height 20
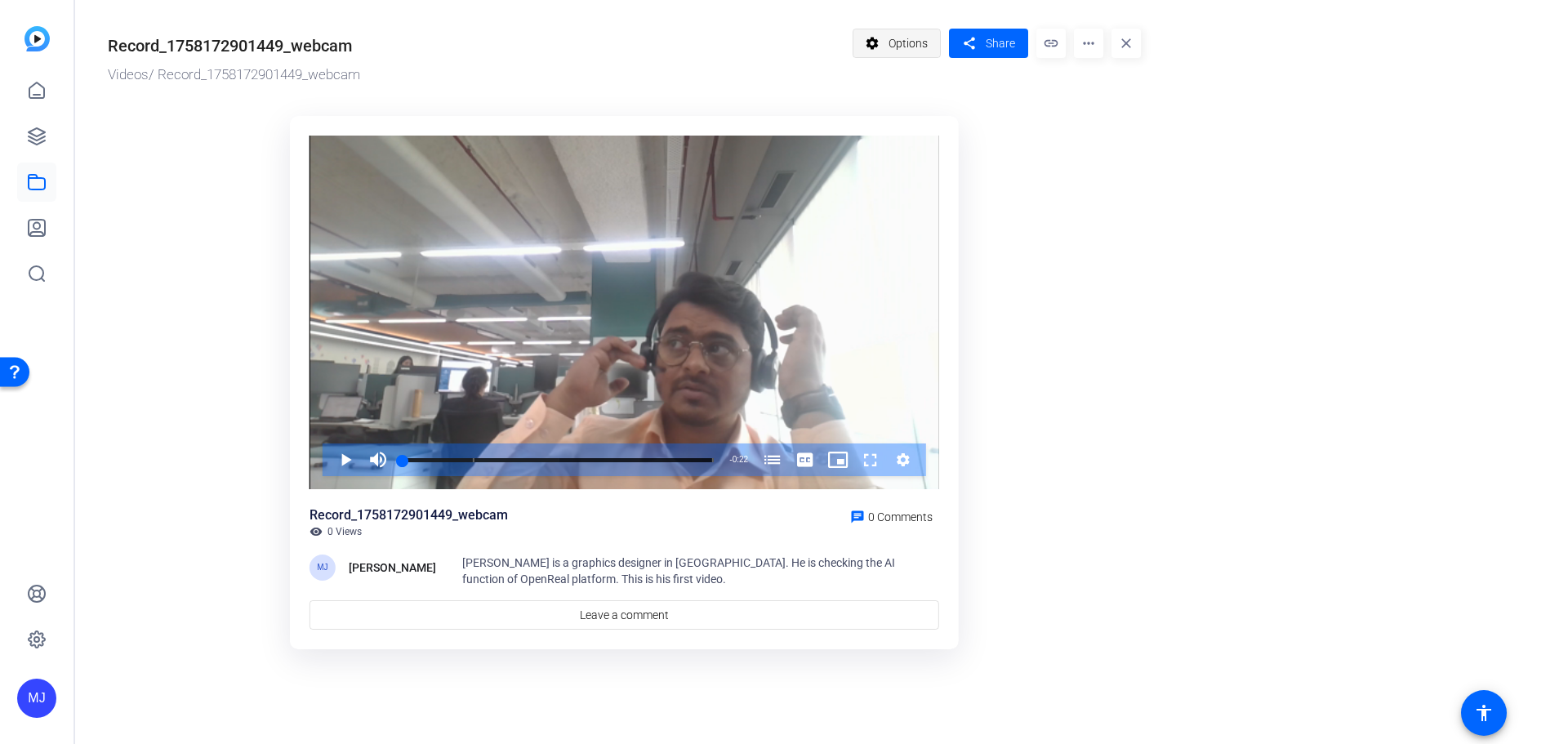
click at [906, 39] on span "Options" at bounding box center [907, 43] width 39 height 31
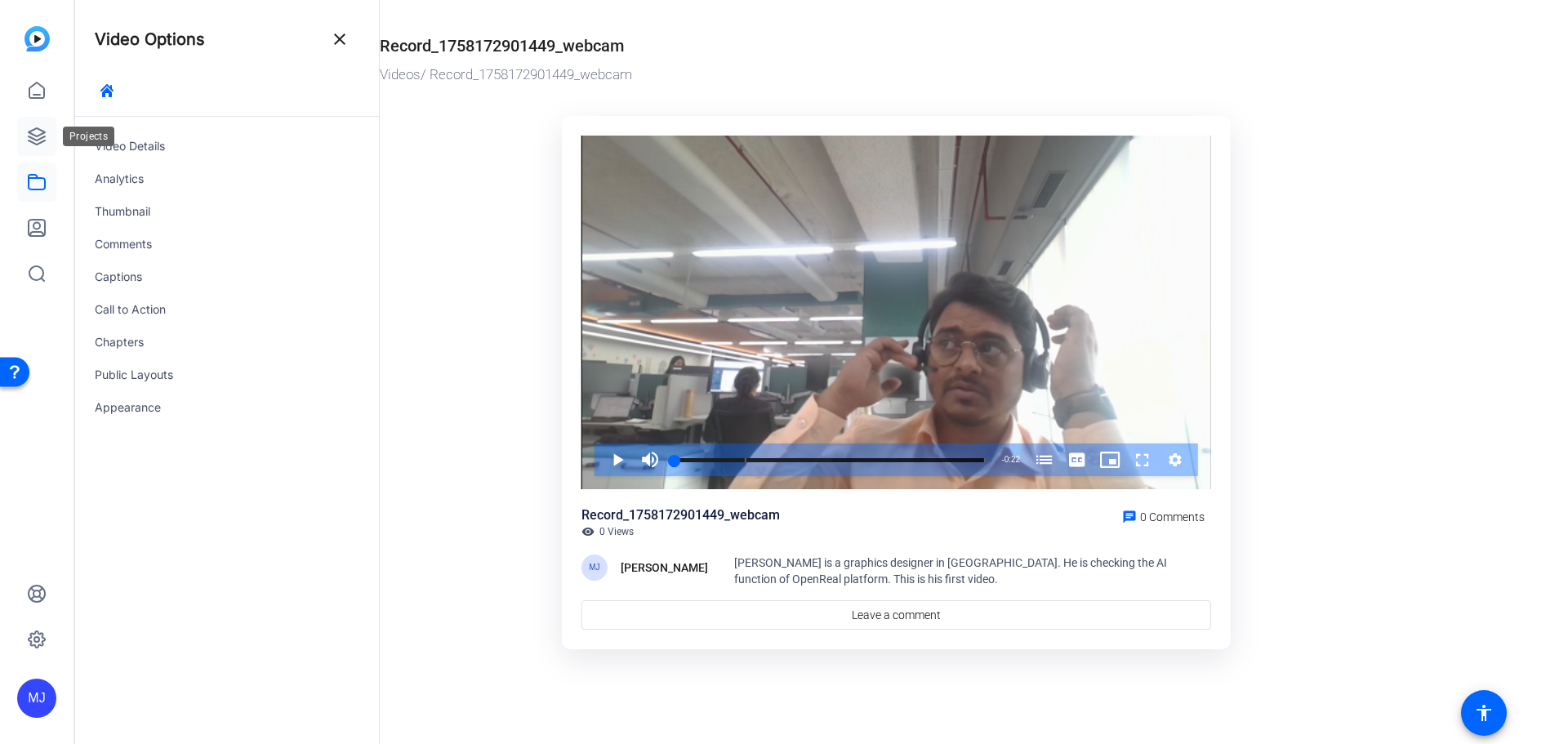
click at [37, 133] on icon at bounding box center [37, 137] width 20 height 20
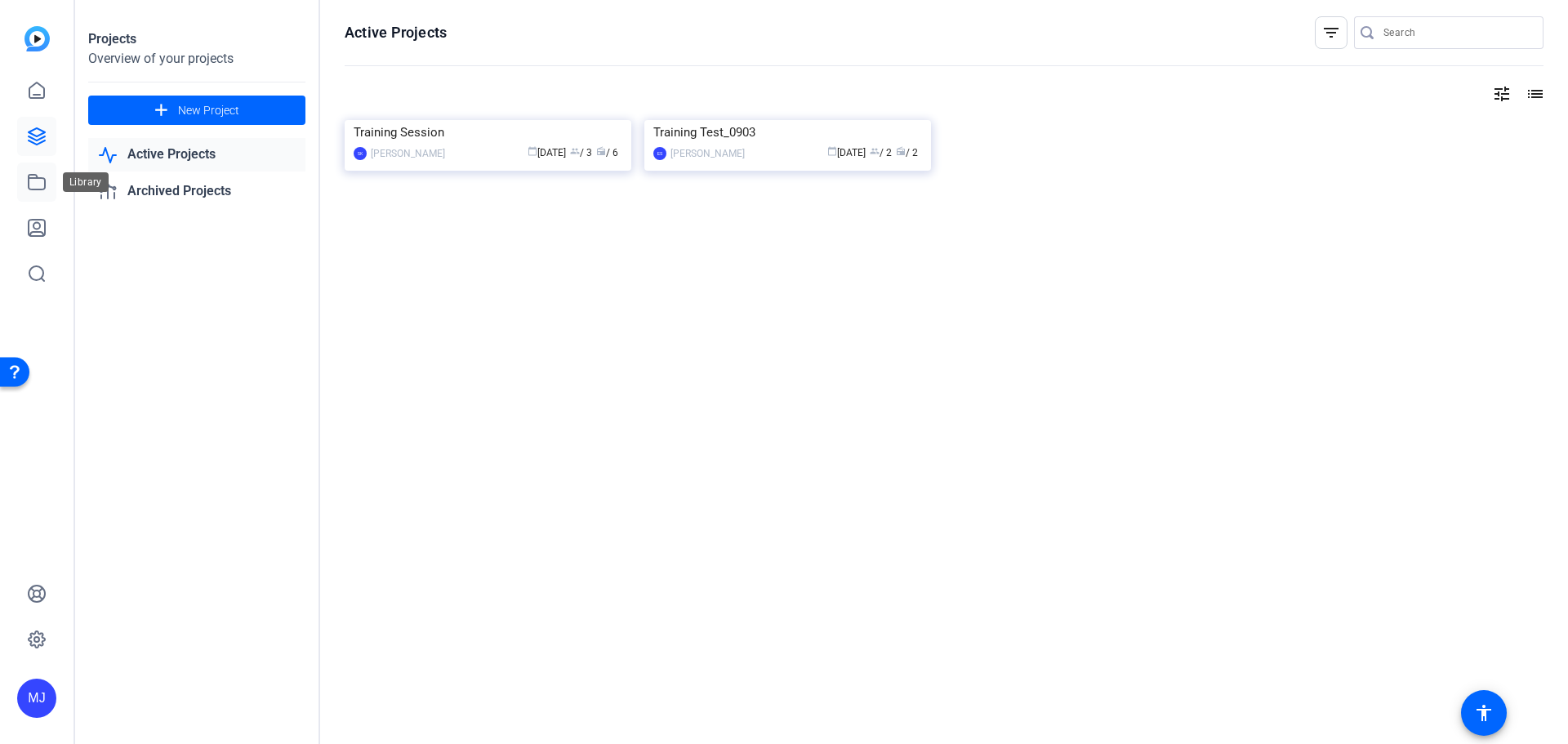
click at [46, 186] on link at bounding box center [36, 181] width 39 height 39
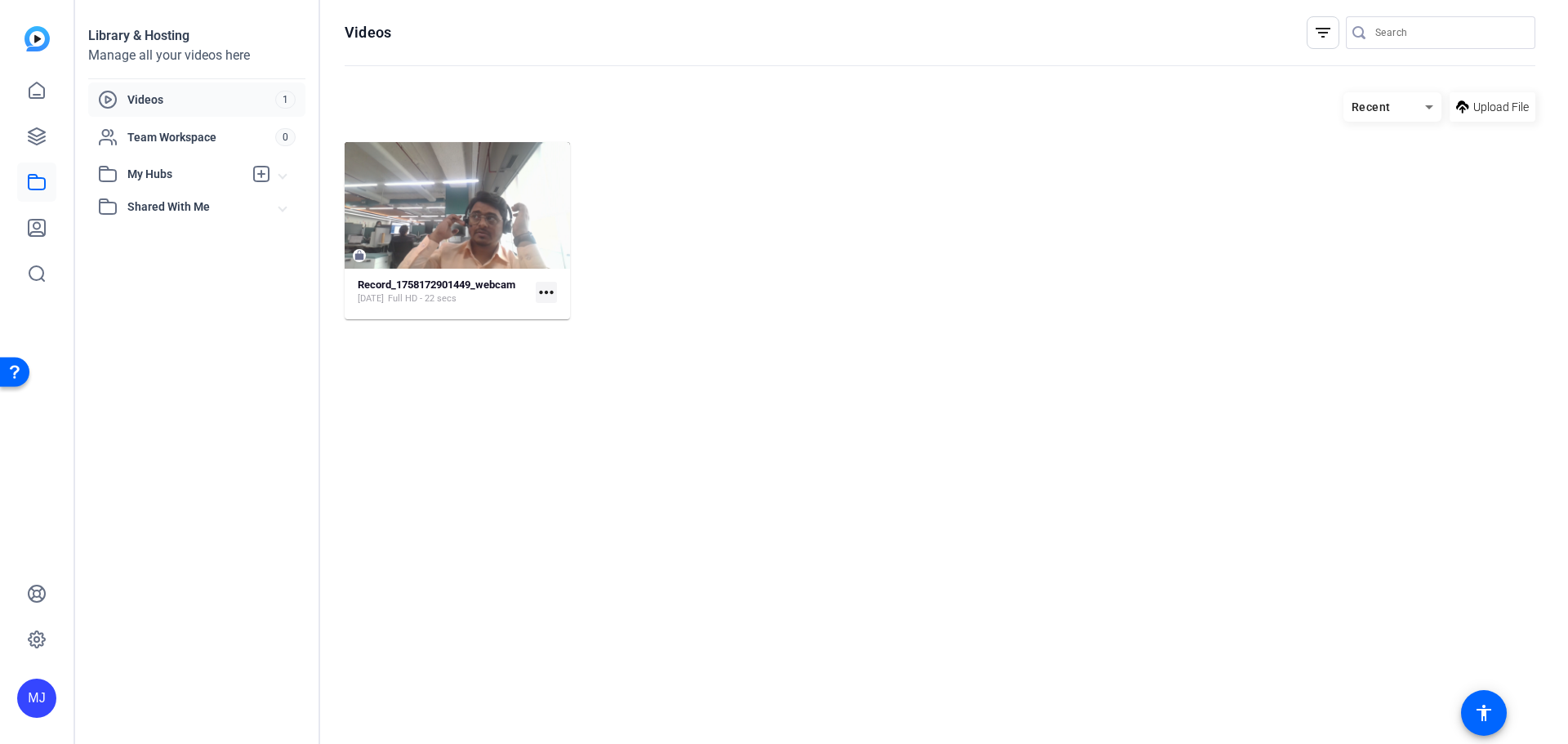
click at [170, 98] on span "Videos" at bounding box center [201, 99] width 148 height 17
click at [548, 292] on mat-icon "more_horiz" at bounding box center [547, 292] width 22 height 22
click at [428, 227] on div at bounding box center [784, 372] width 1568 height 744
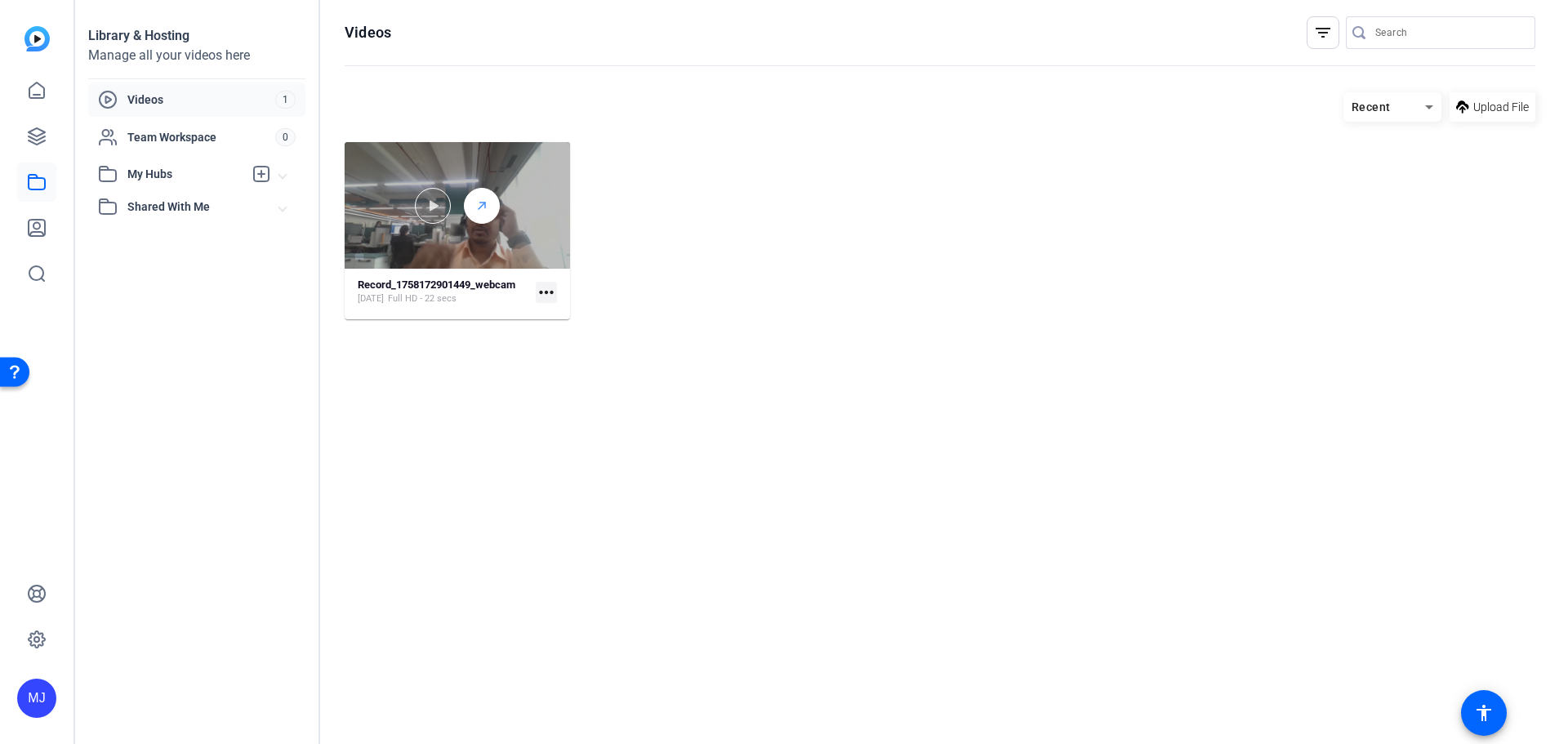
click at [491, 209] on div at bounding box center [482, 205] width 36 height 36
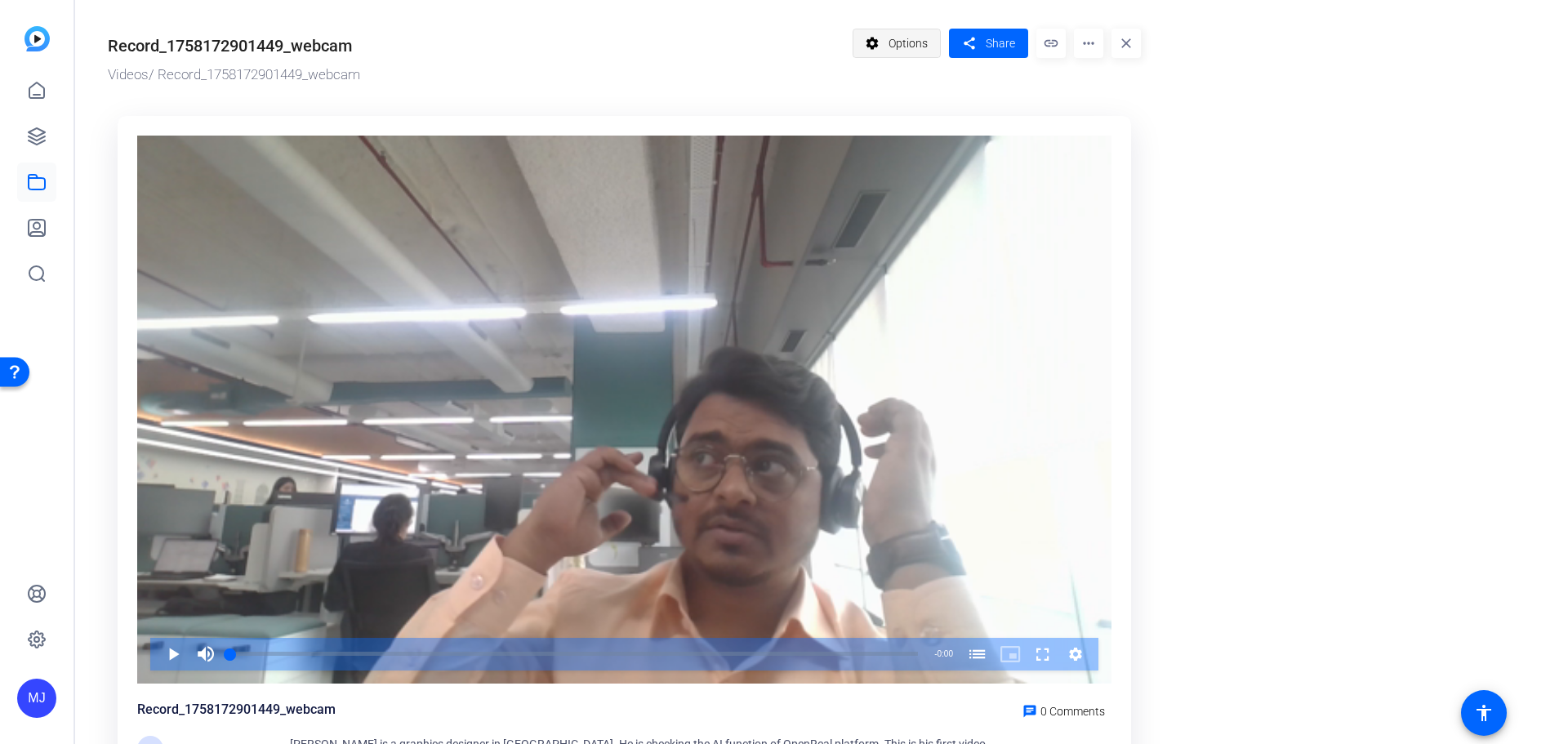
click at [925, 44] on span "Options" at bounding box center [907, 43] width 39 height 31
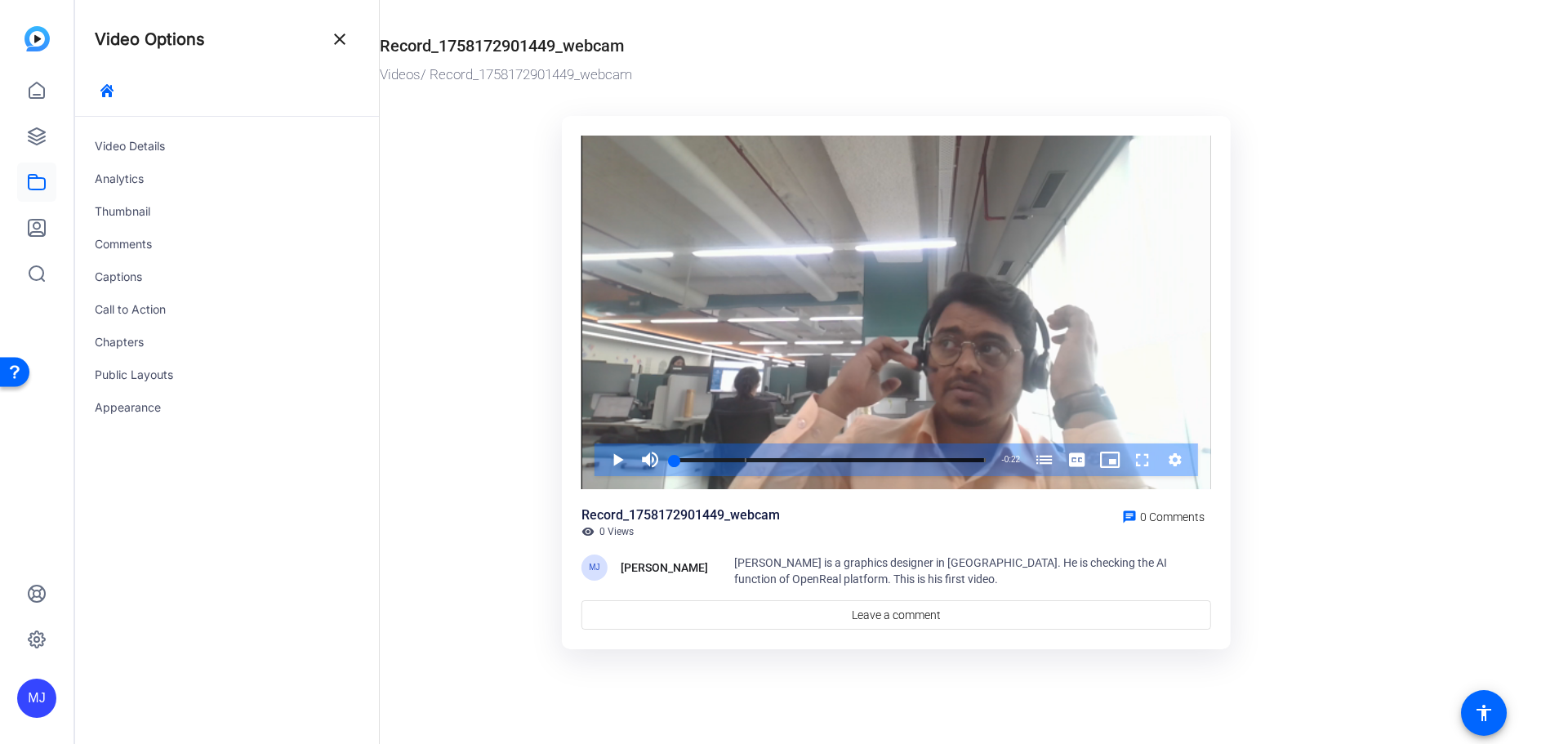
drag, startPoint x: 1046, startPoint y: 283, endPoint x: 1276, endPoint y: 248, distance: 232.6
click at [1337, 263] on ktd-grid "Video Player is loading. Play Video Play Mute Current Time 0:00 / Duration 0:22…" at bounding box center [896, 384] width 1033 height 555
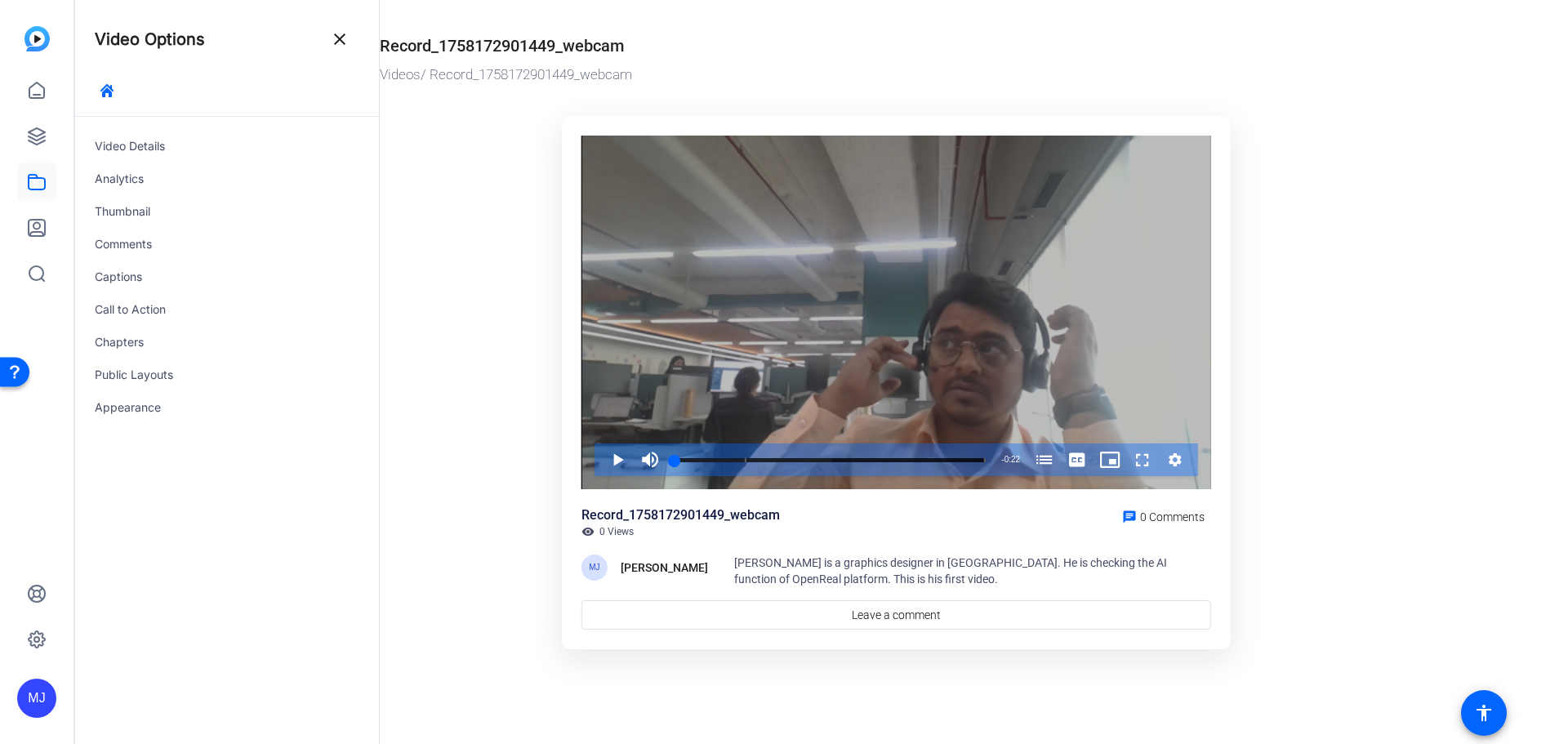
click at [1203, 232] on div "Video Player" at bounding box center [897, 313] width 630 height 355
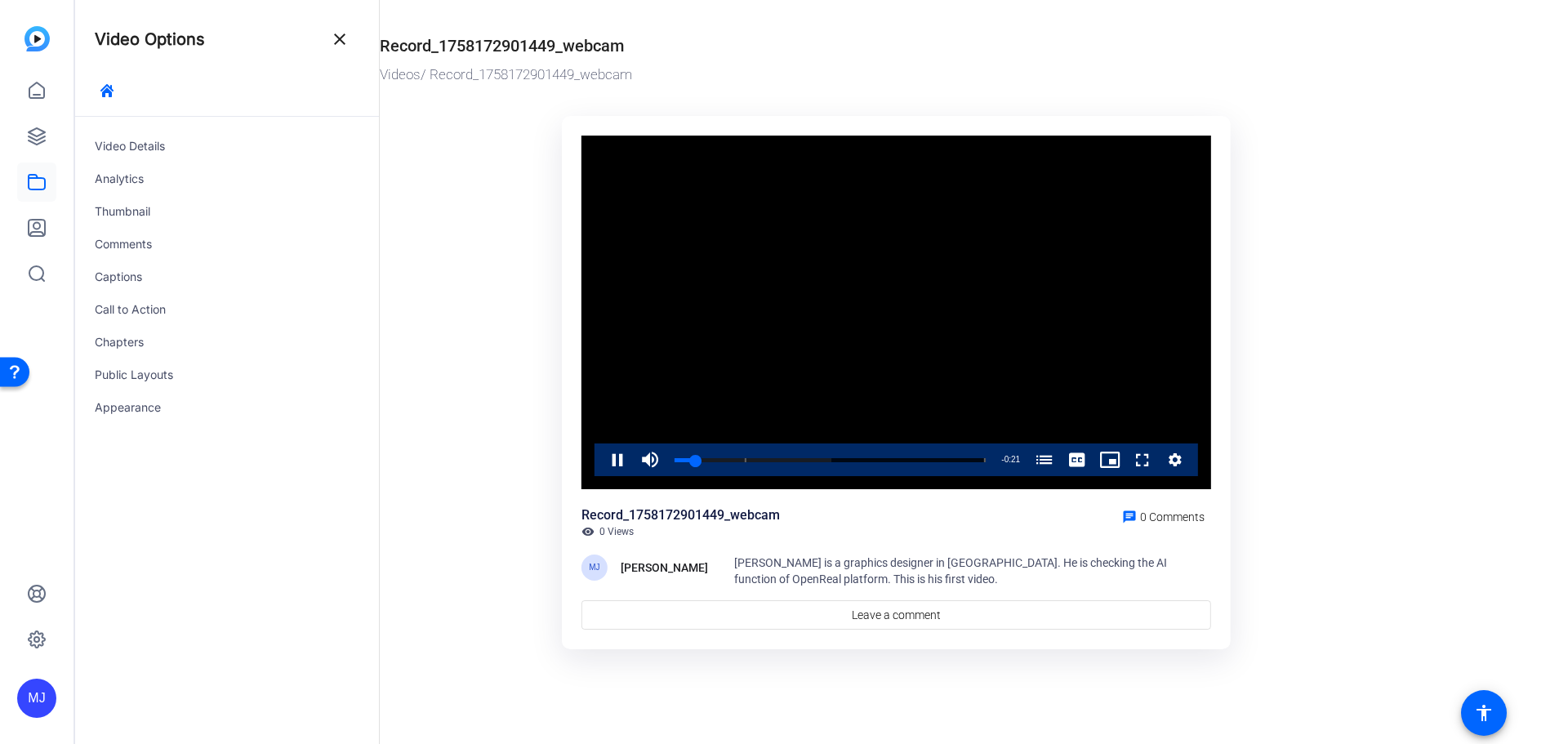
click at [1176, 457] on icon "Video Player" at bounding box center [1176, 460] width 13 height 13
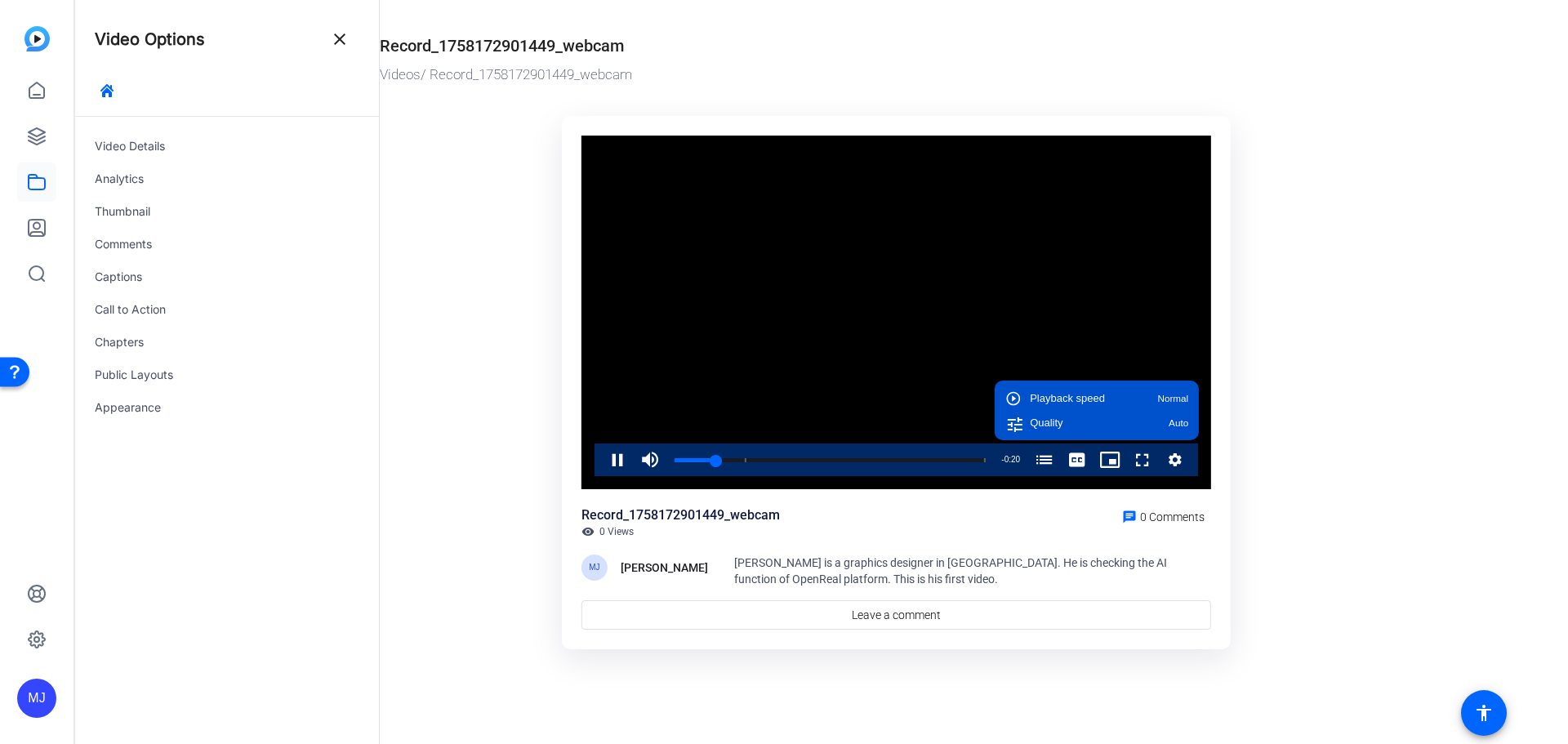
click at [1212, 482] on div "Video Player is loading. Play Video Pause Mute Current Time 0:02 / Duration 0:2…" at bounding box center [896, 383] width 669 height 534
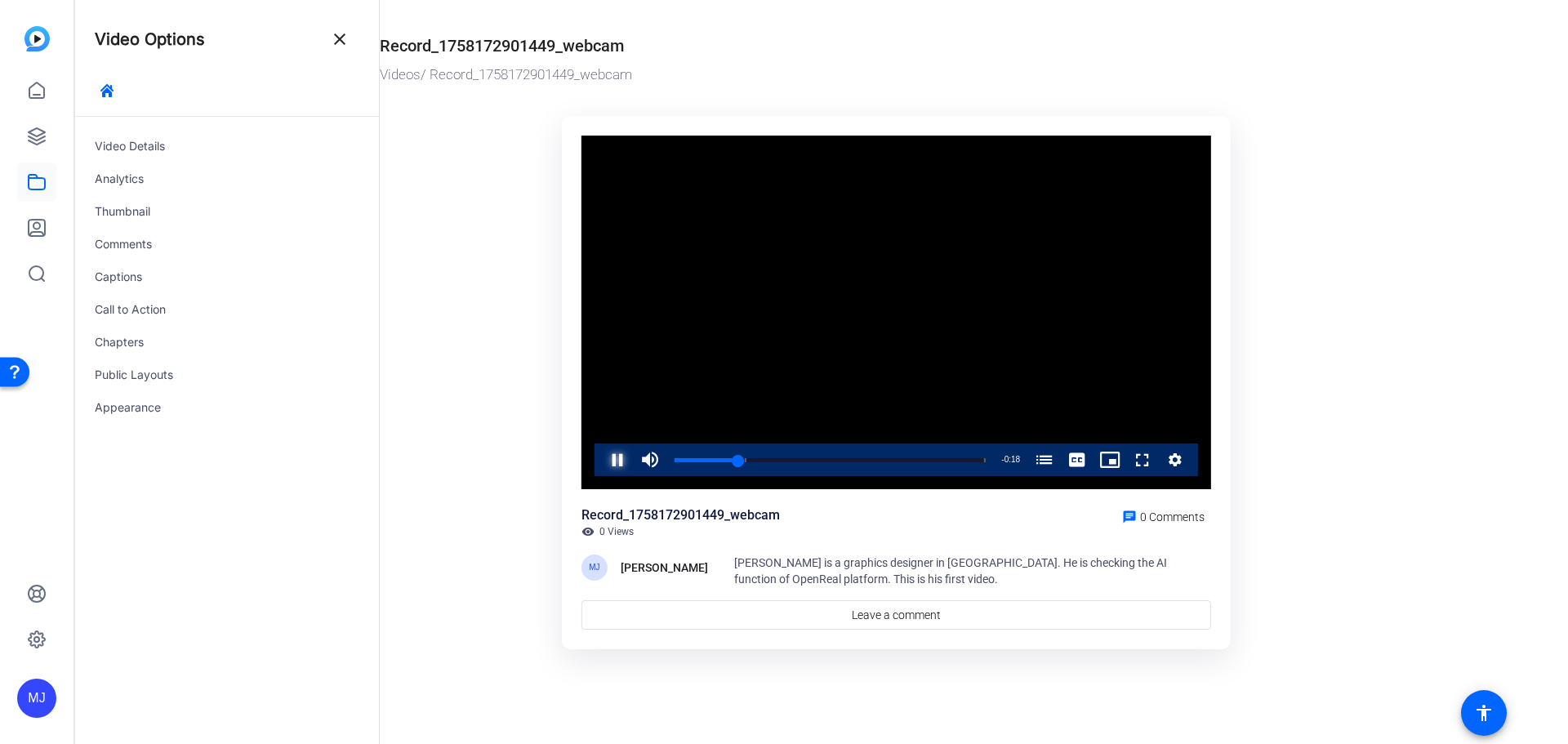
click at [601, 457] on span "Video Player" at bounding box center [601, 459] width 0 height 32
click at [128, 143] on div "Video Details" at bounding box center [227, 146] width 304 height 32
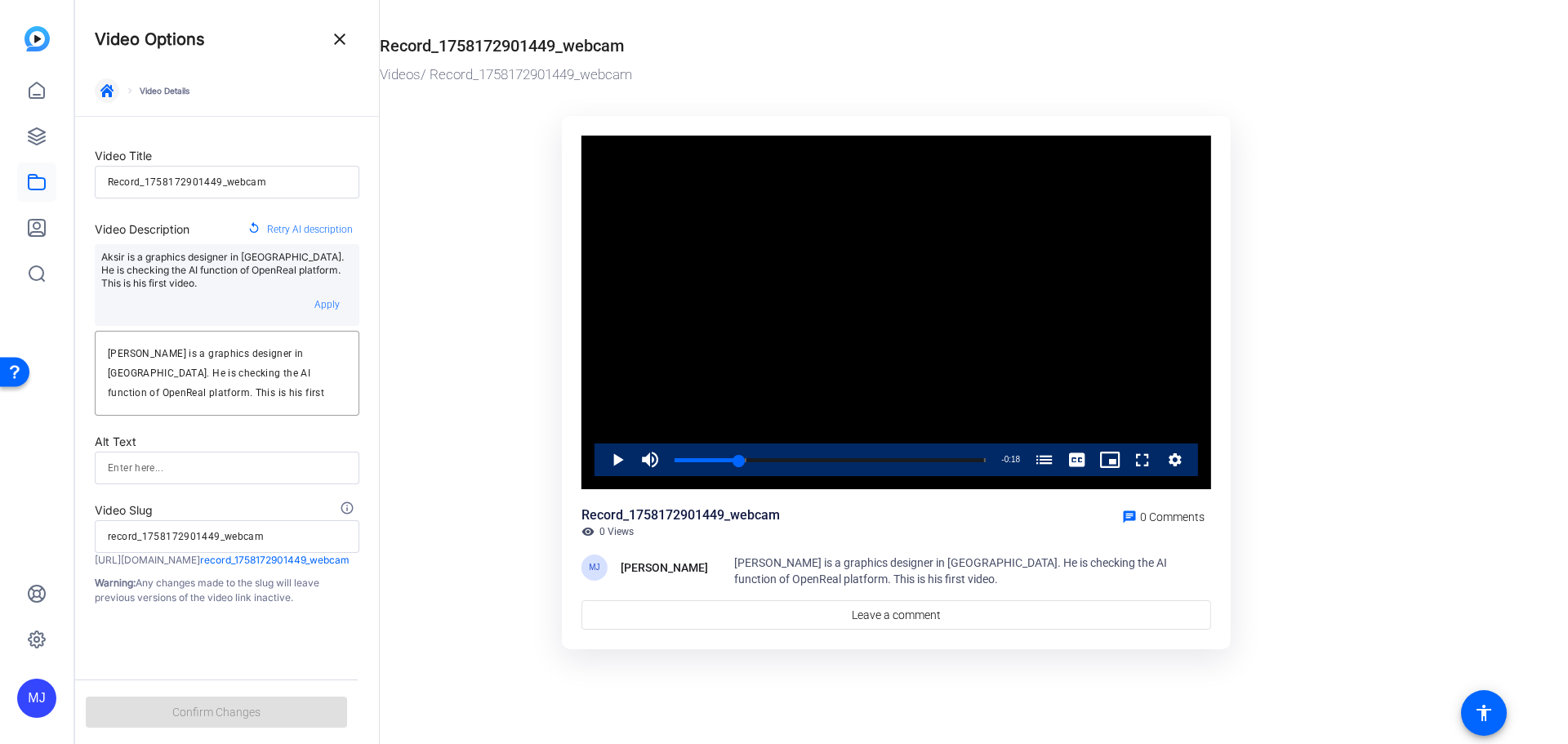
click at [108, 89] on icon "button" at bounding box center [107, 91] width 13 height 13
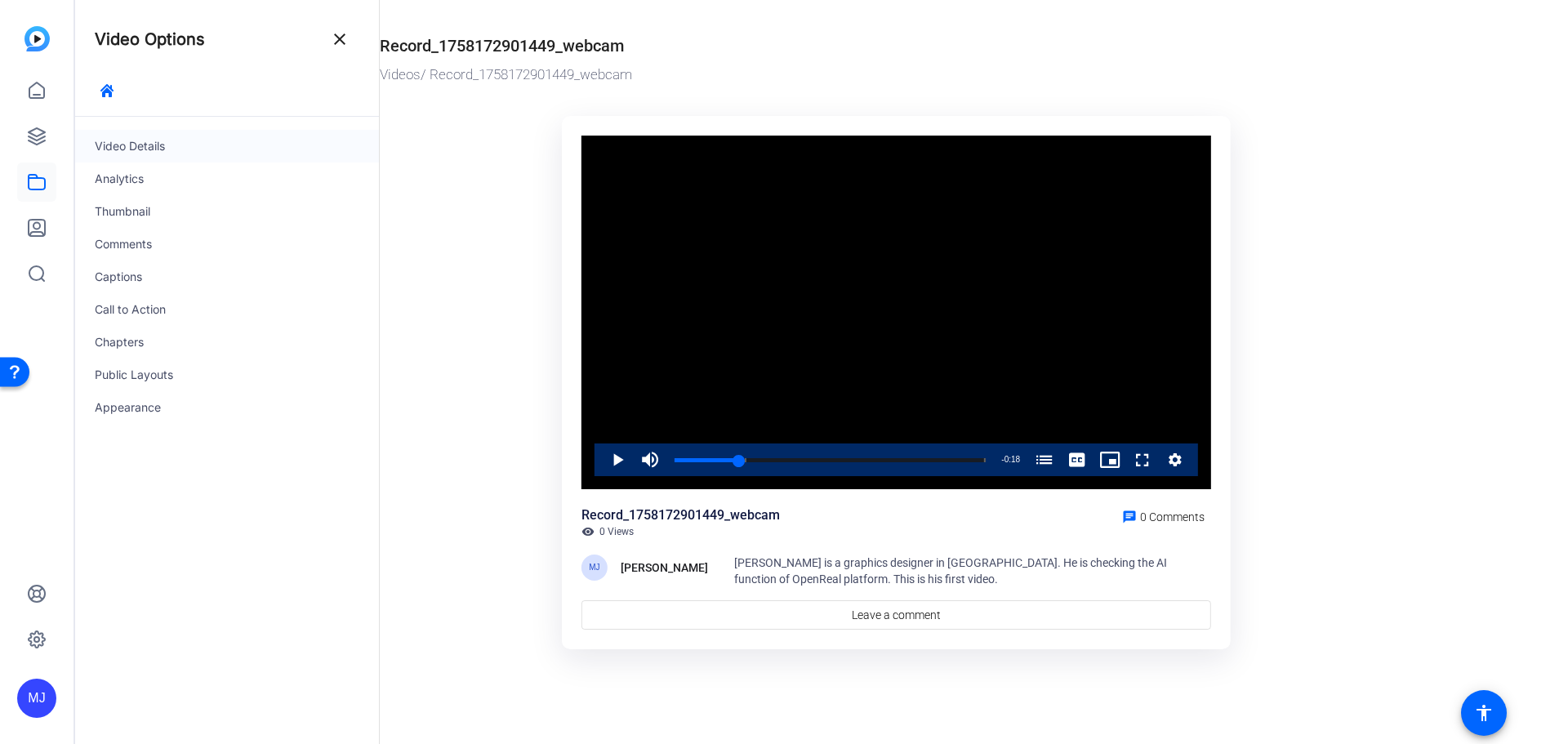
click at [150, 144] on div "Video Details" at bounding box center [227, 146] width 304 height 32
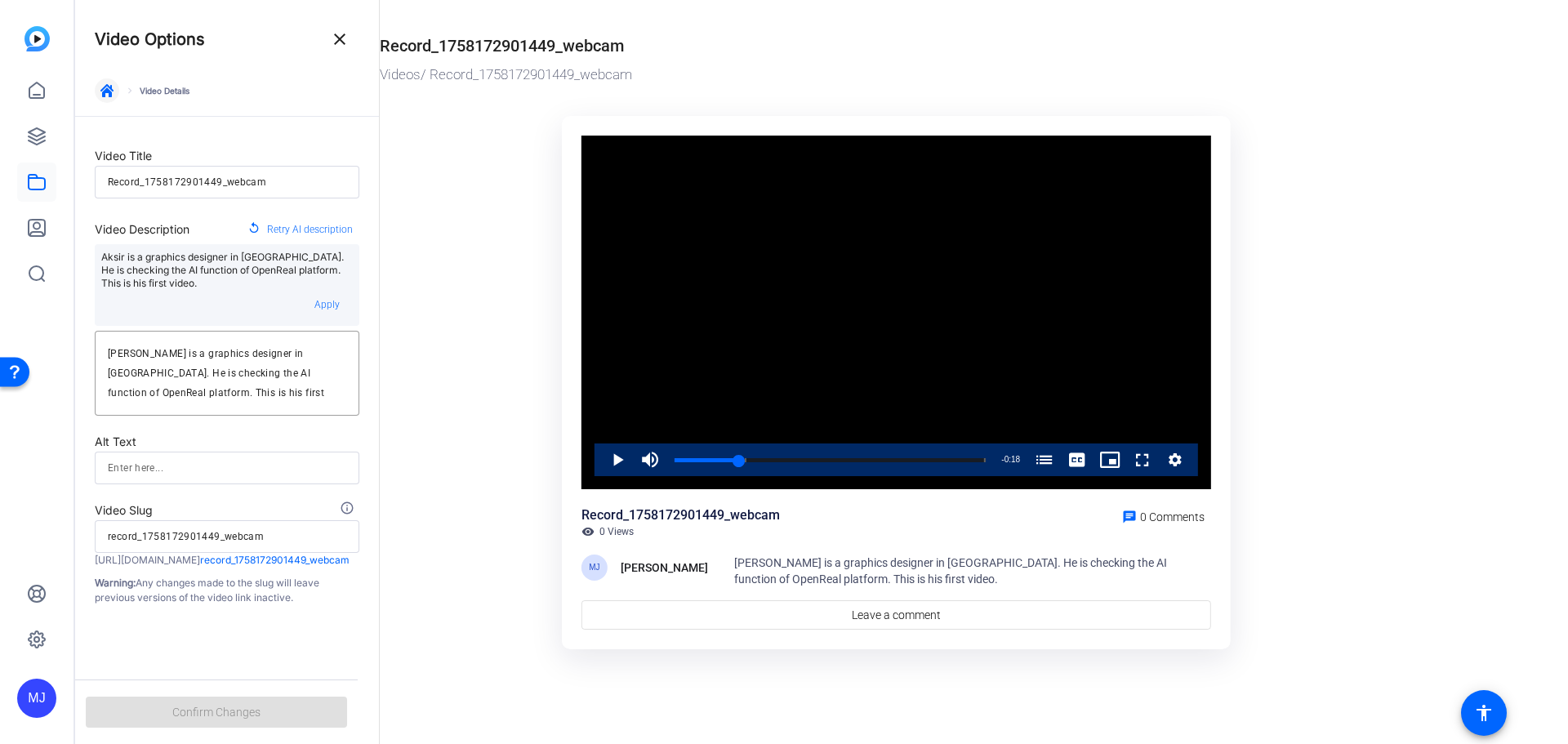
click at [115, 89] on span "button" at bounding box center [106, 90] width 39 height 39
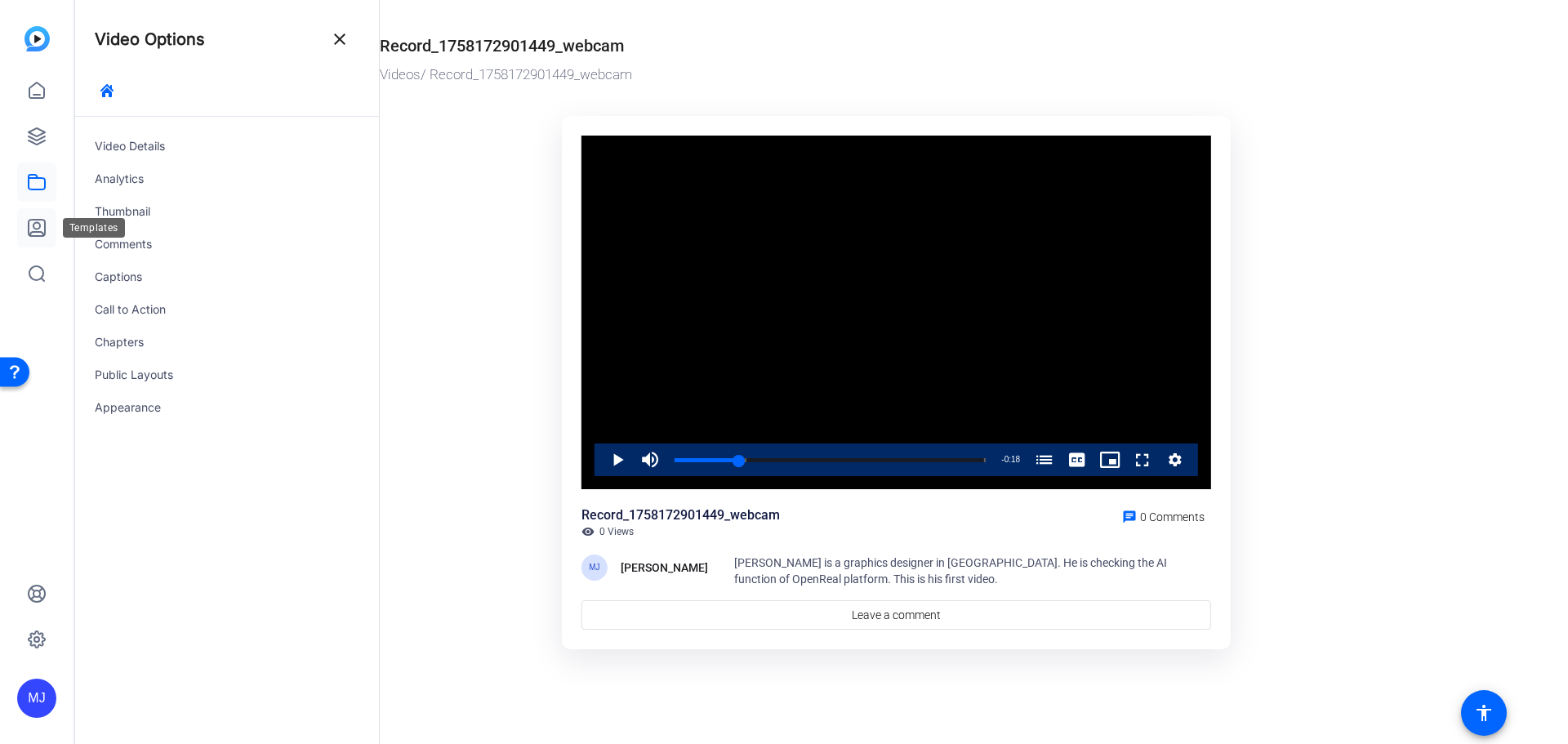
click at [43, 228] on icon at bounding box center [37, 228] width 20 height 20
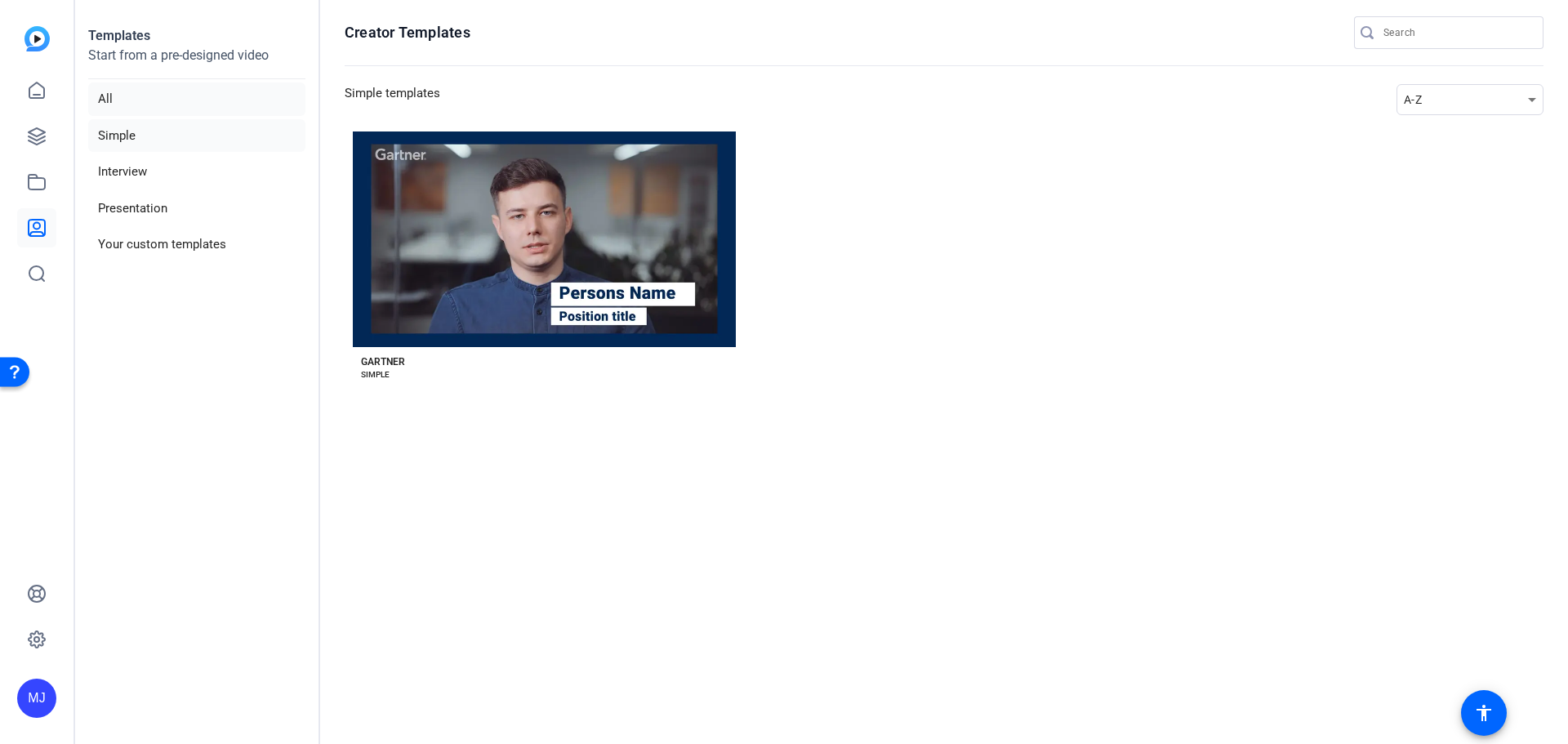
click at [170, 91] on li "All" at bounding box center [196, 99] width 217 height 33
click at [160, 126] on li "Simple" at bounding box center [196, 136] width 217 height 33
click at [176, 97] on li "All" at bounding box center [196, 99] width 217 height 33
click at [1492, 715] on mat-icon "accessibility" at bounding box center [1484, 713] width 20 height 20
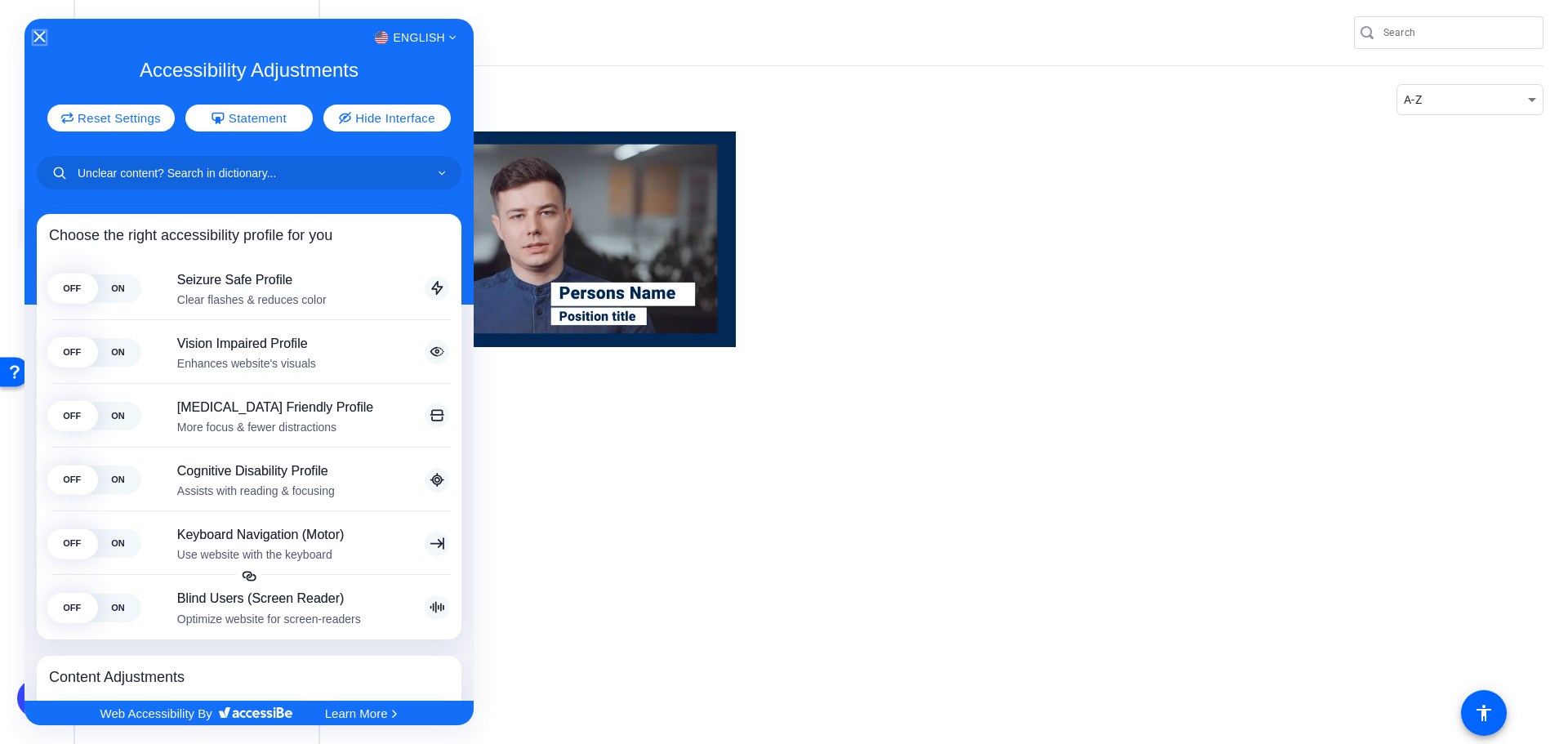
click at [39, 34] on icon "Close Accessibility Interface" at bounding box center [39, 36] width 12 height 12
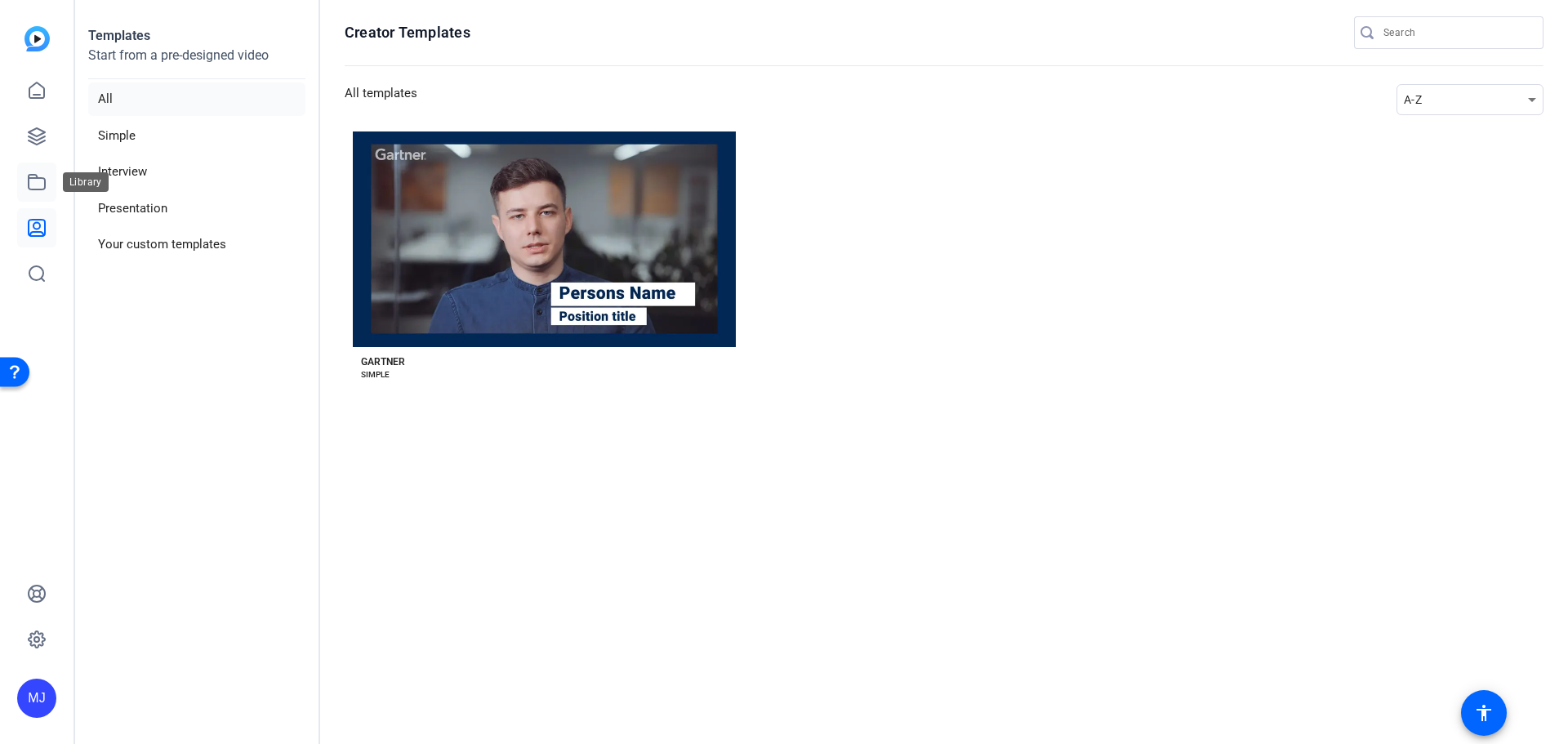
click at [40, 180] on icon at bounding box center [37, 182] width 20 height 20
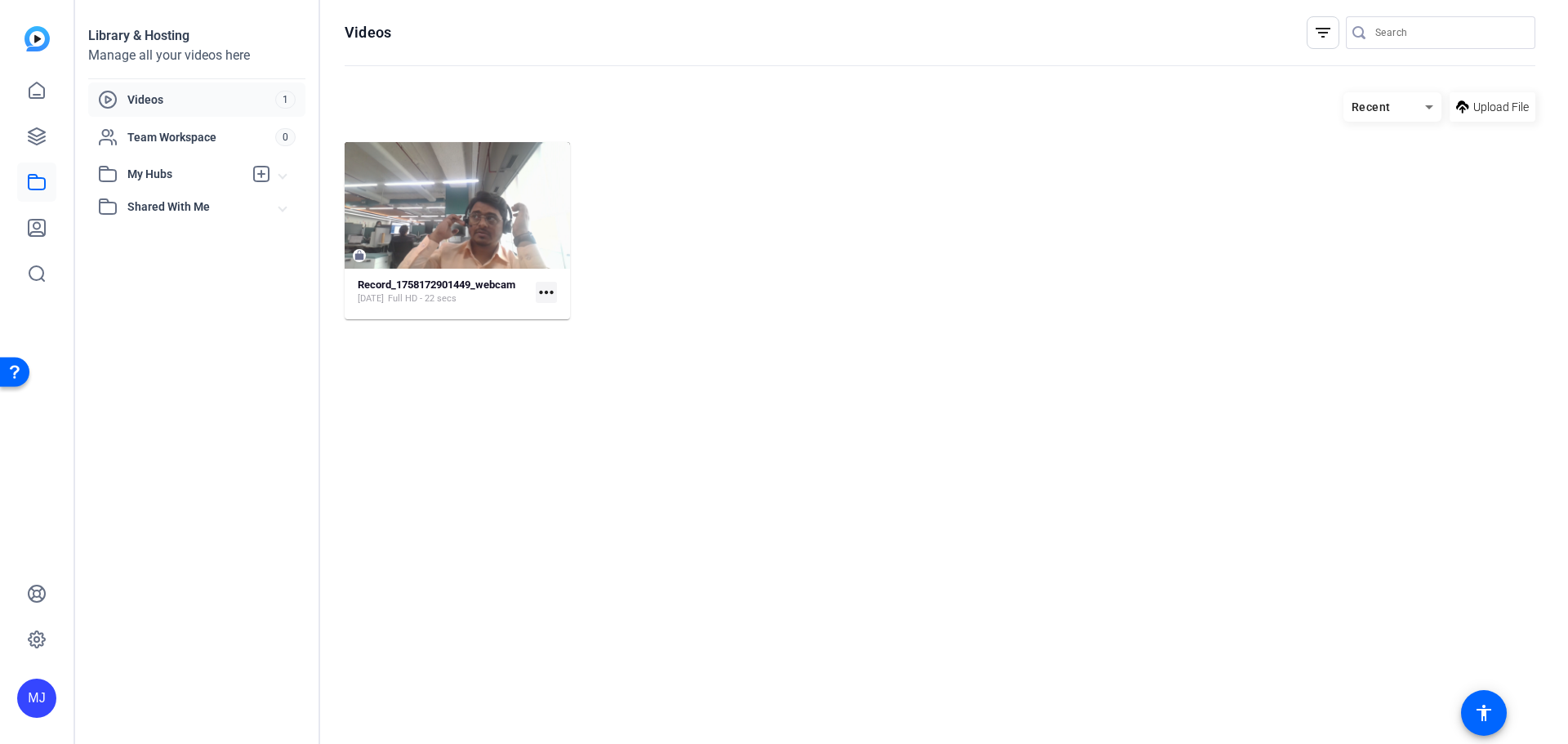
click at [210, 174] on span "My Hubs" at bounding box center [186, 174] width 116 height 17
click at [196, 240] on span "Shared With Me" at bounding box center [203, 243] width 152 height 17
click at [217, 93] on span "Videos" at bounding box center [201, 99] width 148 height 17
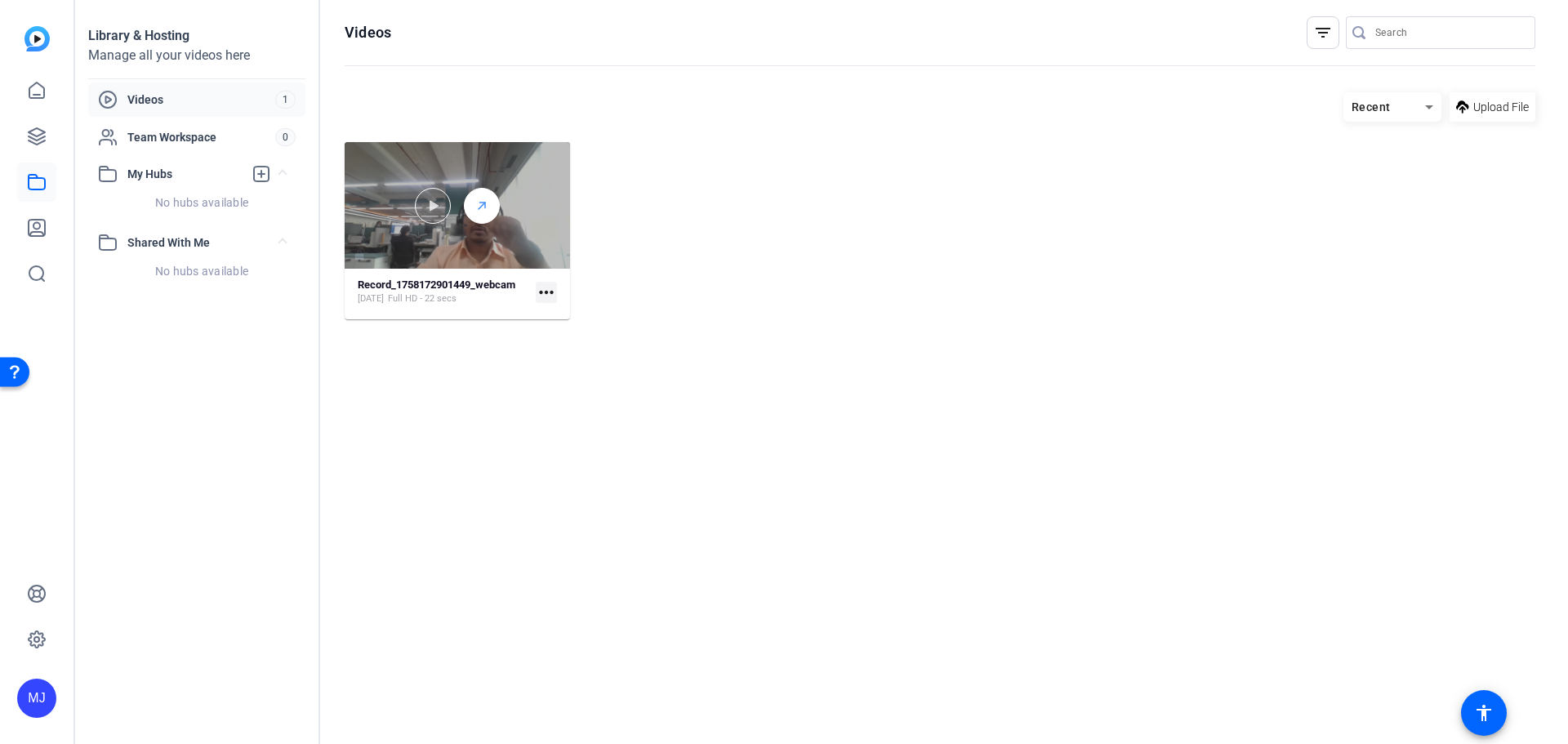
click at [490, 221] on div at bounding box center [482, 205] width 36 height 36
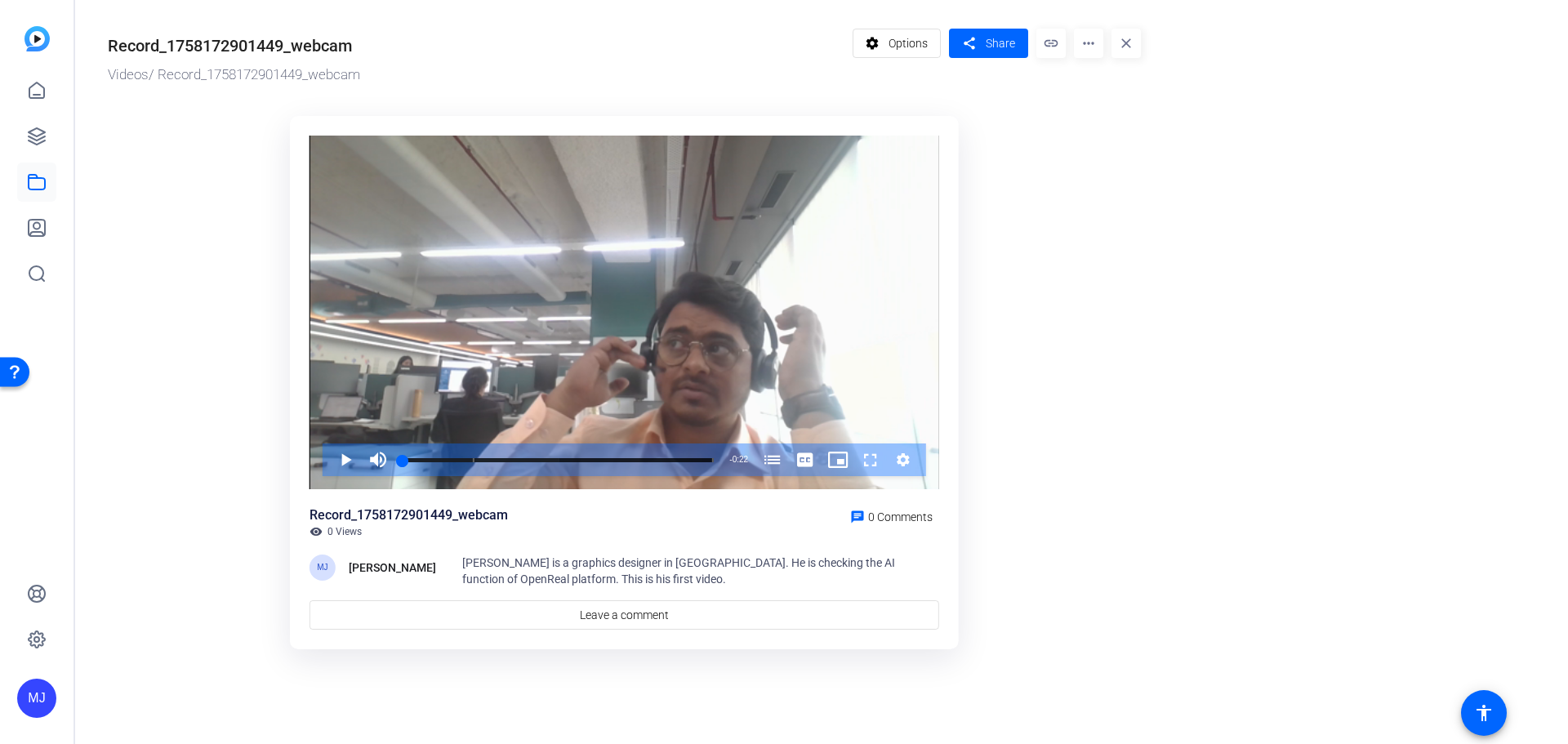
click at [1055, 41] on mat-icon "link" at bounding box center [1051, 42] width 29 height 29
click at [1086, 48] on mat-icon "more_horiz" at bounding box center [1088, 42] width 29 height 29
click at [46, 40] on div at bounding box center [784, 372] width 1568 height 744
click at [43, 85] on icon at bounding box center [37, 91] width 20 height 20
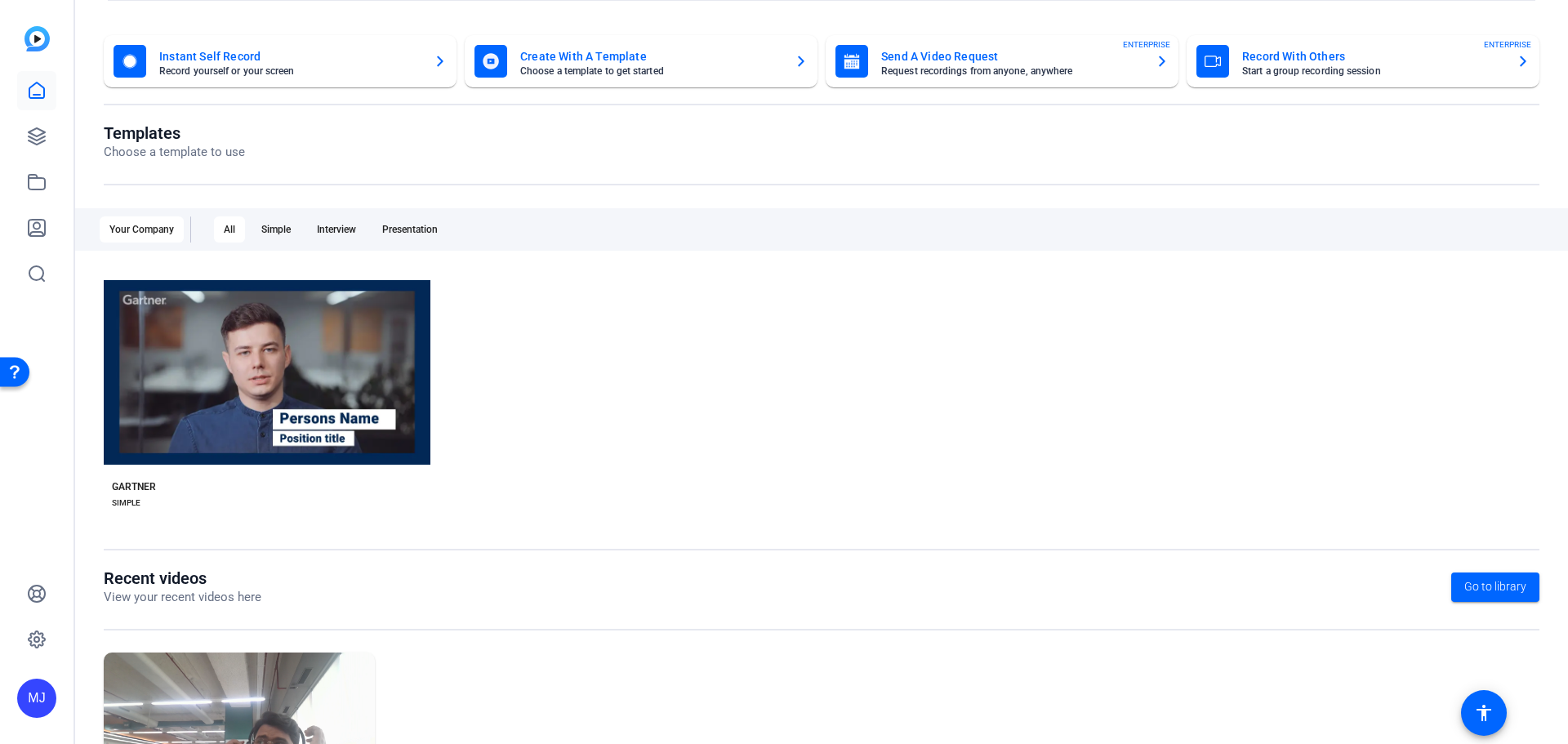
scroll to position [221, 0]
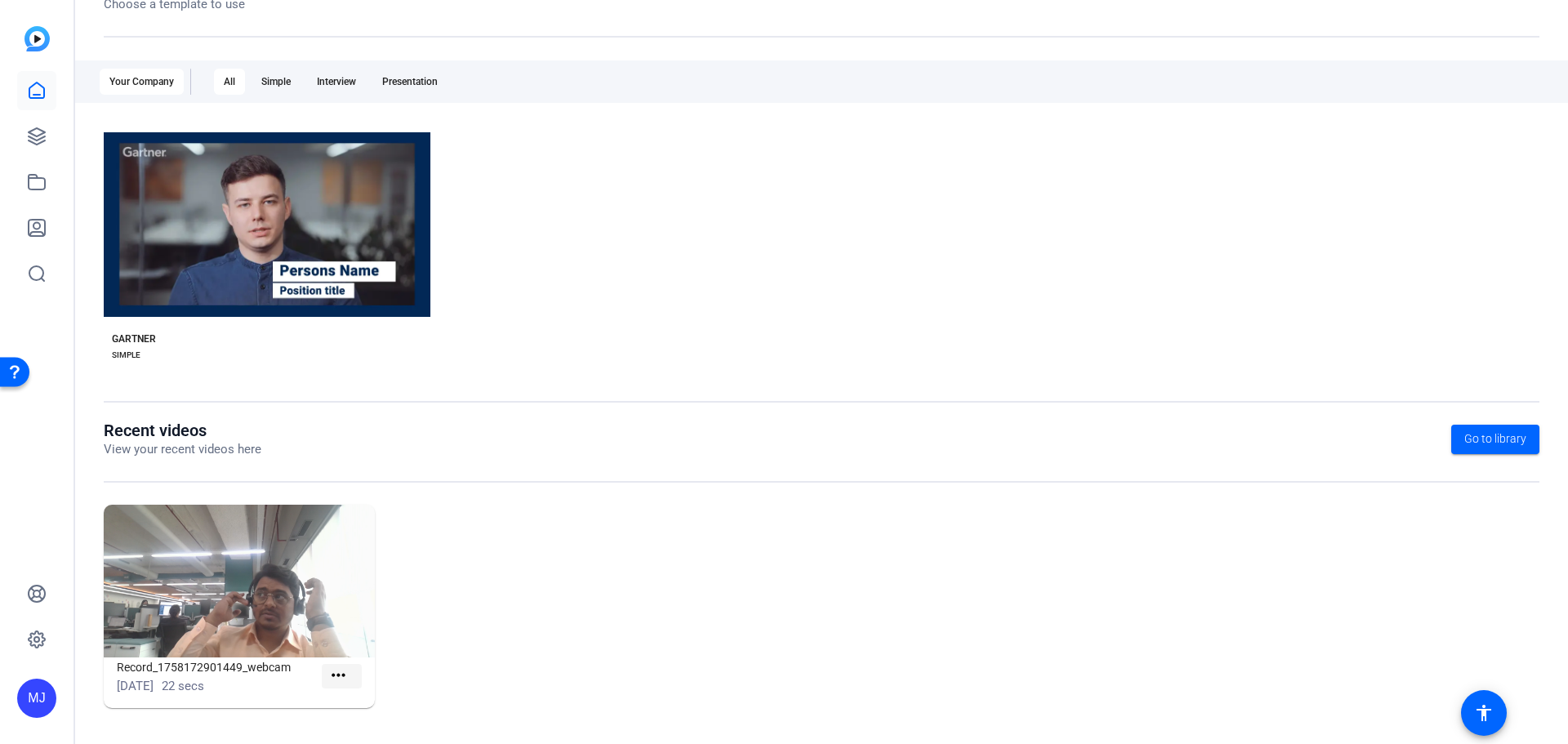
click at [346, 670] on mat-icon "more_horiz" at bounding box center [338, 675] width 21 height 21
click at [382, 700] on span "View" at bounding box center [372, 700] width 65 height 20
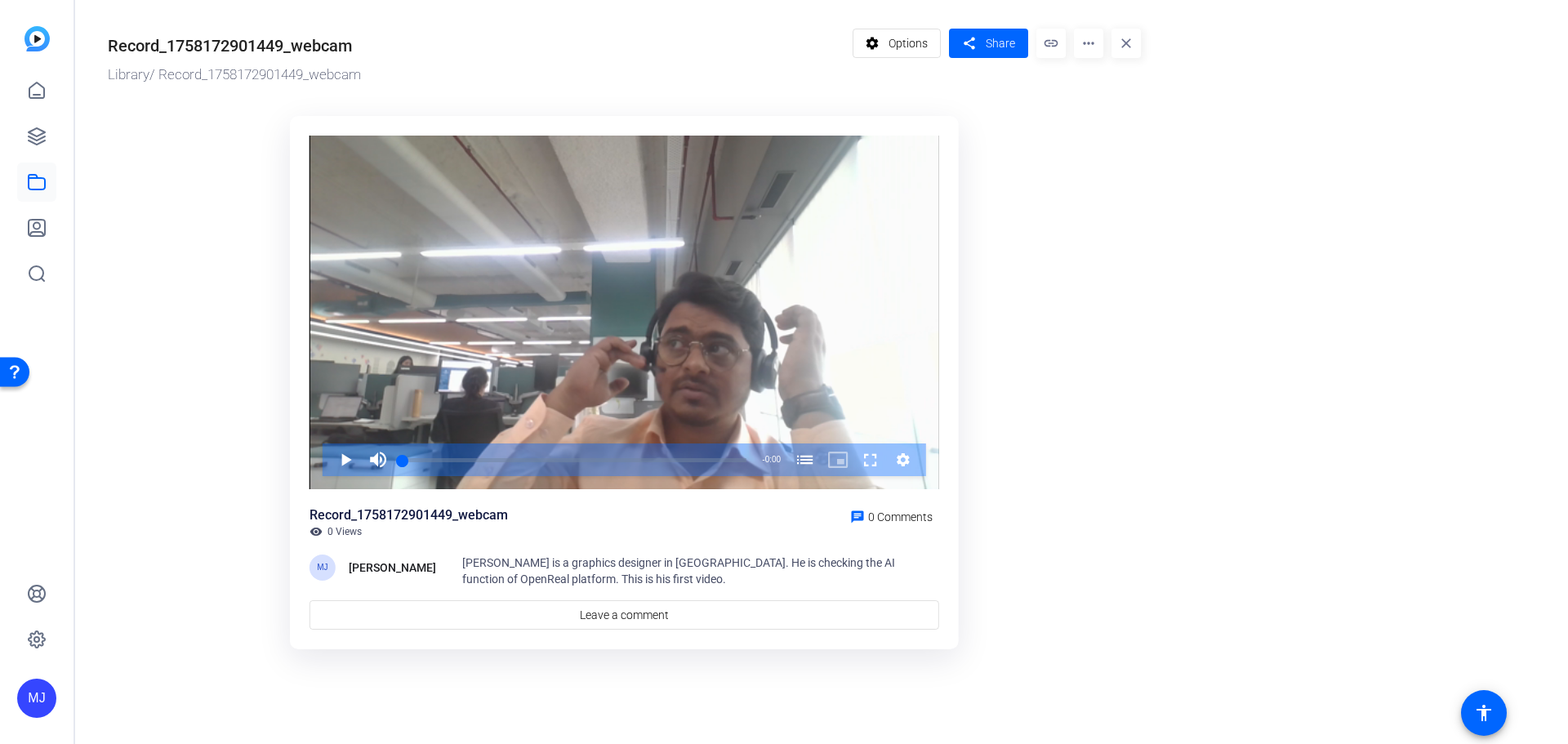
click at [1128, 41] on mat-icon "close" at bounding box center [1126, 42] width 29 height 29
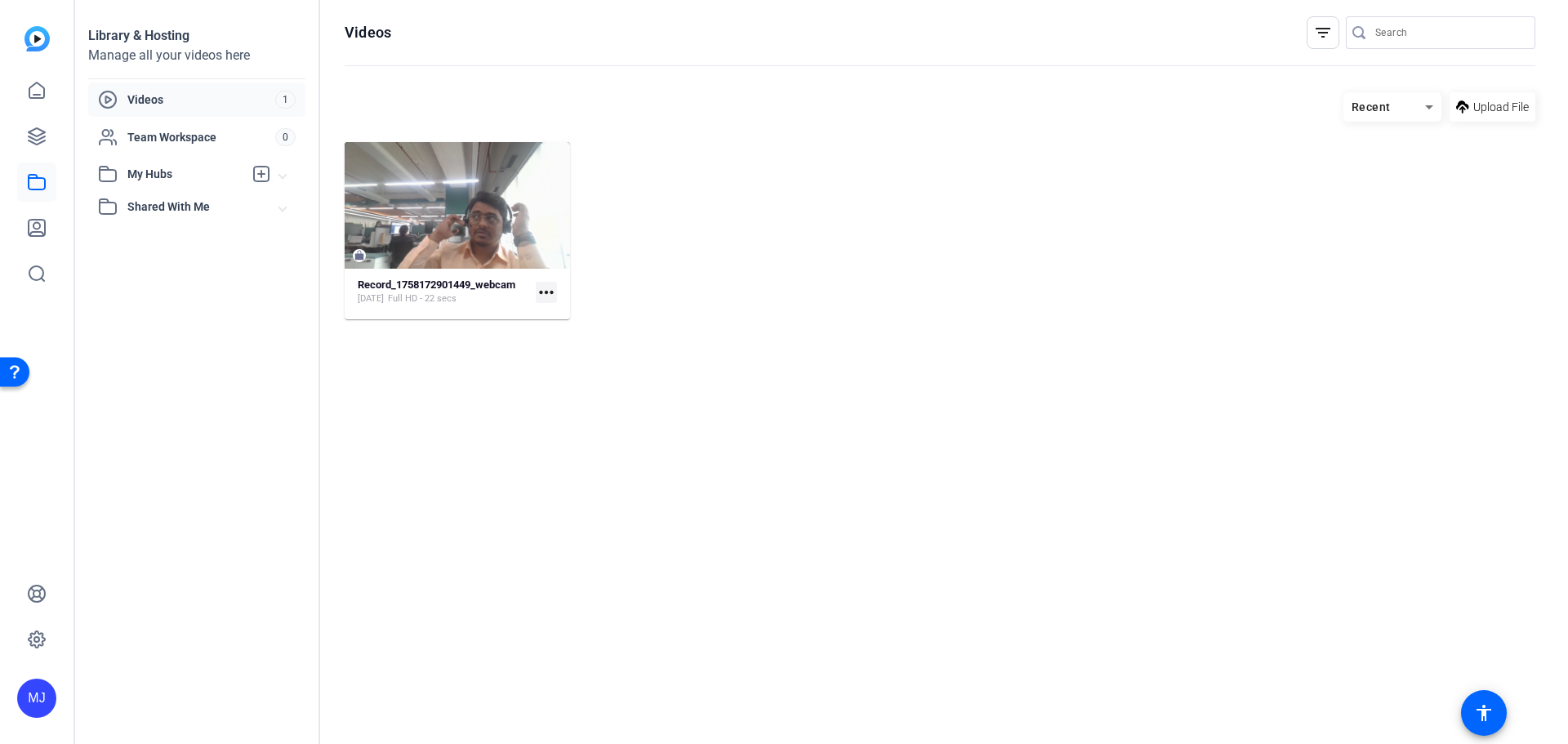
click at [554, 288] on mat-icon "more_horiz" at bounding box center [547, 292] width 22 height 22
click at [486, 307] on div at bounding box center [784, 372] width 1568 height 744
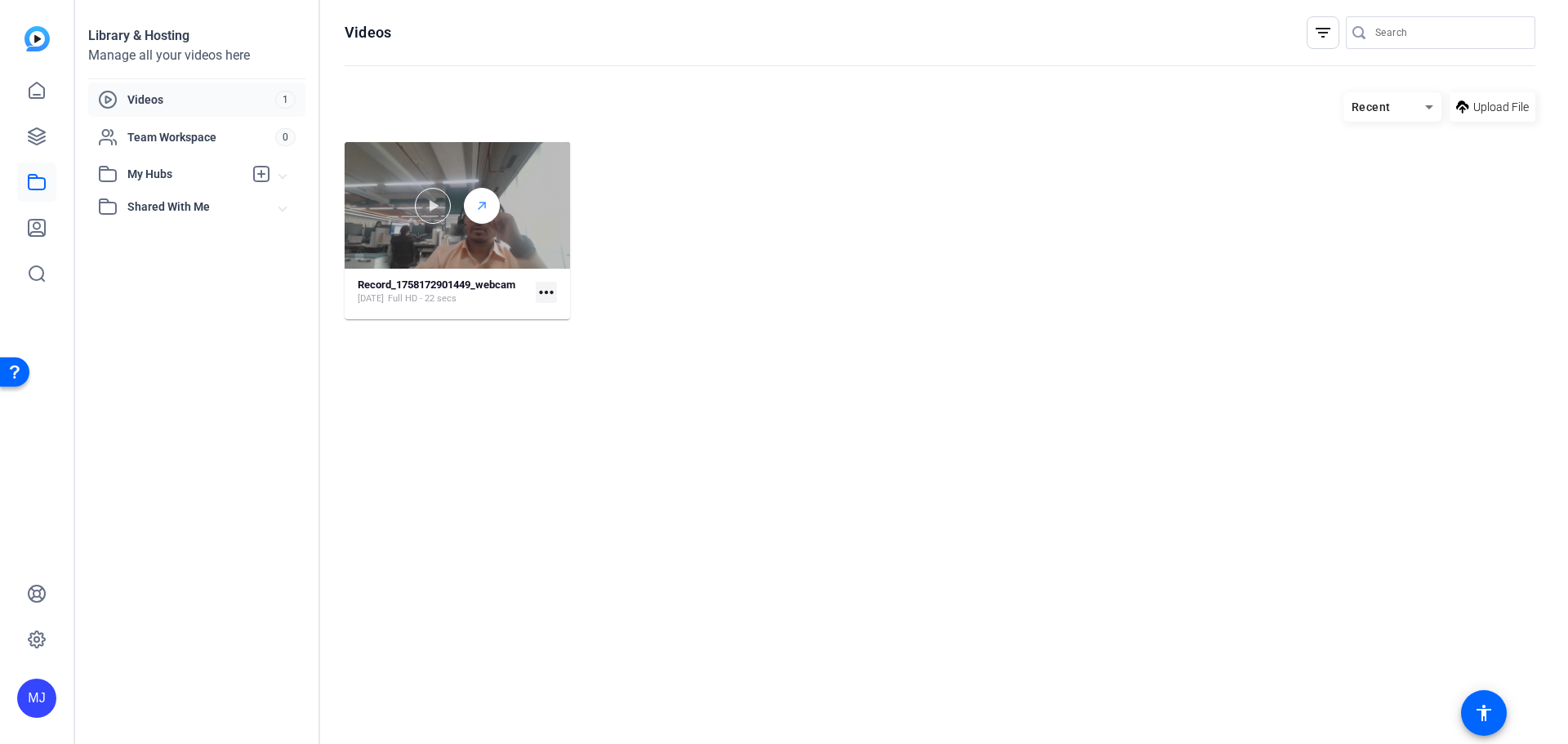
click at [476, 192] on div at bounding box center [482, 205] width 36 height 36
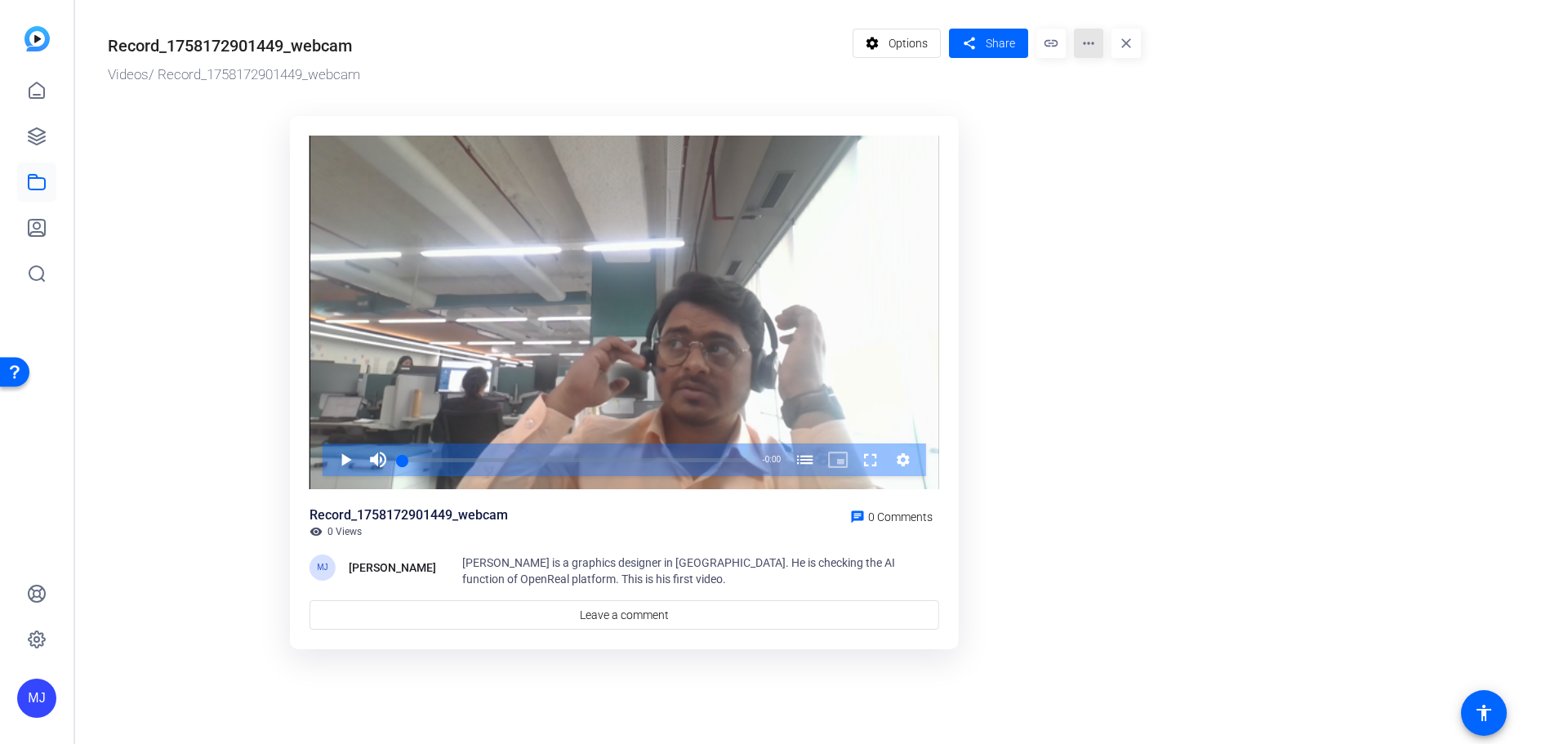
click at [1082, 41] on mat-icon "more_horiz" at bounding box center [1088, 42] width 29 height 29
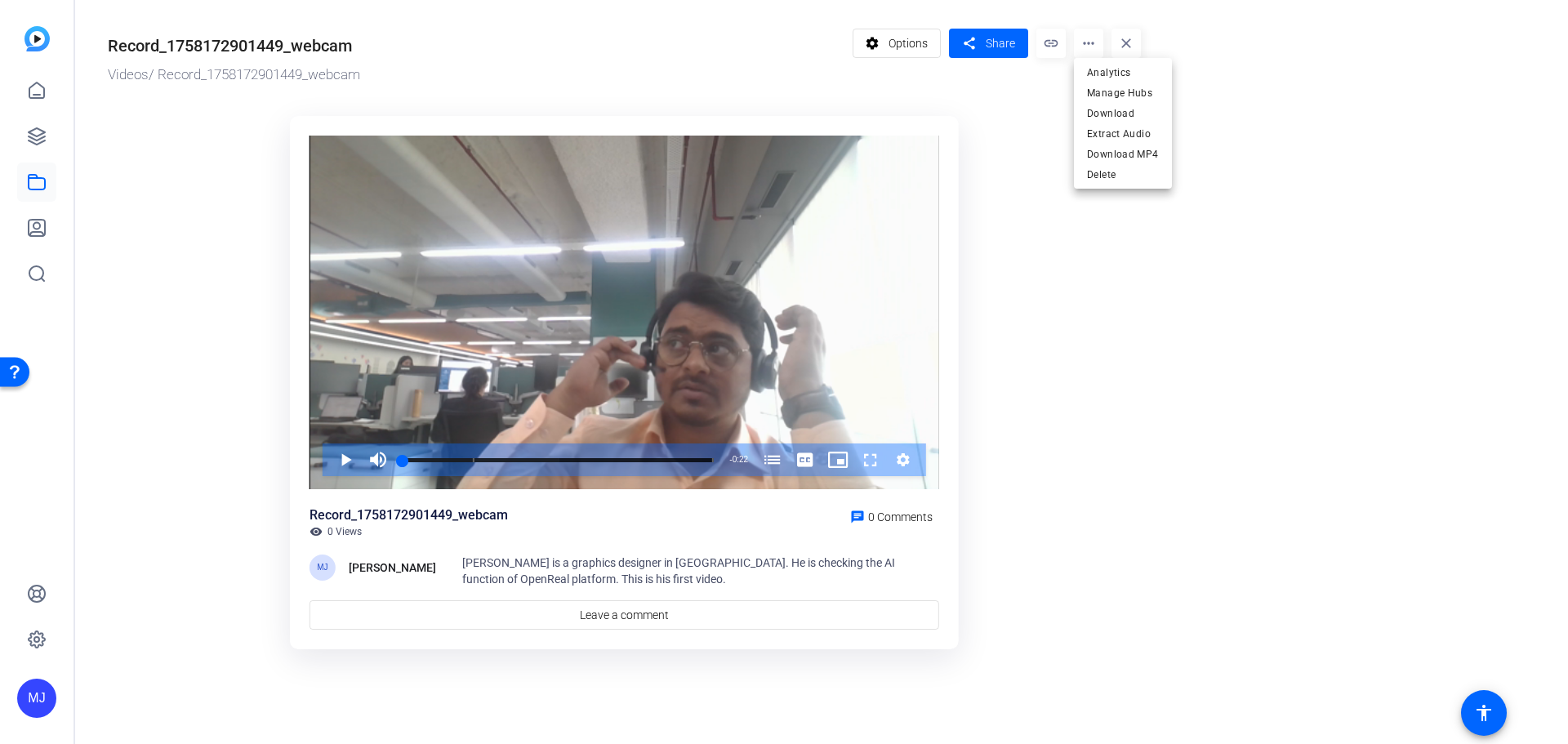
click at [34, 98] on div at bounding box center [784, 372] width 1568 height 744
click at [38, 88] on icon at bounding box center [37, 91] width 20 height 20
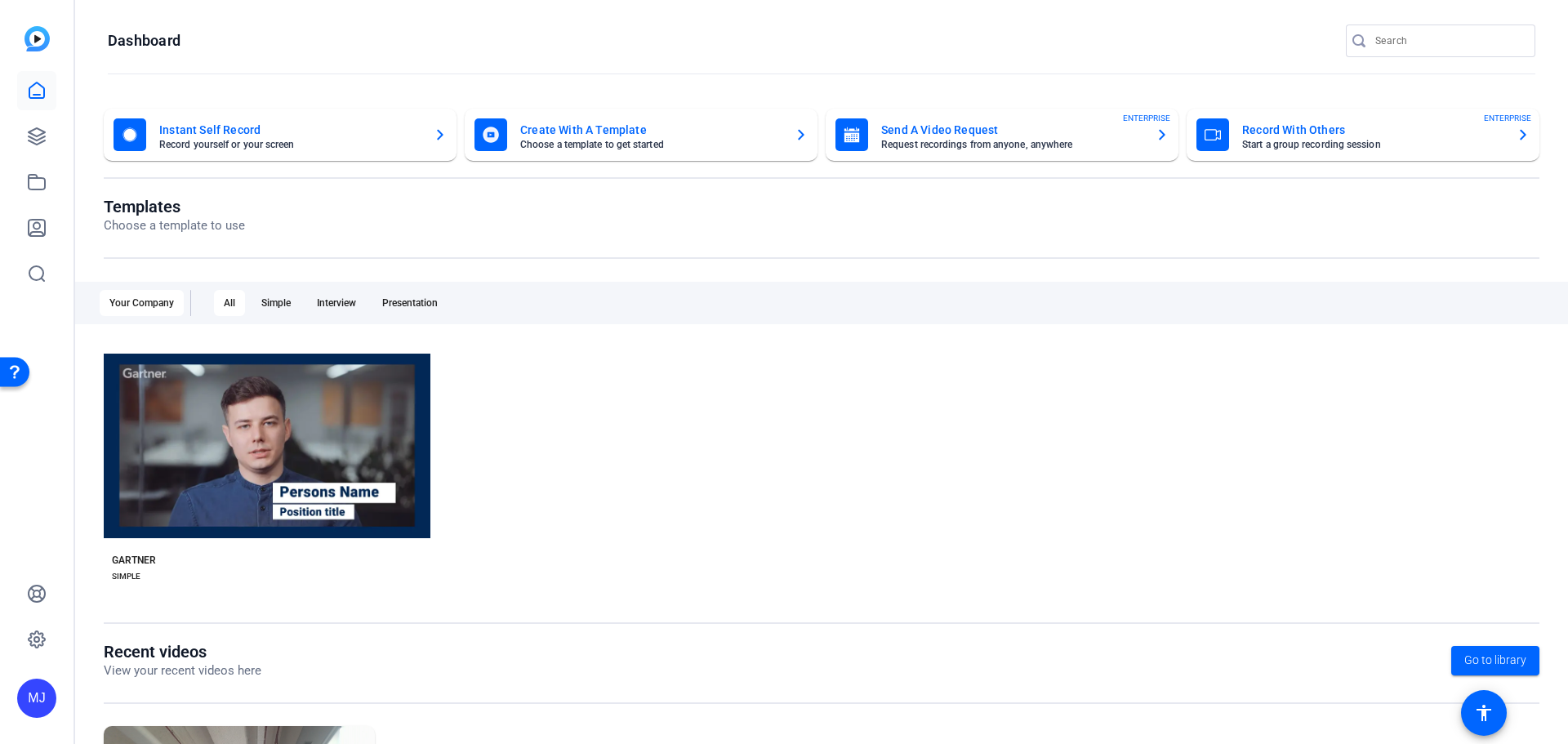
click at [675, 143] on mat-card-subtitle "Choose a template to get started" at bounding box center [651, 145] width 261 height 10
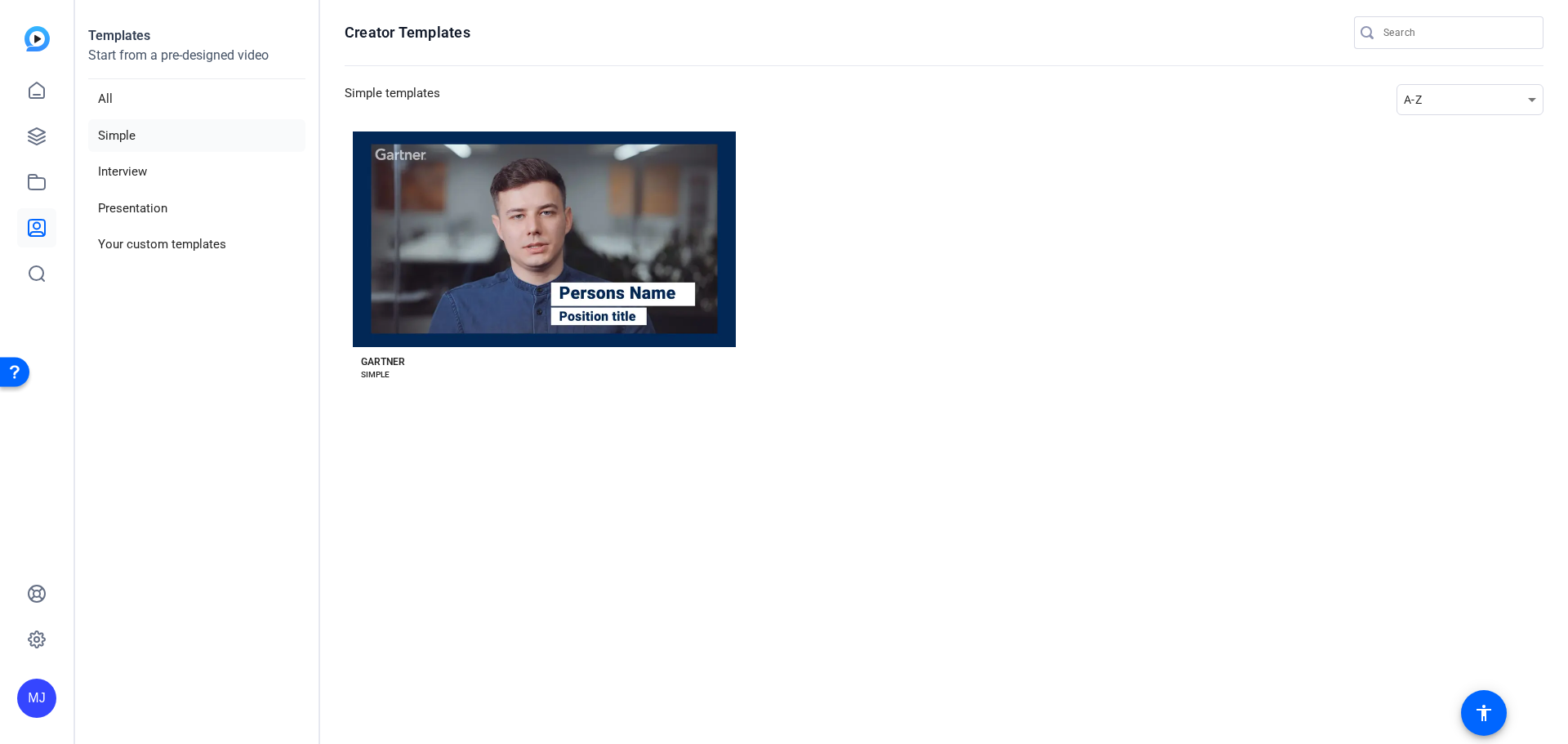
click at [141, 128] on li "Simple" at bounding box center [196, 136] width 217 height 33
click at [135, 99] on li "All" at bounding box center [196, 99] width 217 height 33
click at [160, 244] on li "Your custom templates" at bounding box center [196, 244] width 217 height 33
click at [157, 203] on li "Presentation" at bounding box center [196, 209] width 217 height 33
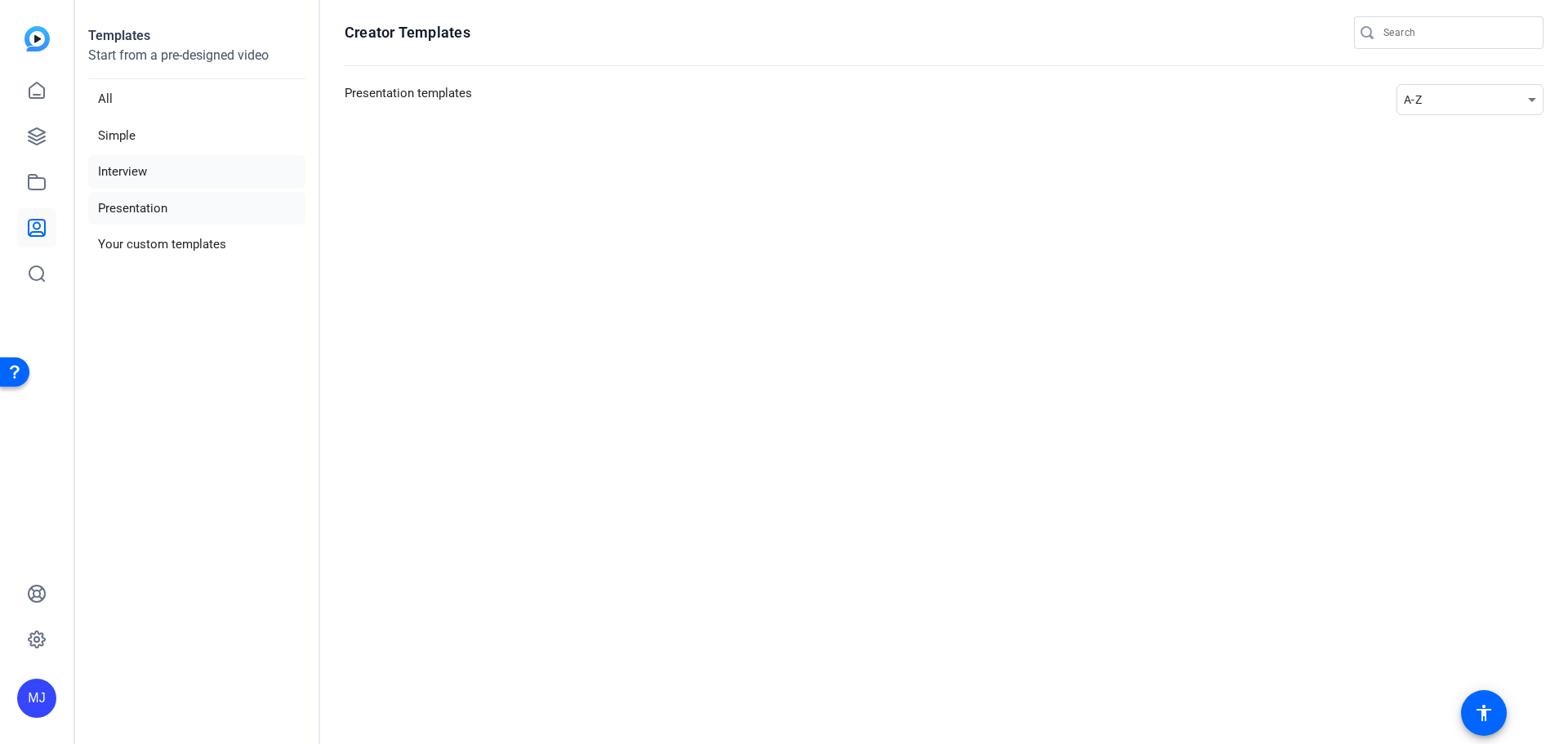
click at [152, 173] on li "Interview" at bounding box center [196, 172] width 217 height 33
click at [162, 245] on li "Your custom templates" at bounding box center [196, 244] width 217 height 33
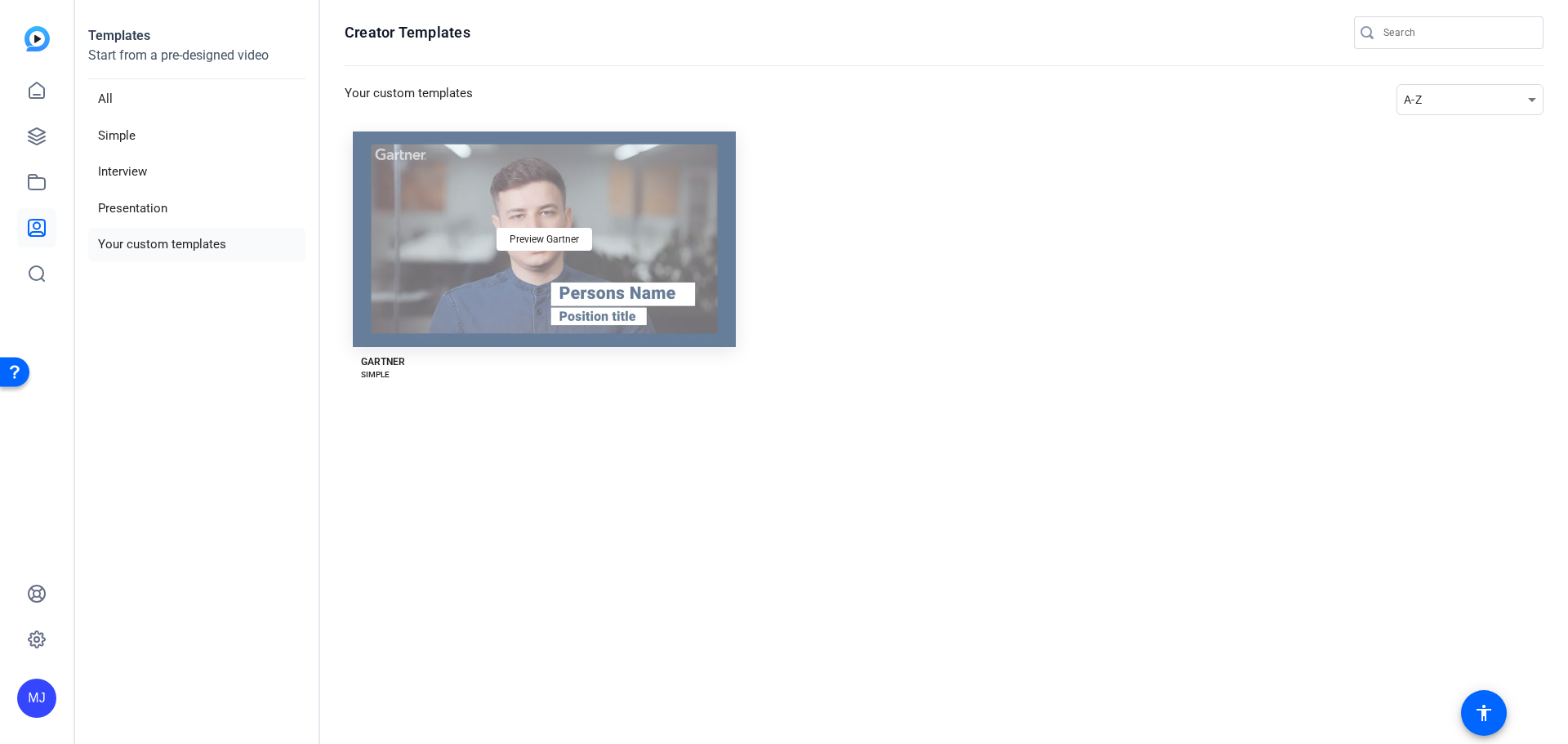
click at [513, 266] on div "Preview Gartner" at bounding box center [544, 239] width 383 height 215
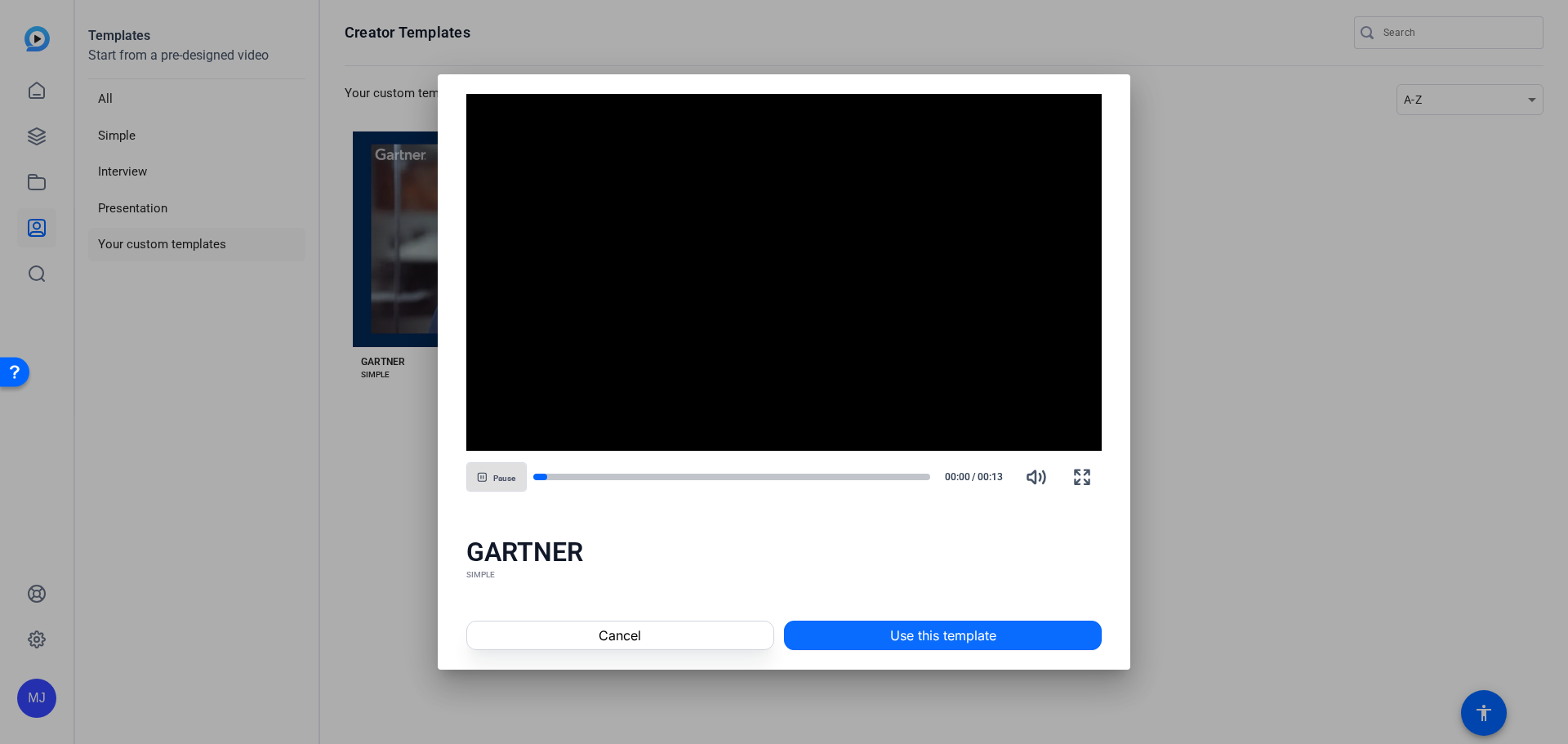
click at [905, 636] on span "Use this template" at bounding box center [943, 635] width 106 height 20
